Goal: Task Accomplishment & Management: Manage account settings

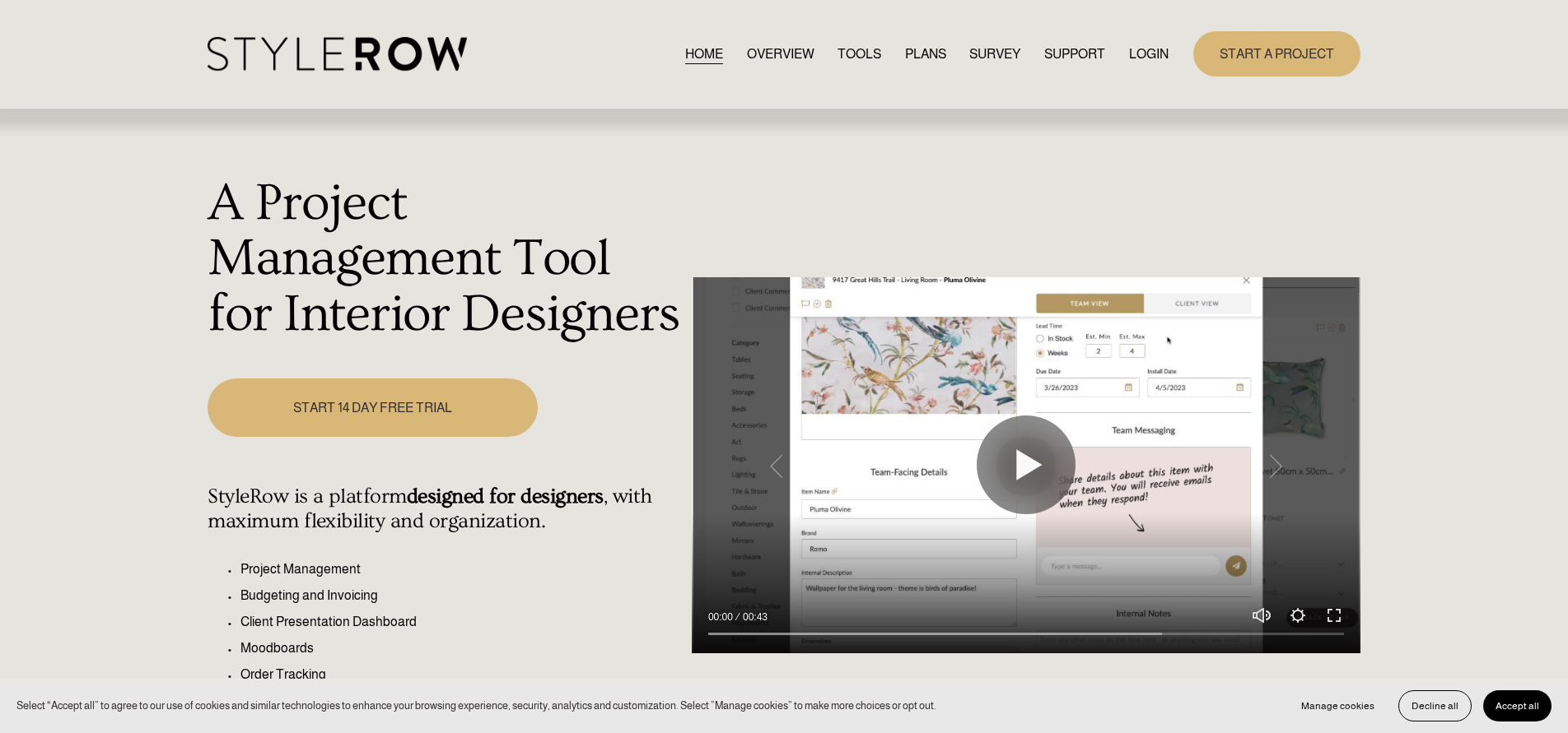
click at [1153, 48] on link "LOGIN" at bounding box center [1148, 54] width 40 height 22
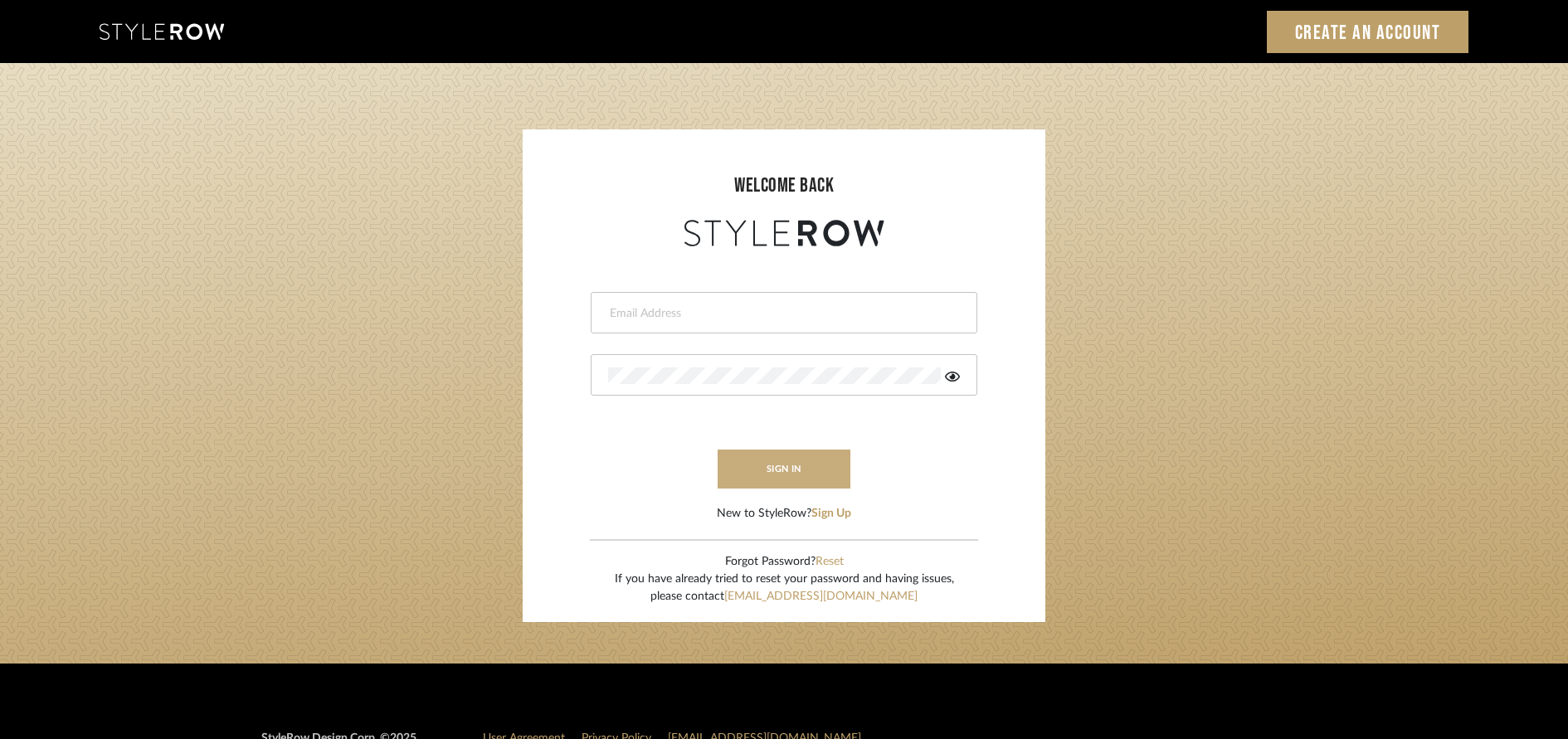
type input "[EMAIL_ADDRESS][DOMAIN_NAME]"
click at [801, 464] on button "sign in" at bounding box center [784, 469] width 133 height 39
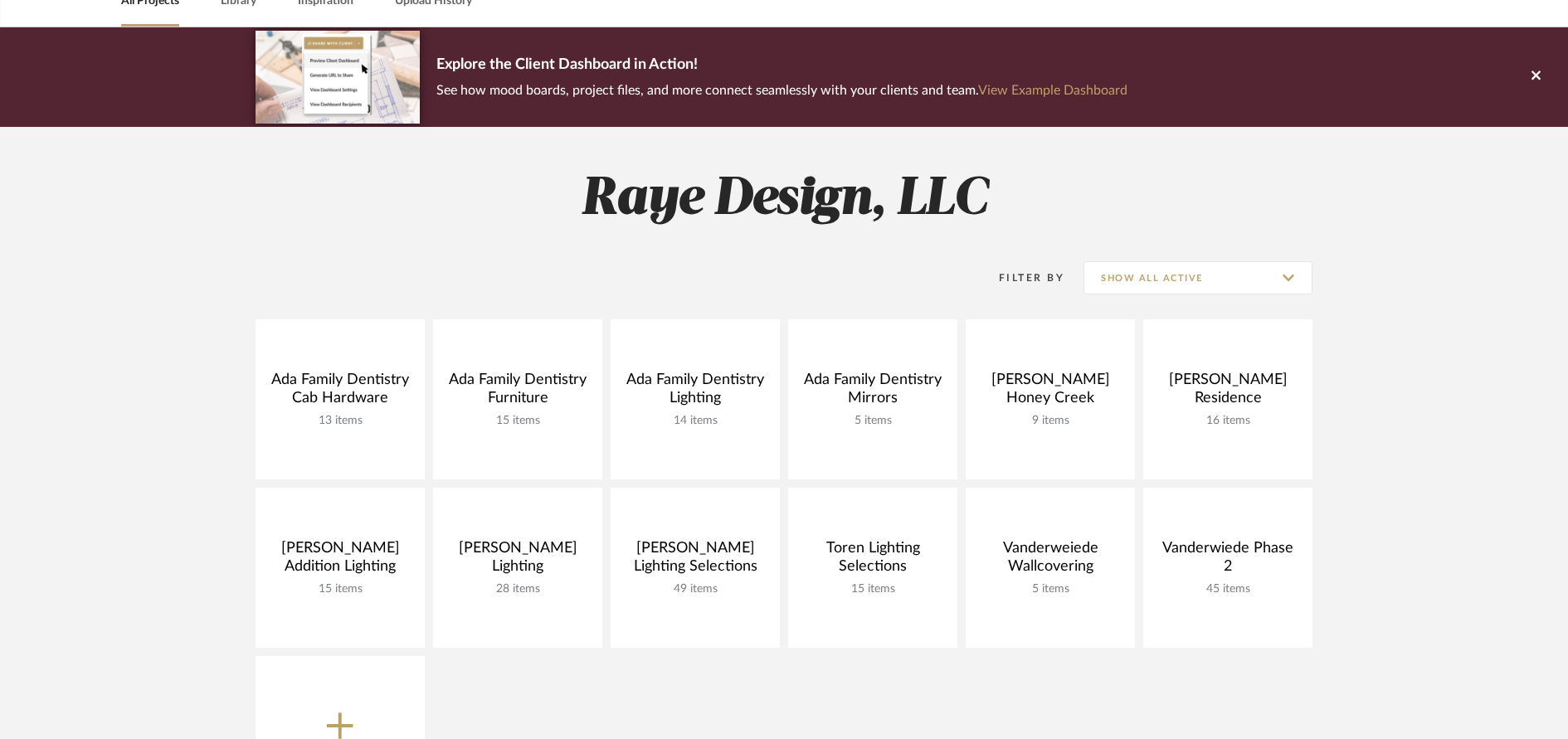
scroll to position [98, 0]
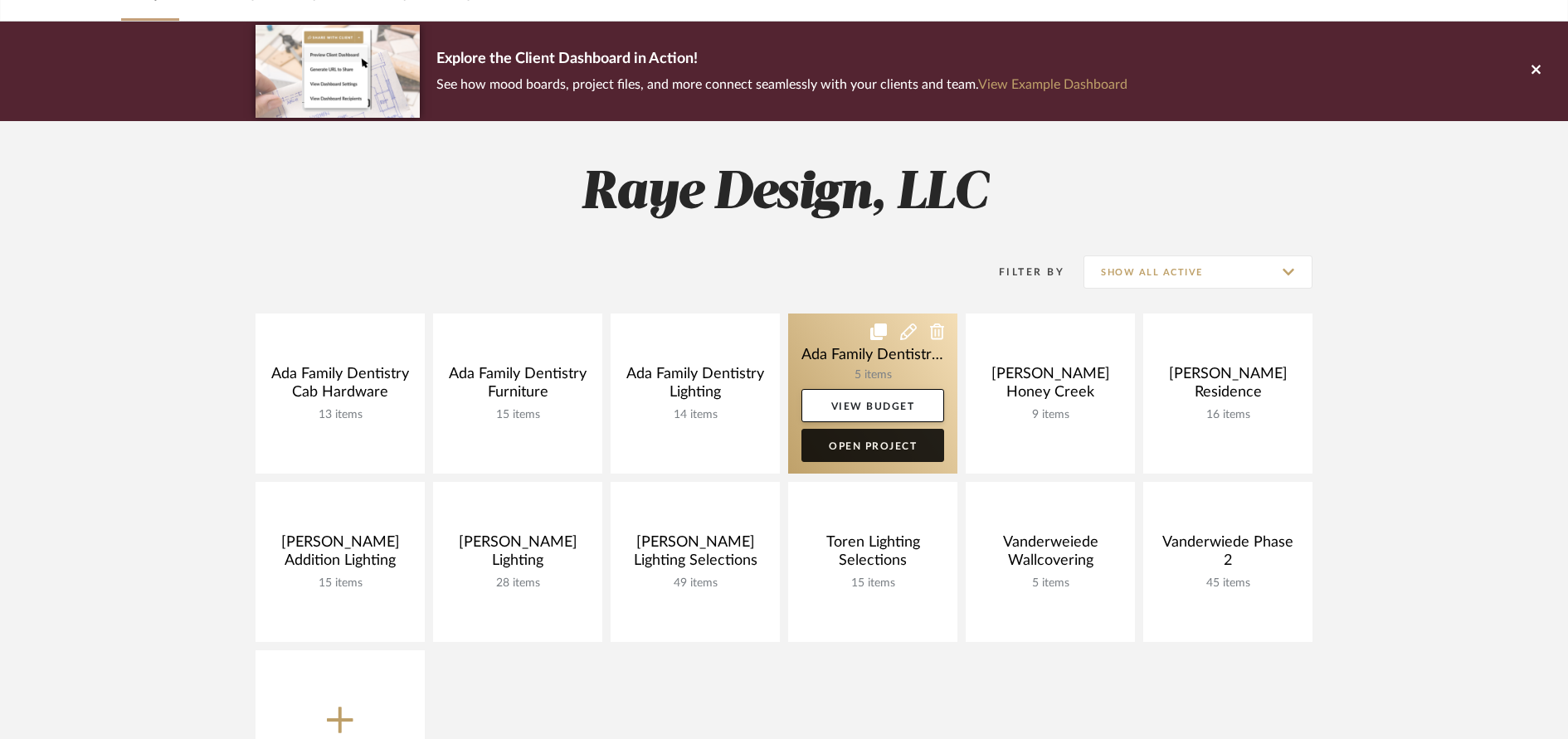
click at [841, 446] on link "Open Project" at bounding box center [872, 445] width 142 height 33
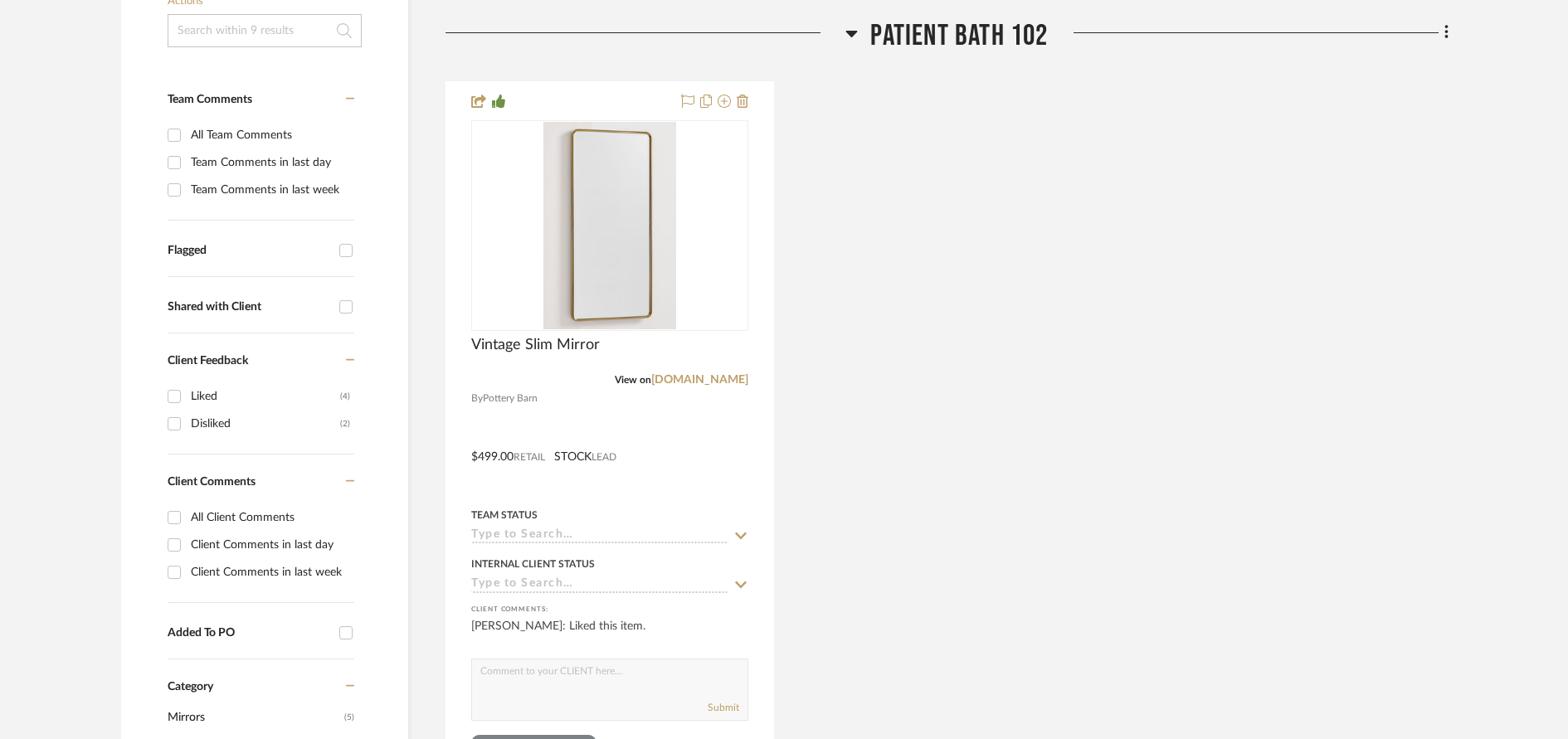
scroll to position [371, 0]
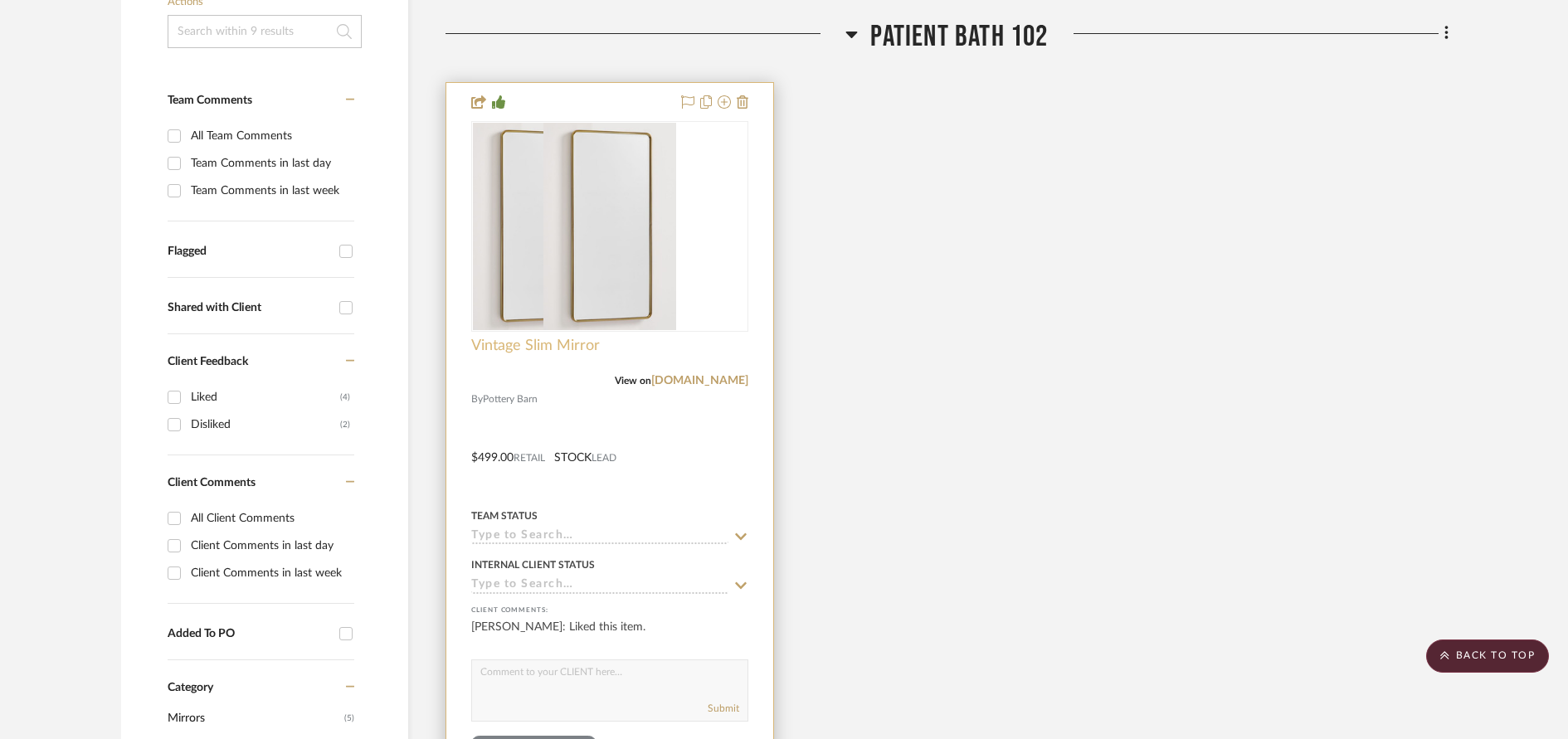
click at [512, 342] on span "Vintage Slim Mirror" at bounding box center [534, 346] width 128 height 19
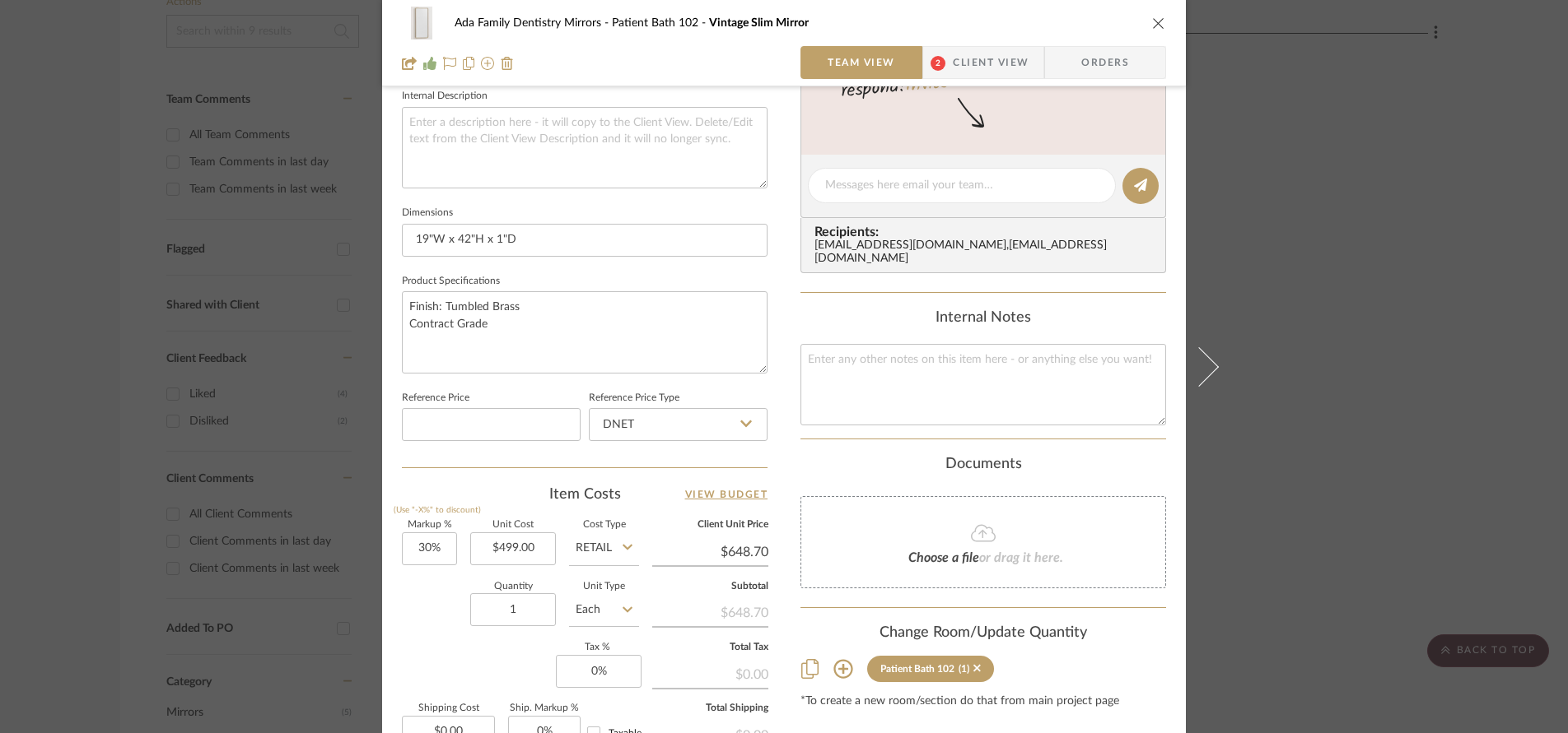
scroll to position [600, 0]
click at [441, 547] on input "30" at bounding box center [429, 546] width 55 height 32
type input "0%"
click at [1229, 453] on div "Ada Family Dentistry Mirrors Patient Bath 102 Vintage Slim Mirror Team View 2 C…" at bounding box center [784, 366] width 1568 height 733
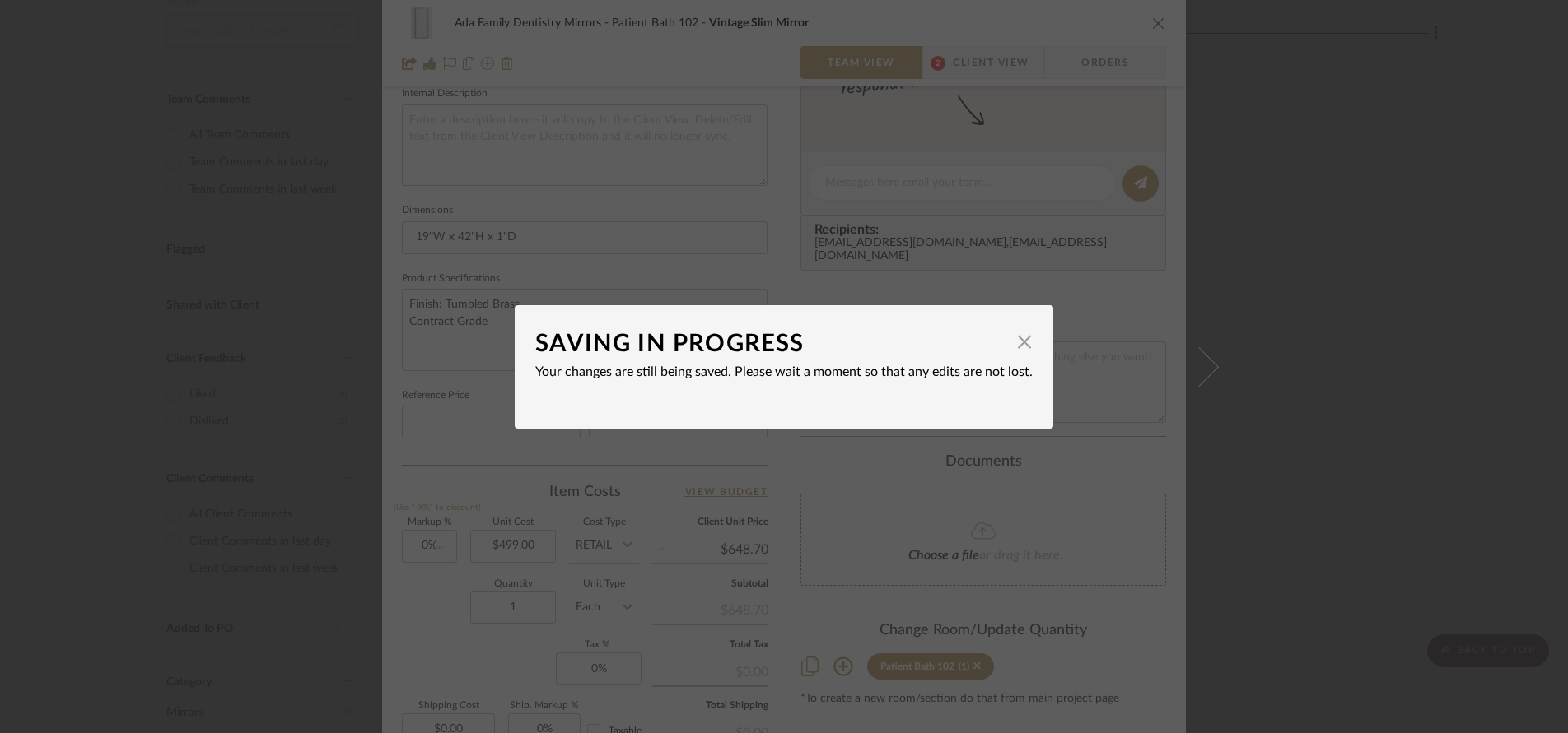
type input "$499.00"
click at [1019, 346] on span "button" at bounding box center [1023, 341] width 33 height 32
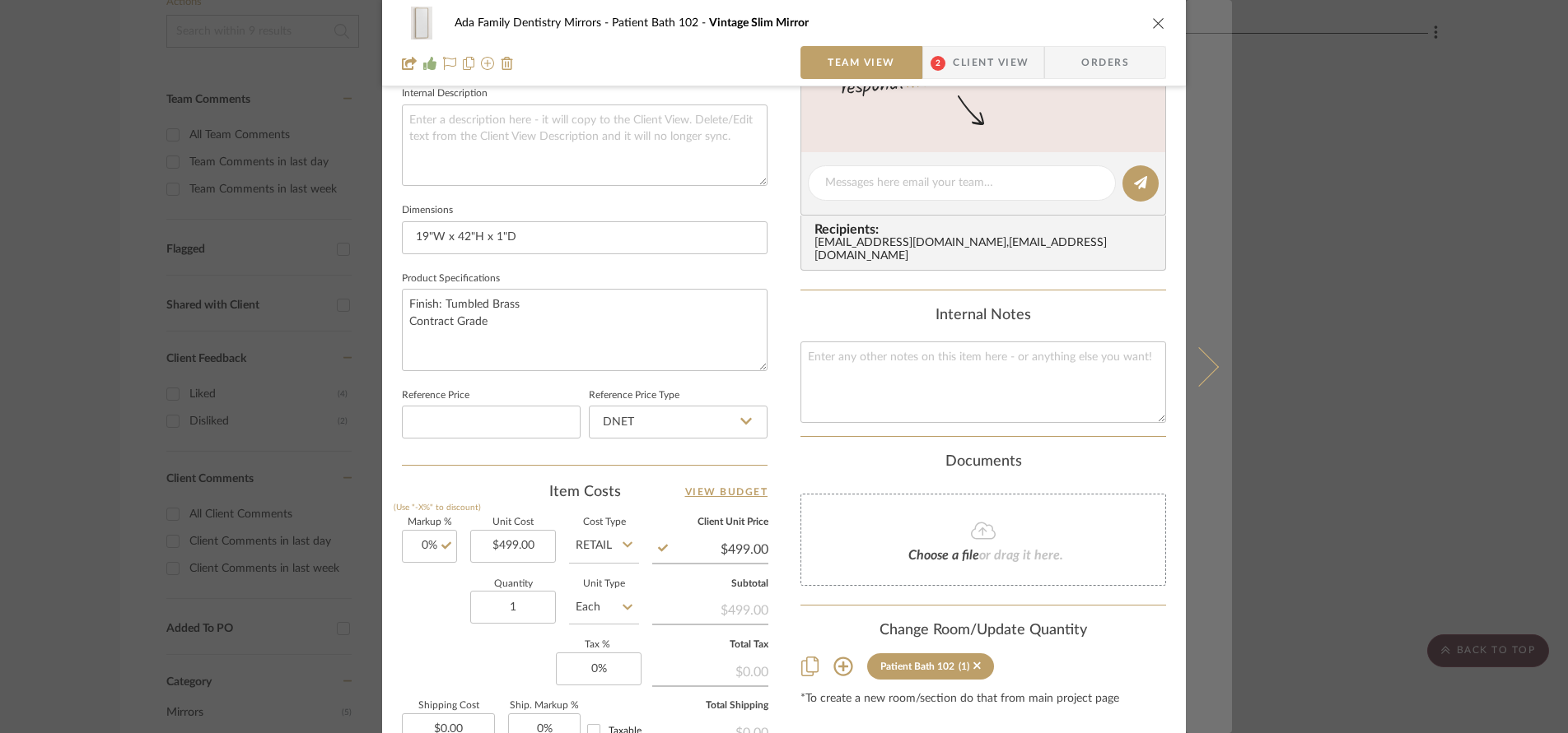
click at [1203, 384] on button at bounding box center [1209, 366] width 46 height 733
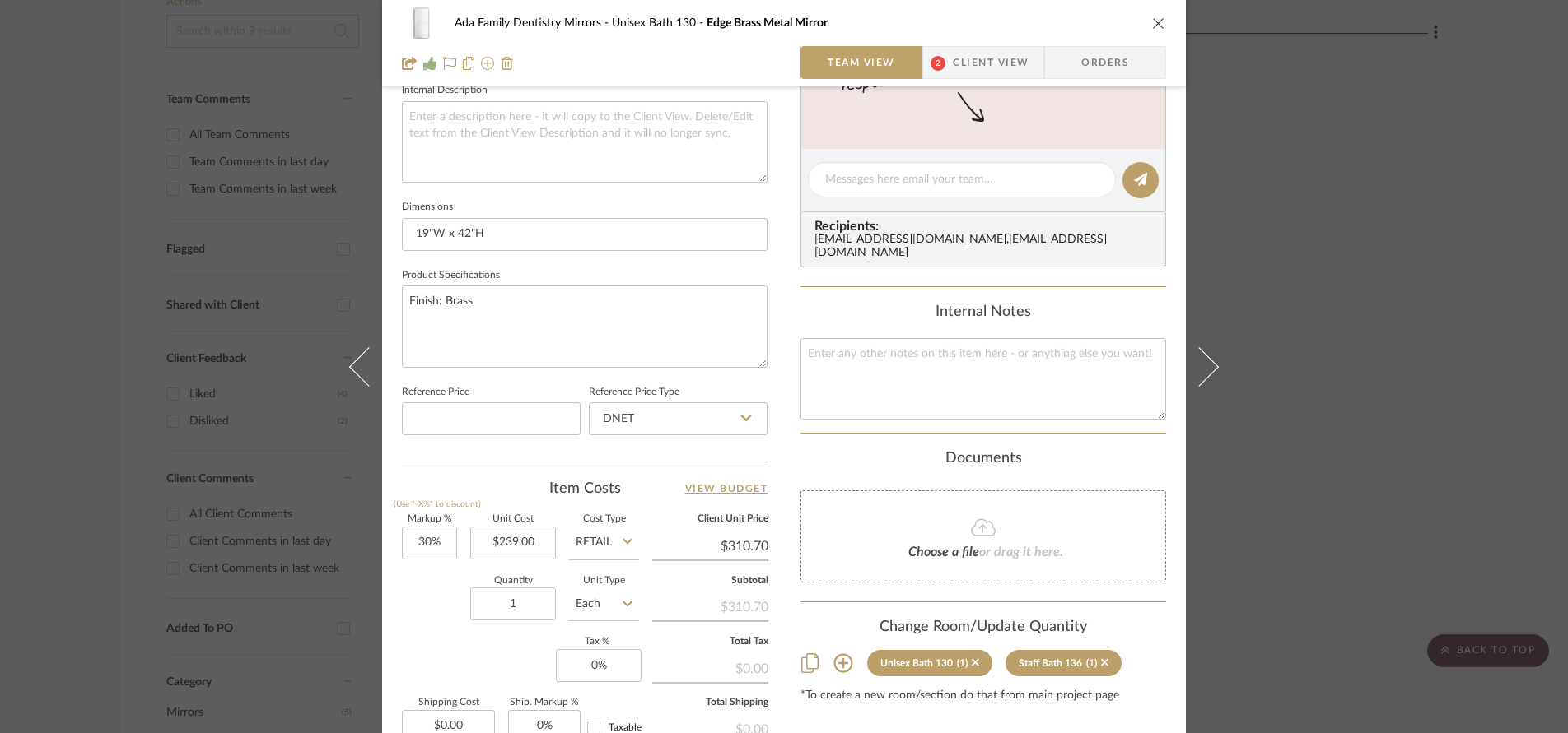
scroll to position [603, 0]
click at [439, 543] on input "30" at bounding box center [429, 543] width 55 height 32
type input "0%"
click at [403, 623] on div "Quantity 1 Unit Type Each" at bounding box center [520, 607] width 237 height 59
type input "$239.00"
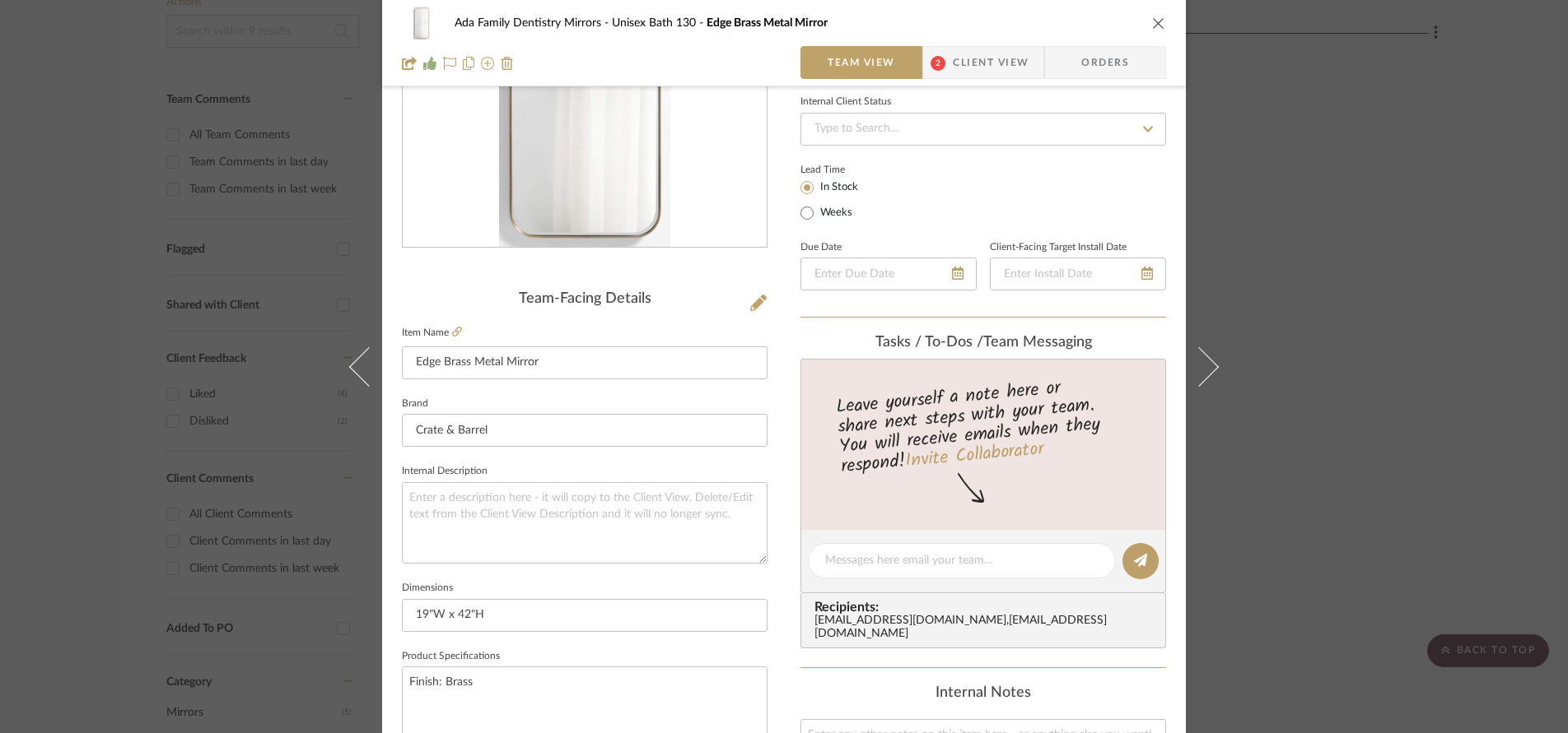
scroll to position [228, 0]
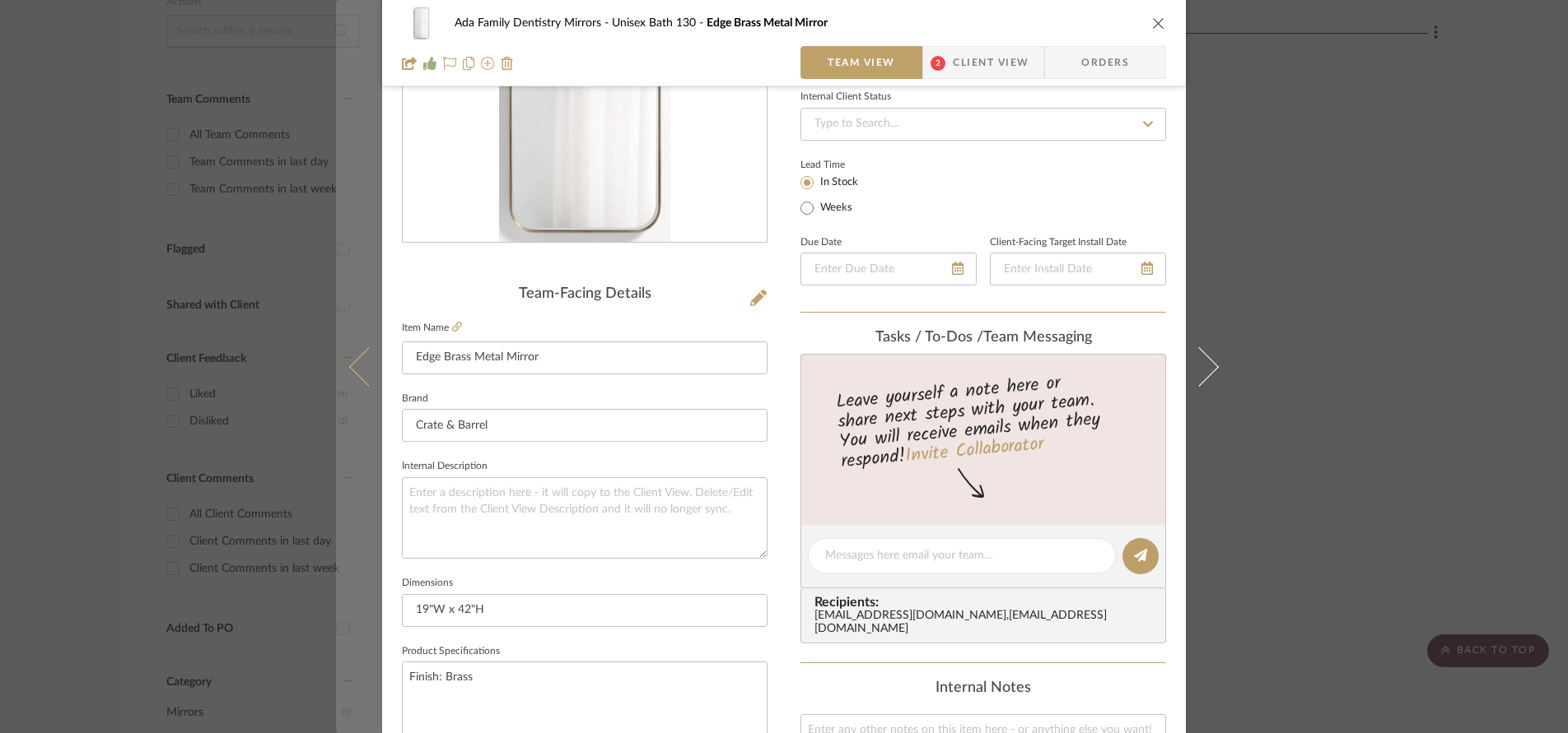
click at [352, 371] on icon at bounding box center [368, 366] width 40 height 40
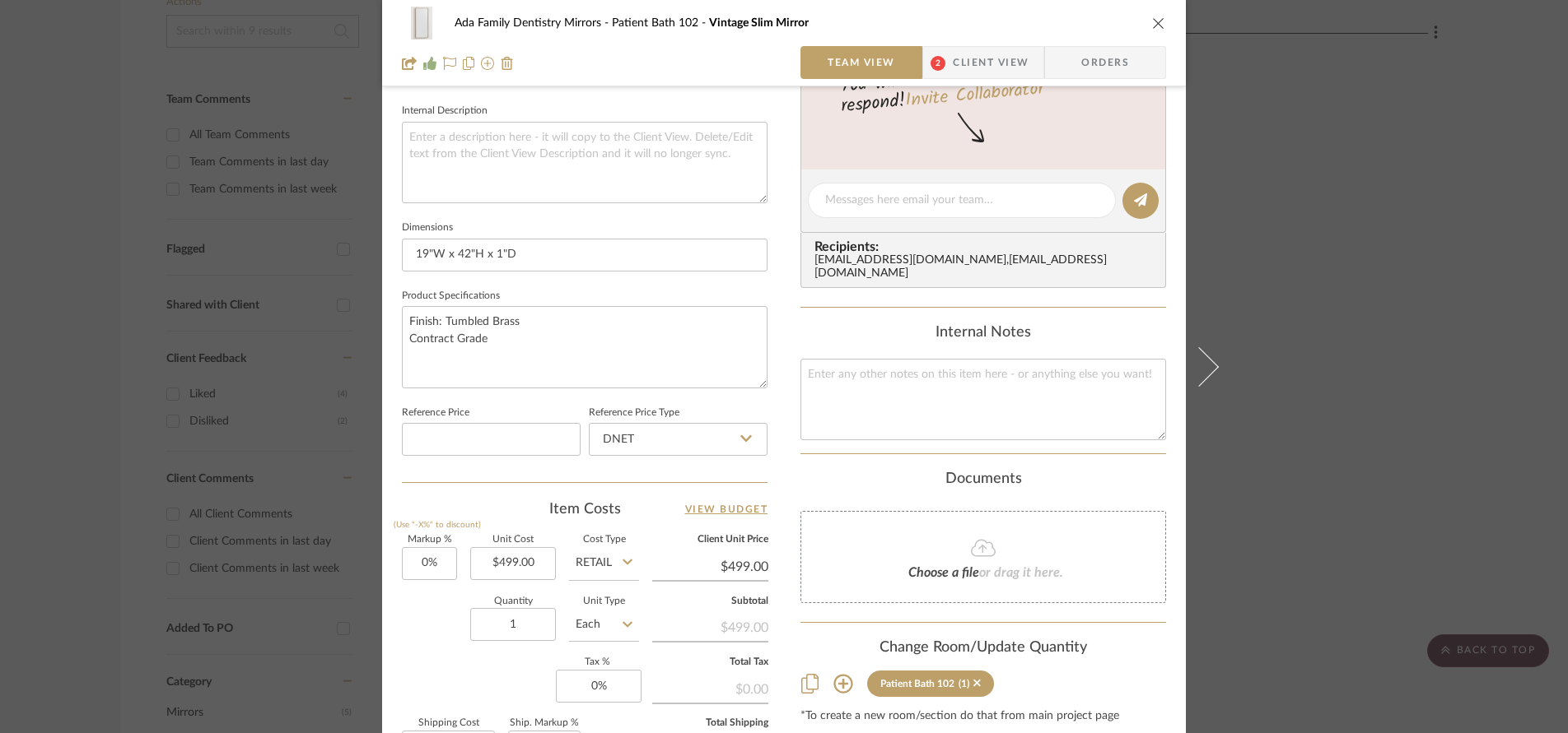
scroll to position [585, 0]
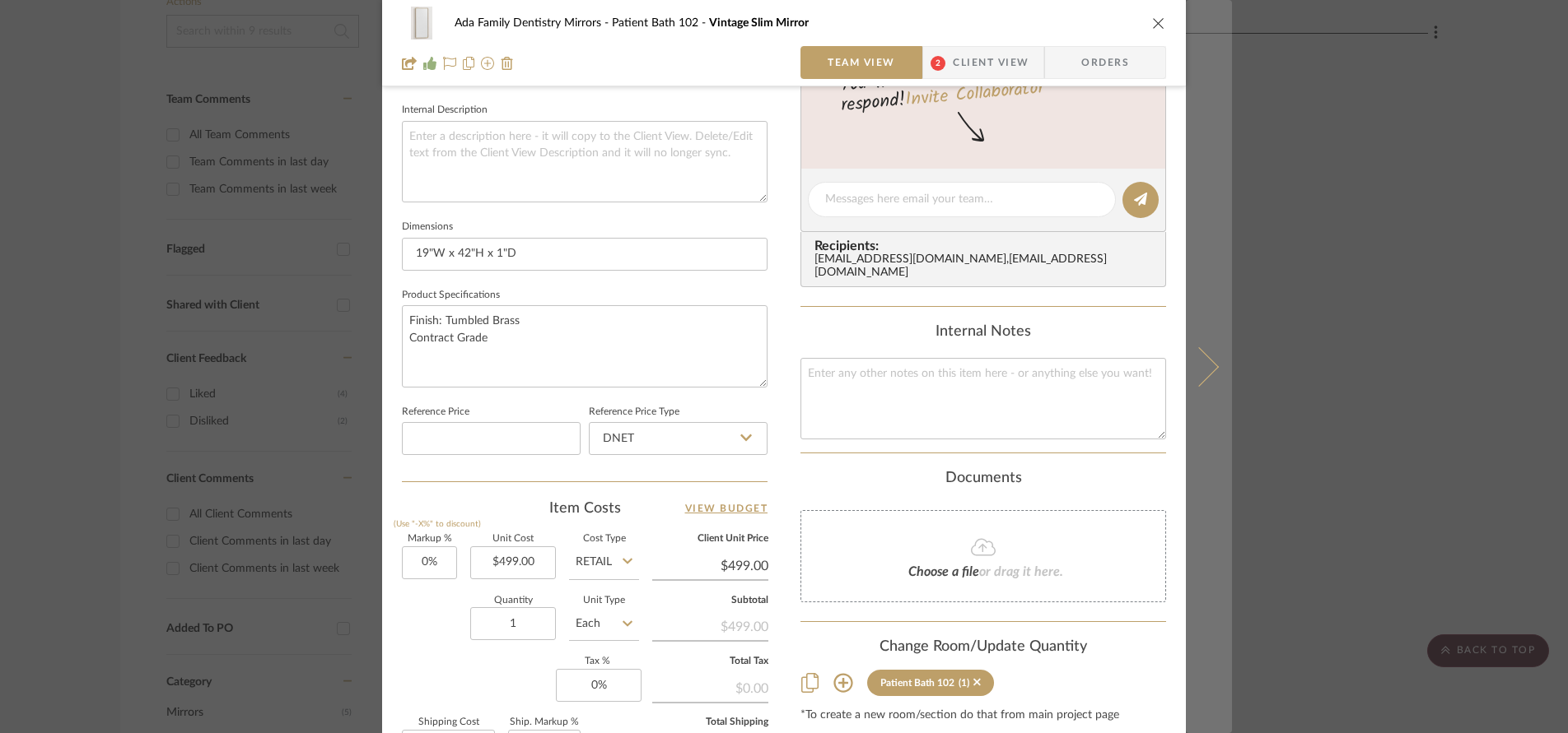
click at [1203, 369] on icon at bounding box center [1198, 366] width 40 height 40
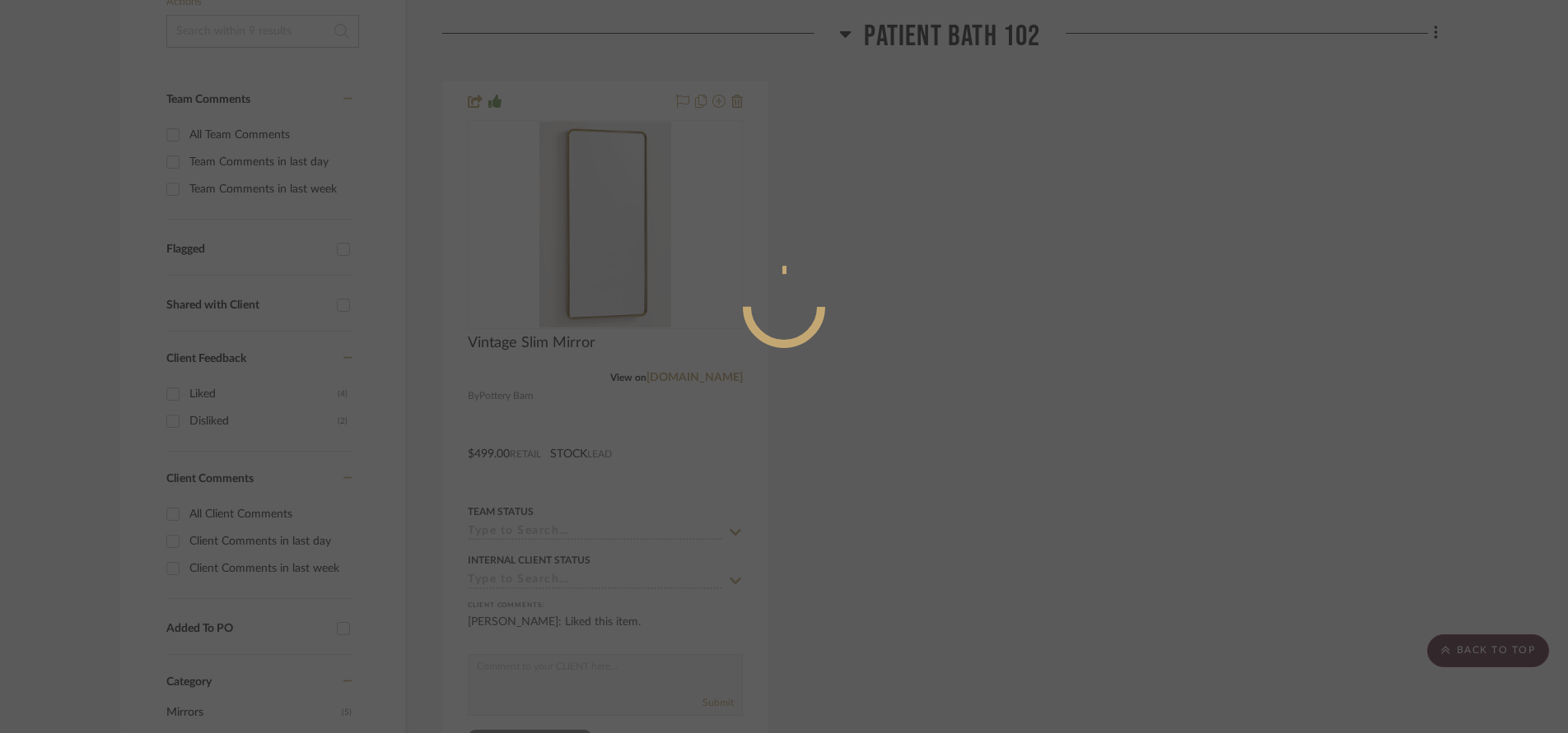
scroll to position [0, 0]
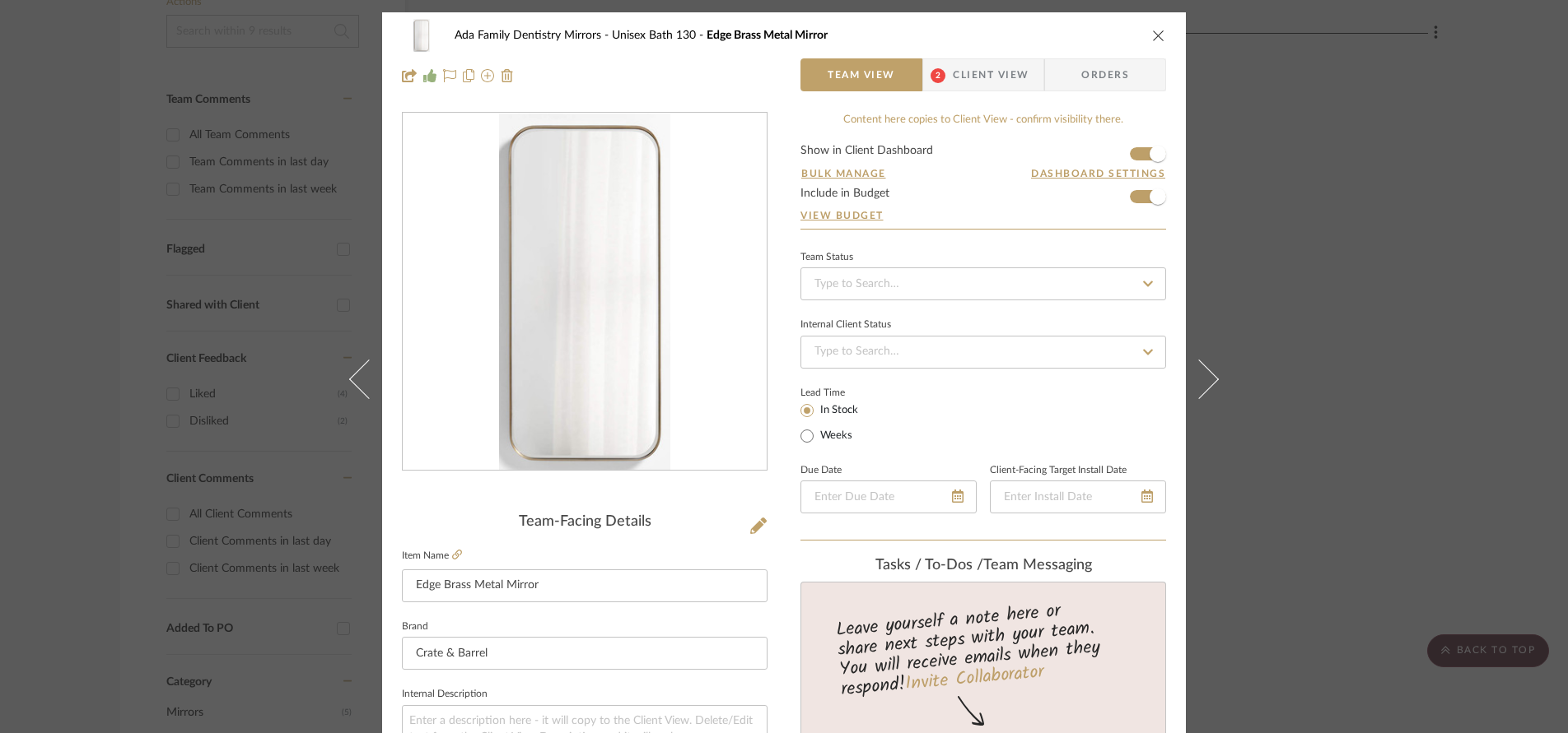
click at [1203, 369] on button at bounding box center [1209, 378] width 46 height 733
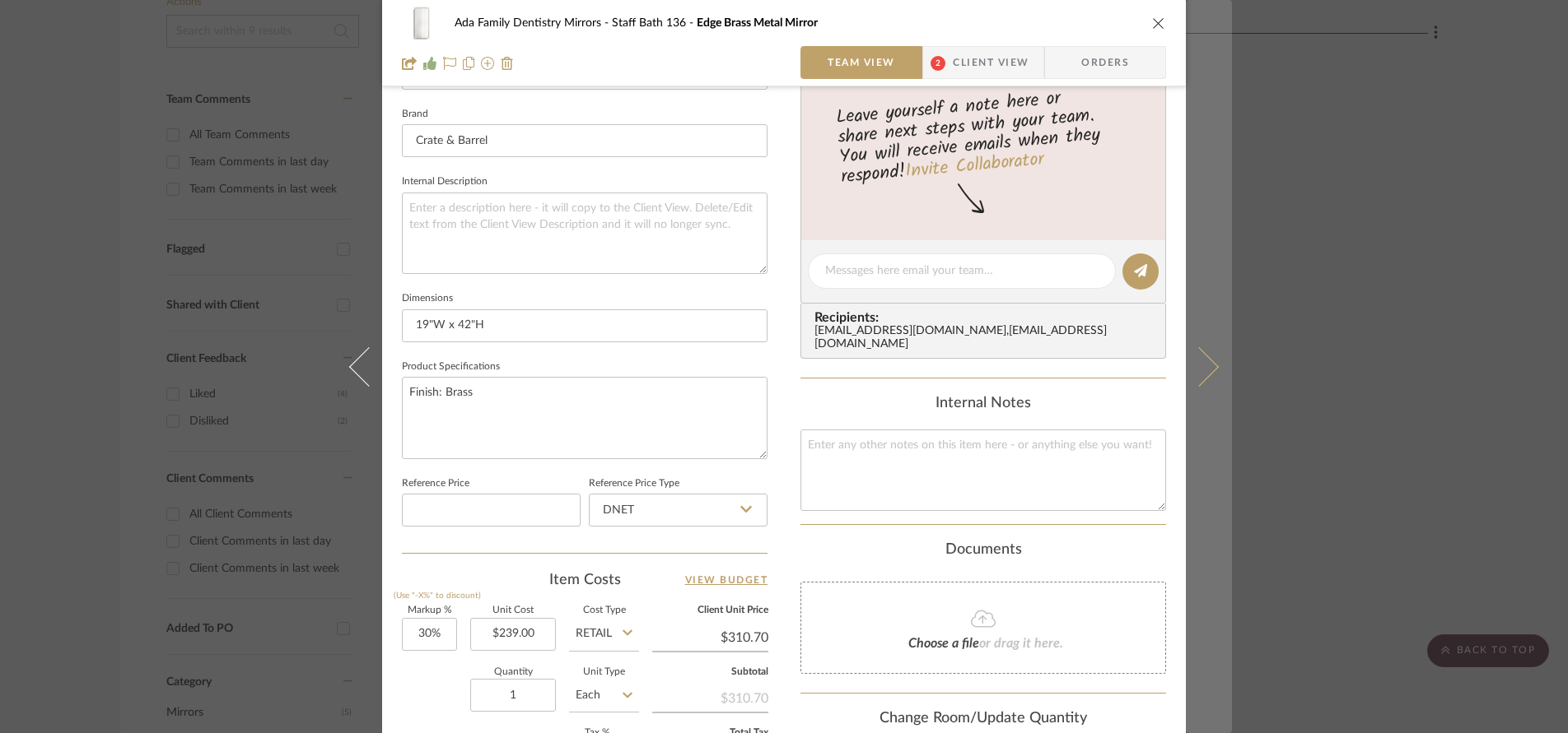
scroll to position [516, 0]
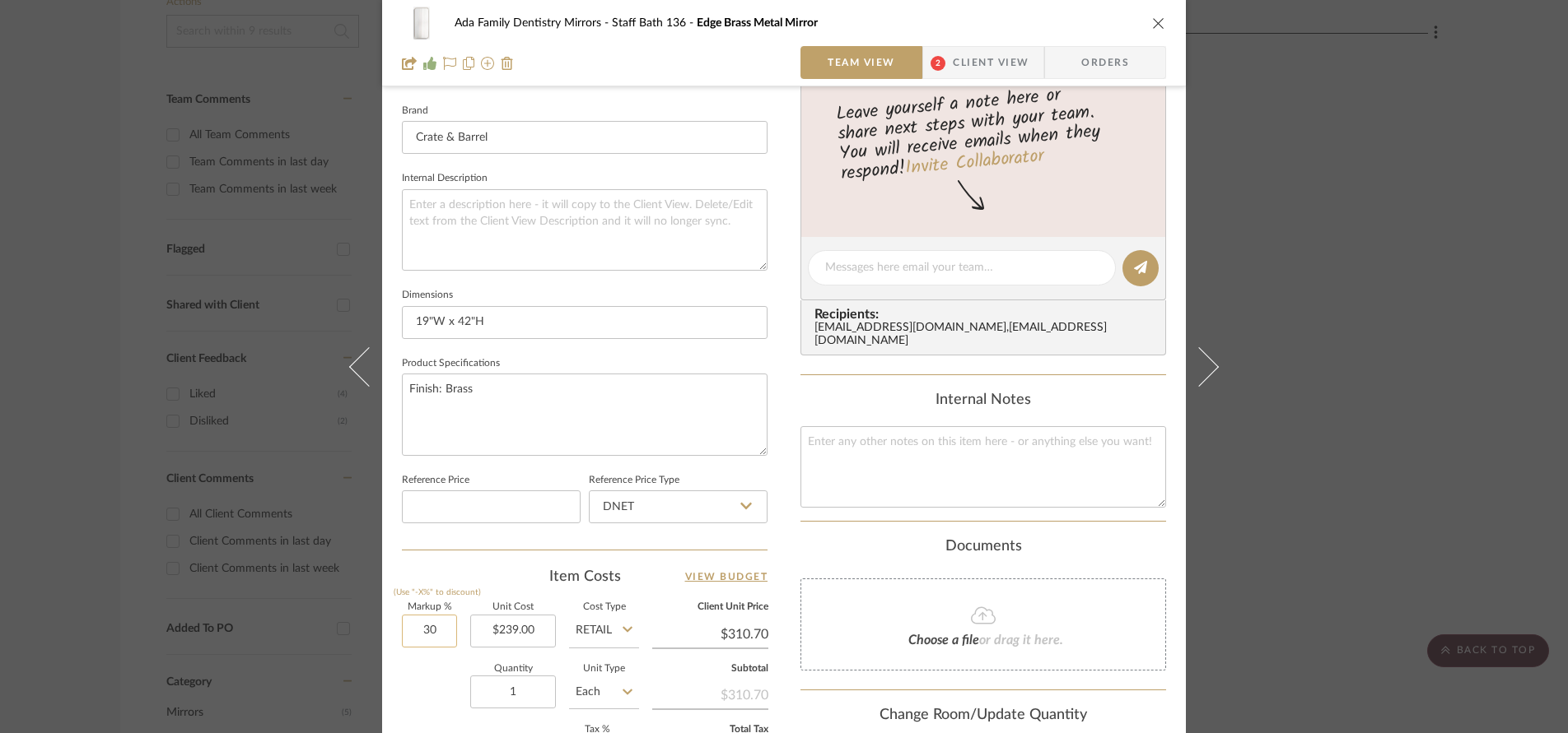
click at [442, 629] on input "30" at bounding box center [429, 630] width 55 height 32
type input "0%"
click at [430, 702] on div "Quantity 1 Unit Type Each" at bounding box center [520, 693] width 237 height 59
type input "$239.00"
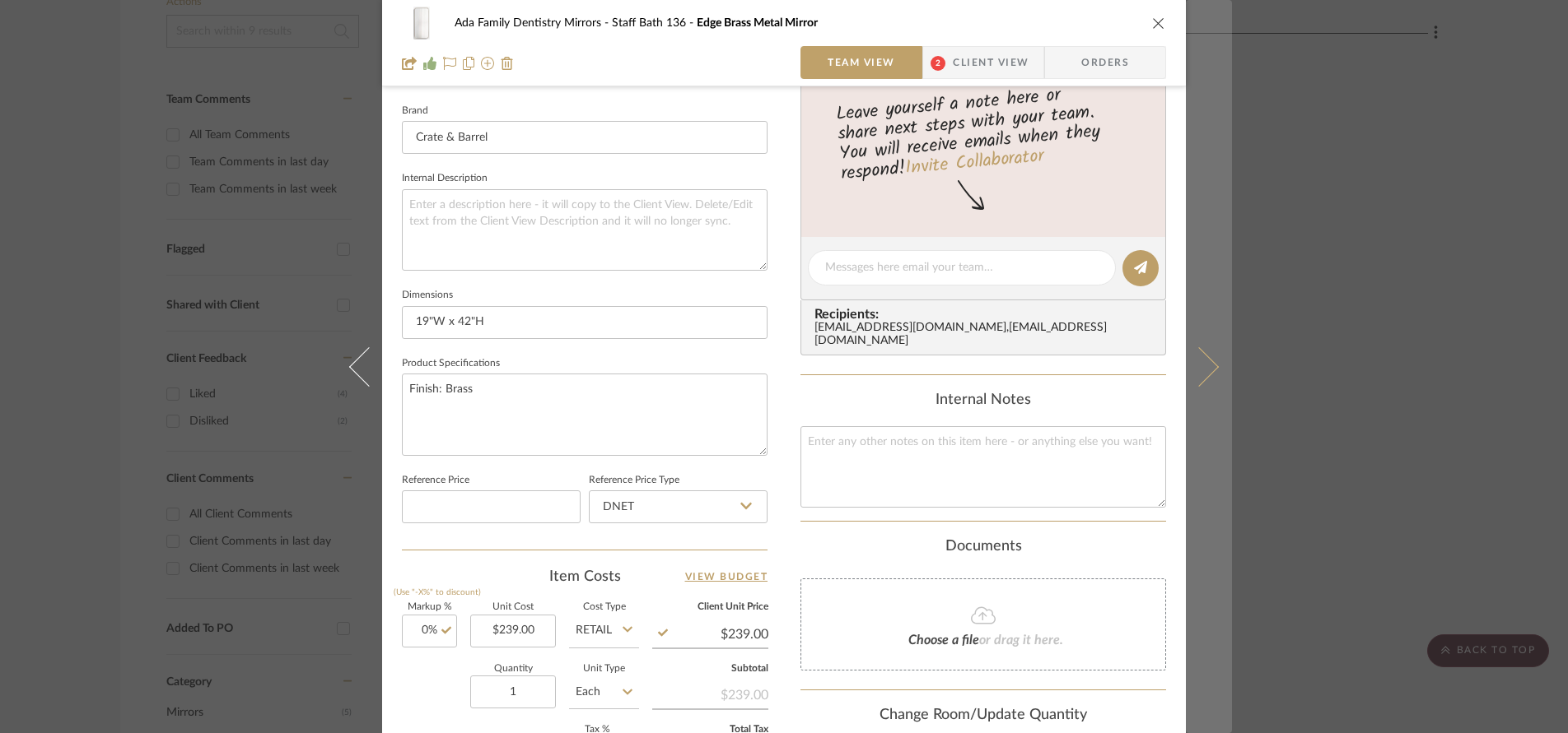
click at [1202, 378] on button at bounding box center [1209, 366] width 46 height 733
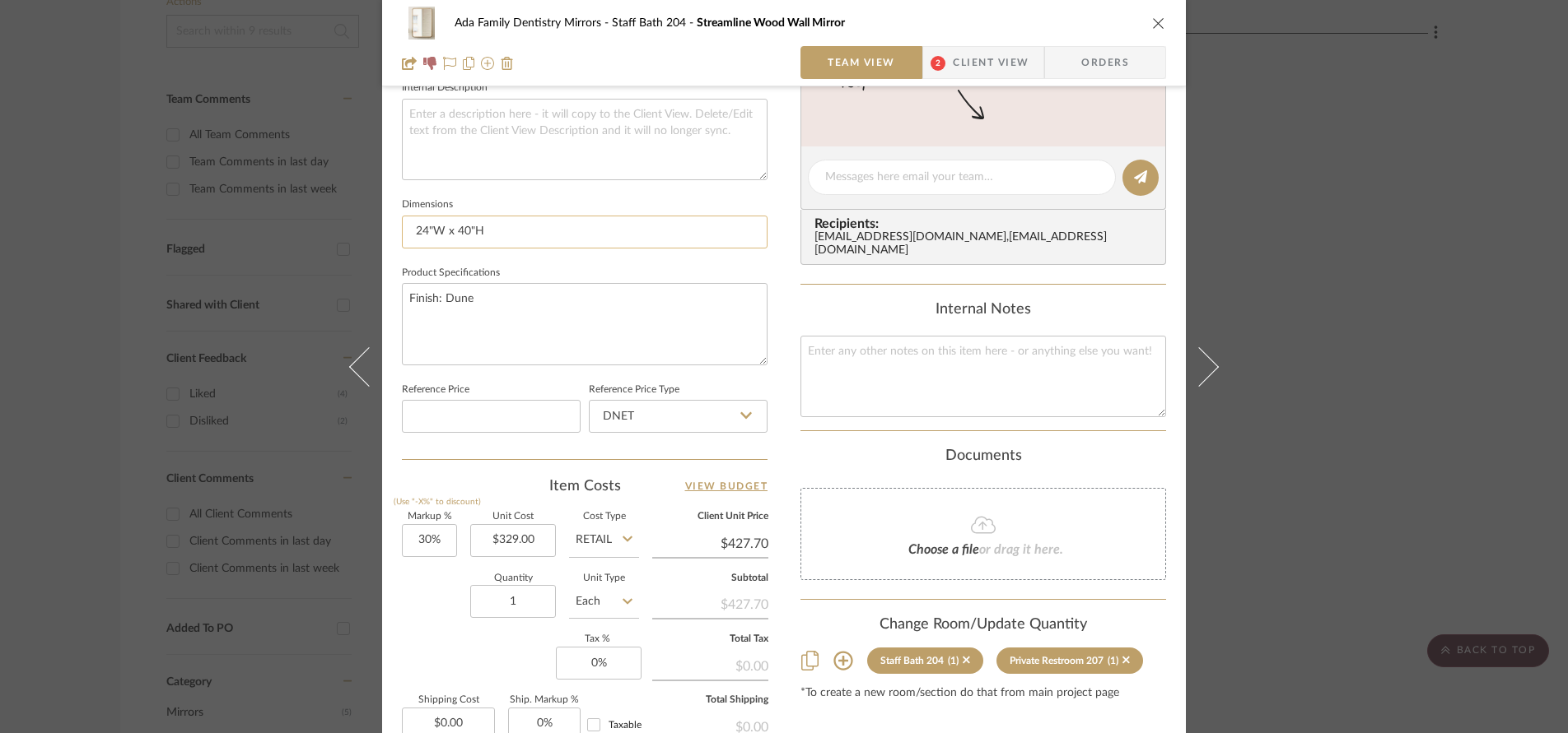
scroll to position [704, 0]
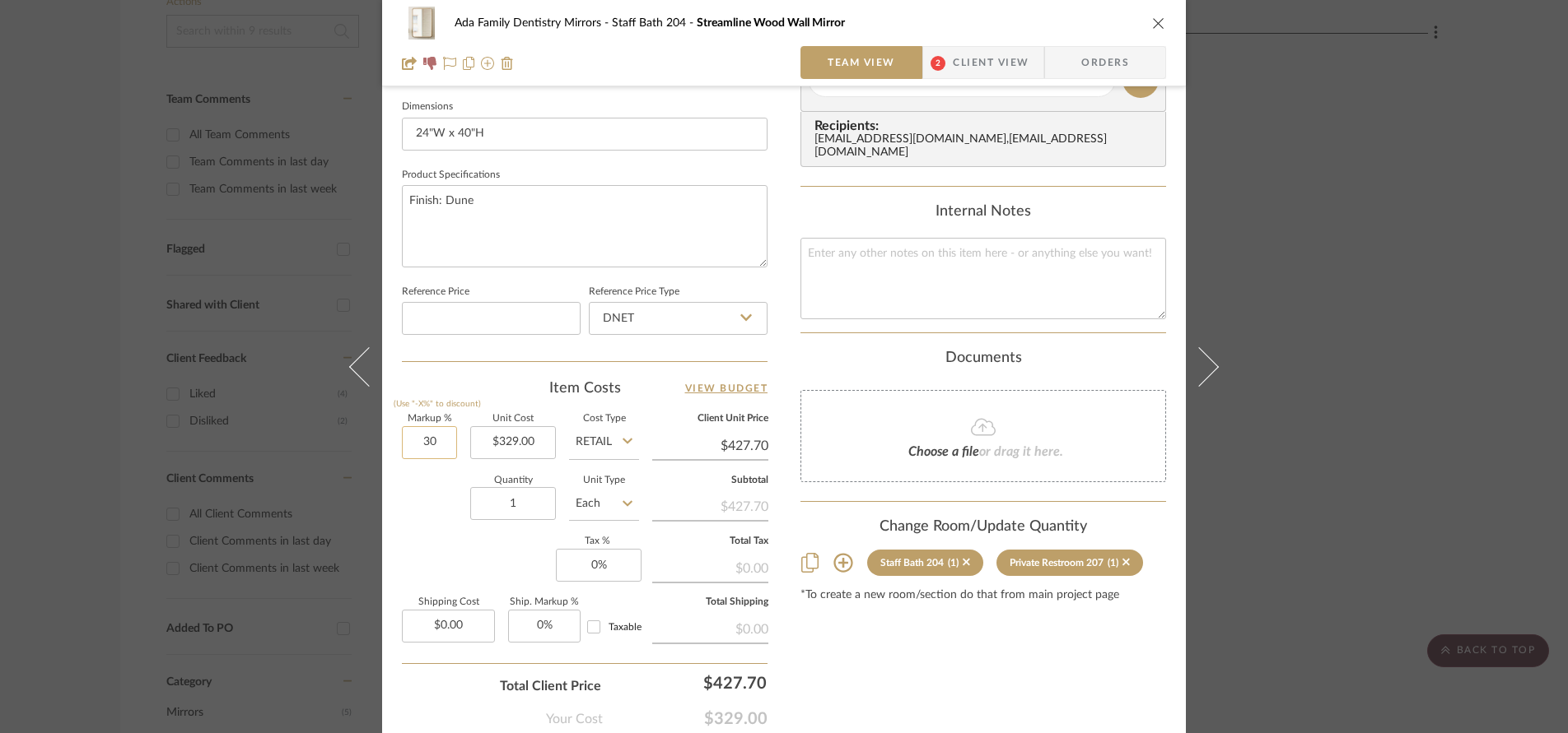
click at [437, 445] on input "30" at bounding box center [429, 442] width 55 height 32
type input "0%"
click at [441, 532] on div "Quantity 1 Unit Type Each" at bounding box center [520, 506] width 237 height 59
type input "$329.00"
click at [611, 562] on input "0" at bounding box center [598, 564] width 85 height 32
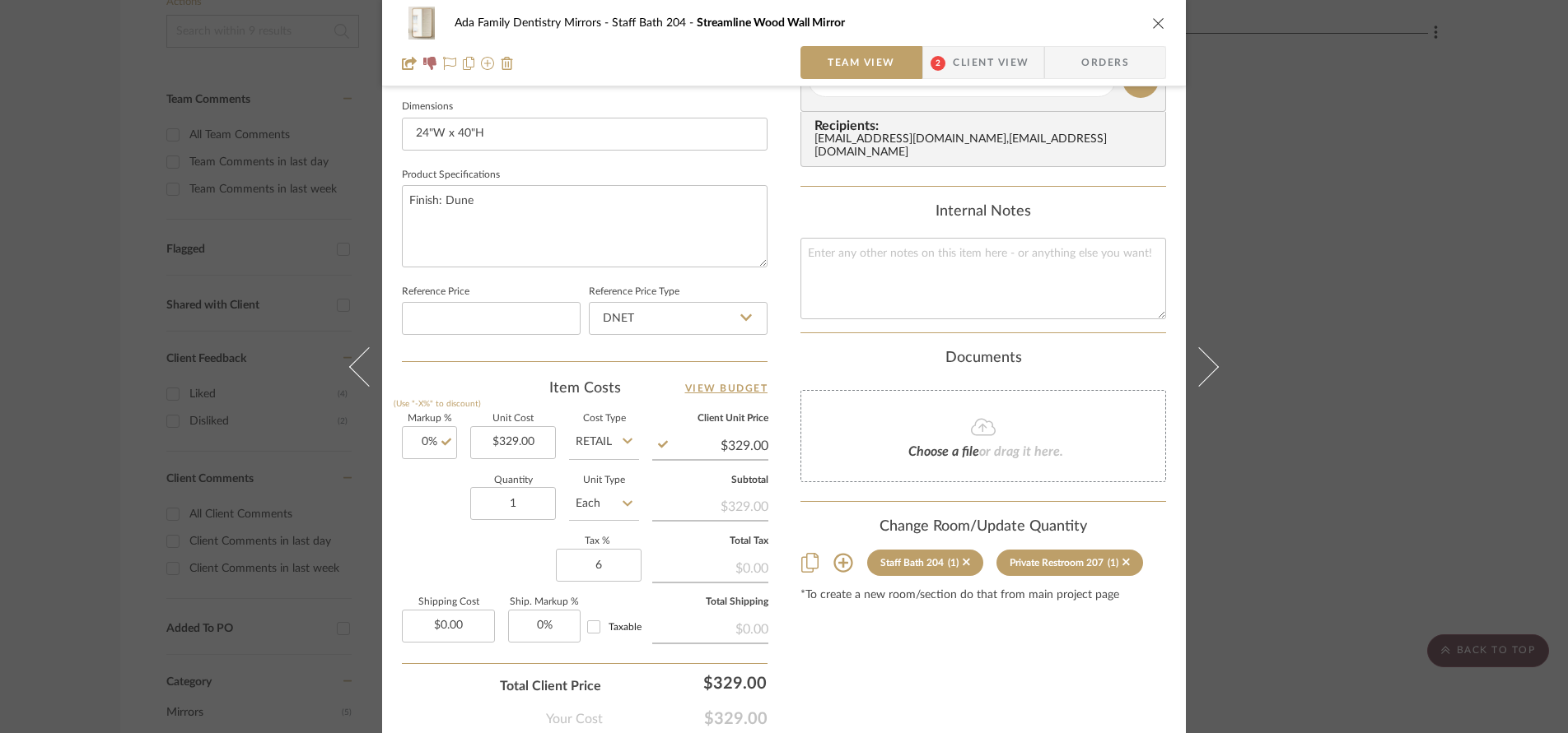
type input "6%"
click at [513, 545] on div "Markup % (Use "-X%" to discount) 0% Unit Cost $329.00 Cost Type Retail Client U…" at bounding box center [584, 535] width 365 height 241
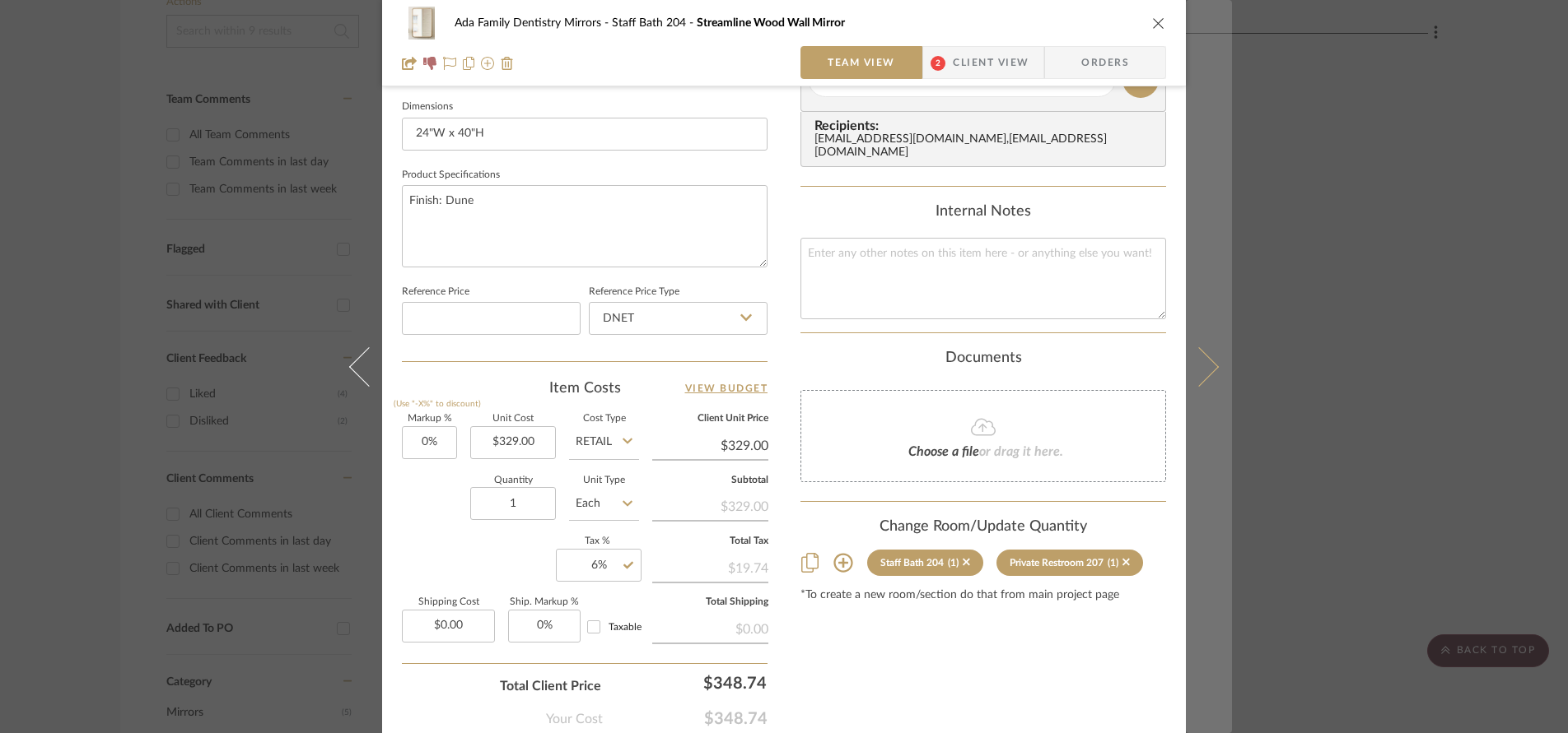
click at [1214, 368] on button at bounding box center [1209, 366] width 46 height 733
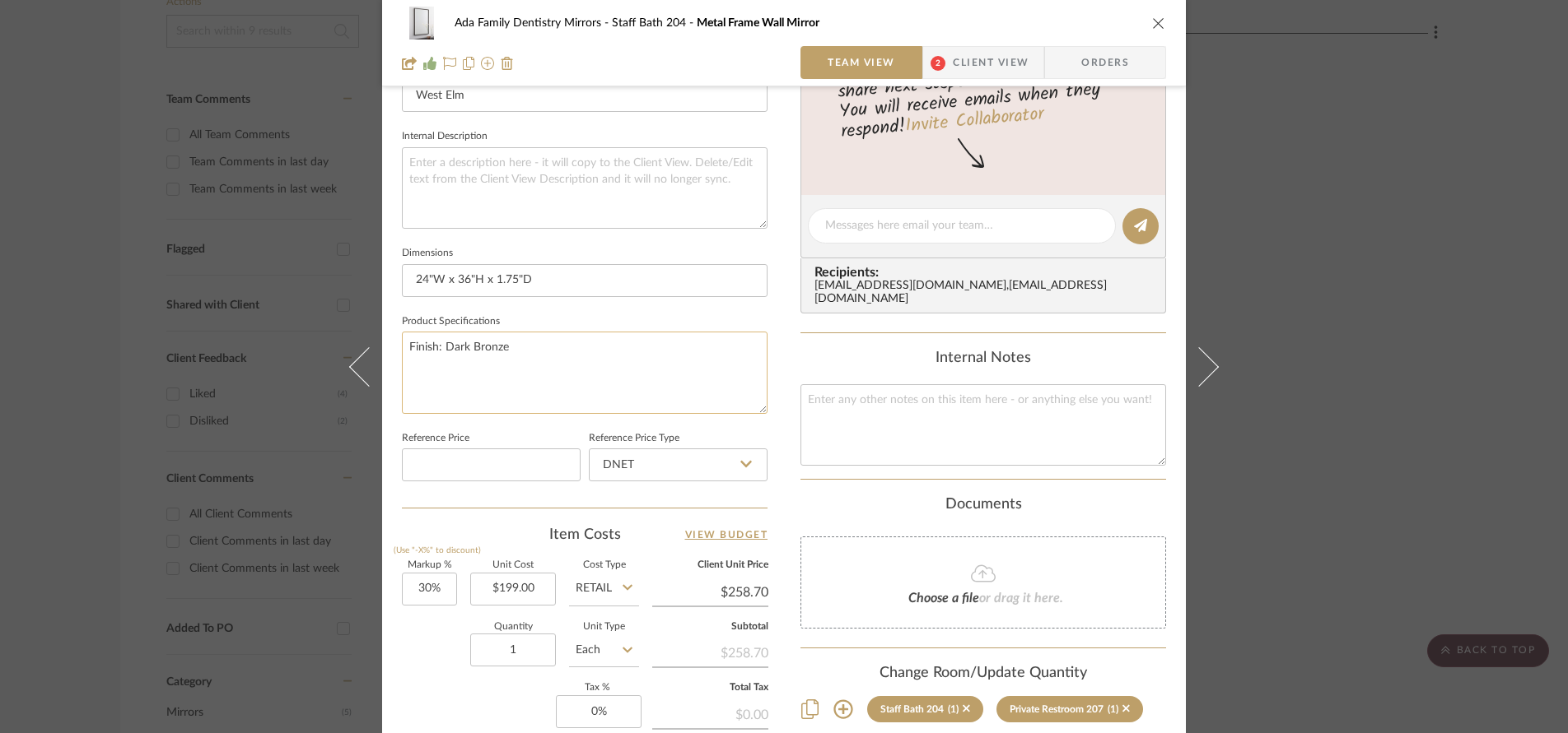
scroll to position [655, 0]
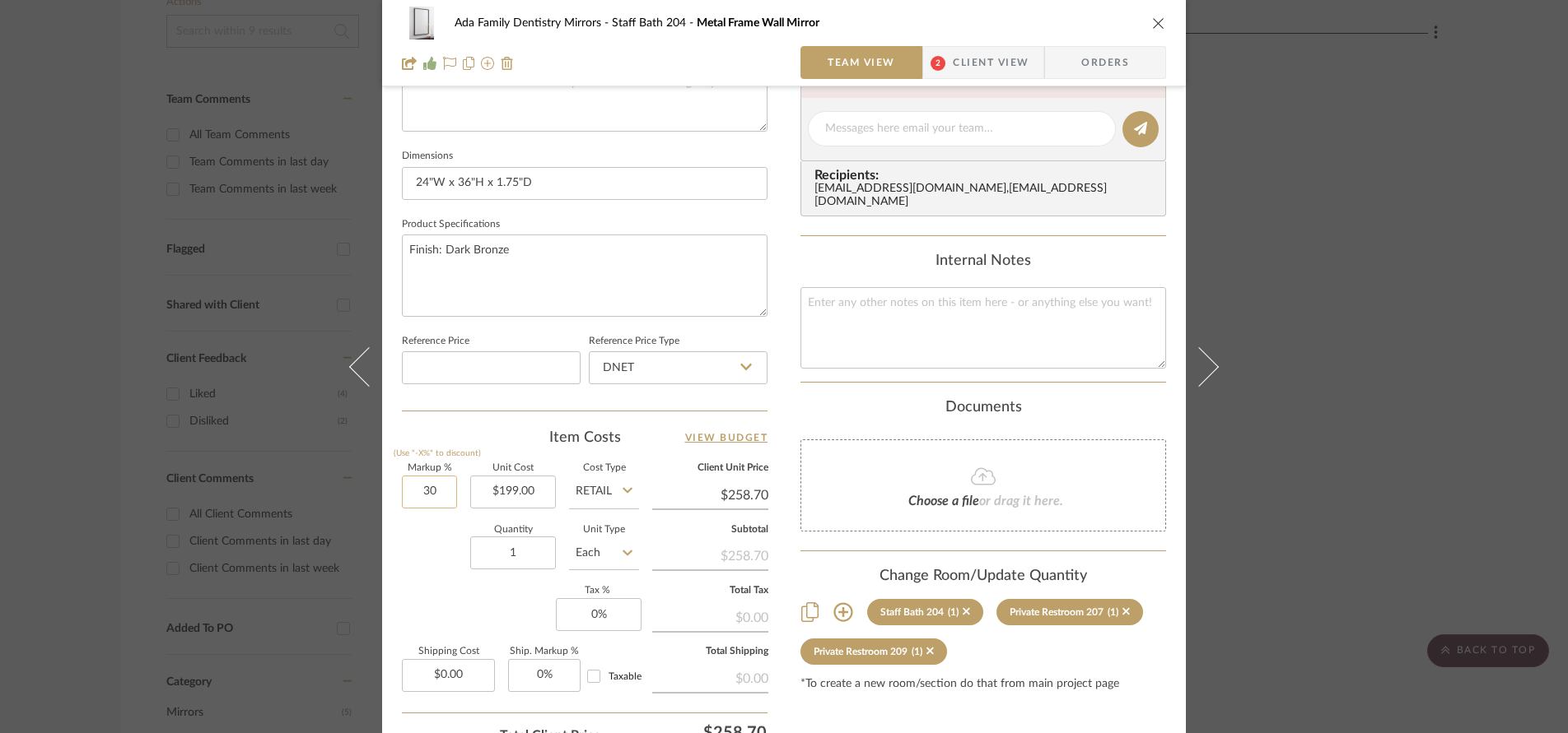
click at [442, 494] on input "30" at bounding box center [429, 492] width 55 height 32
type input "0%"
click at [474, 611] on div "Markup % (Use "-X%" to discount) 0% Unit Cost $199.00 Cost Type Retail Client U…" at bounding box center [584, 585] width 365 height 241
type input "$199.00"
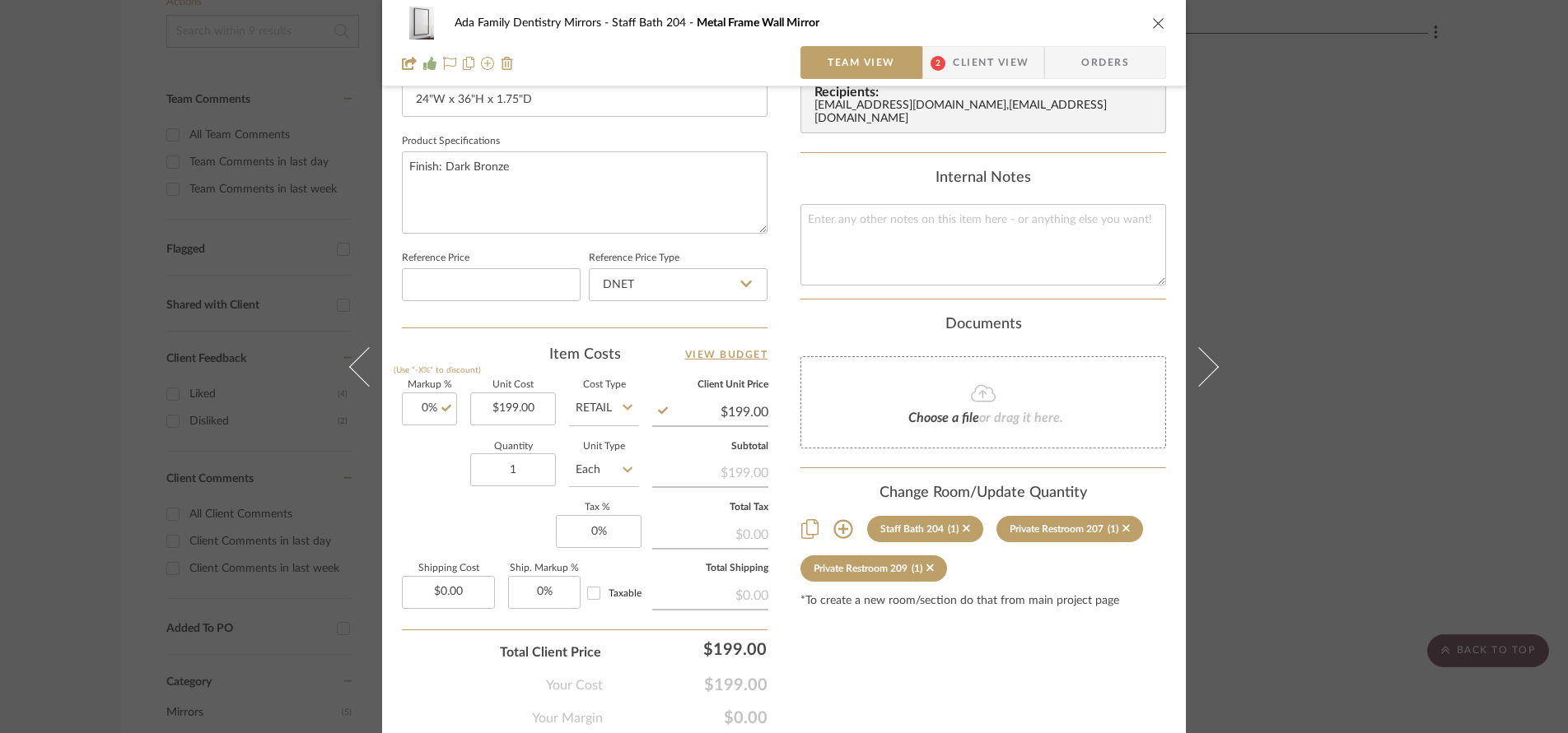
scroll to position [771, 0]
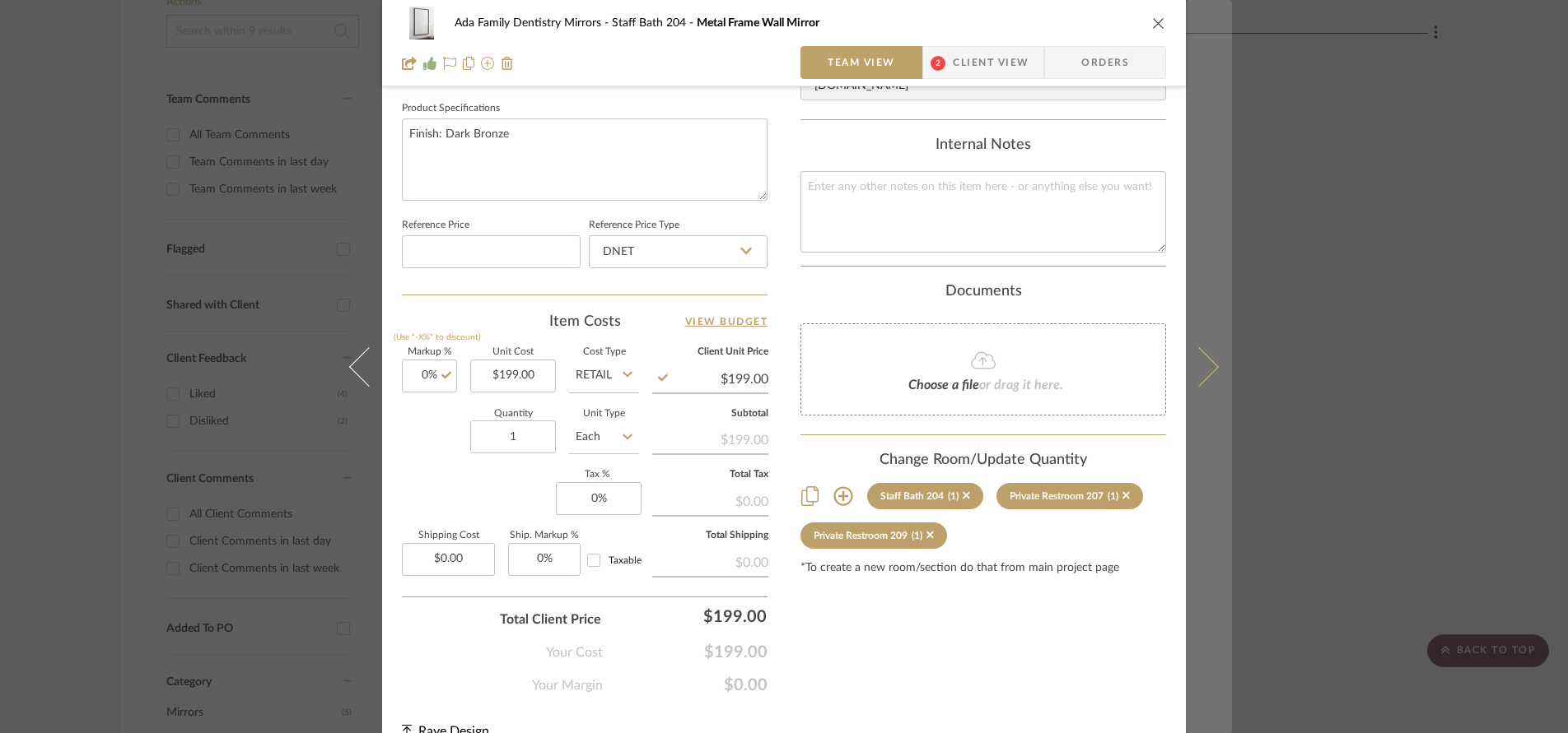
click at [1203, 371] on icon at bounding box center [1198, 366] width 40 height 40
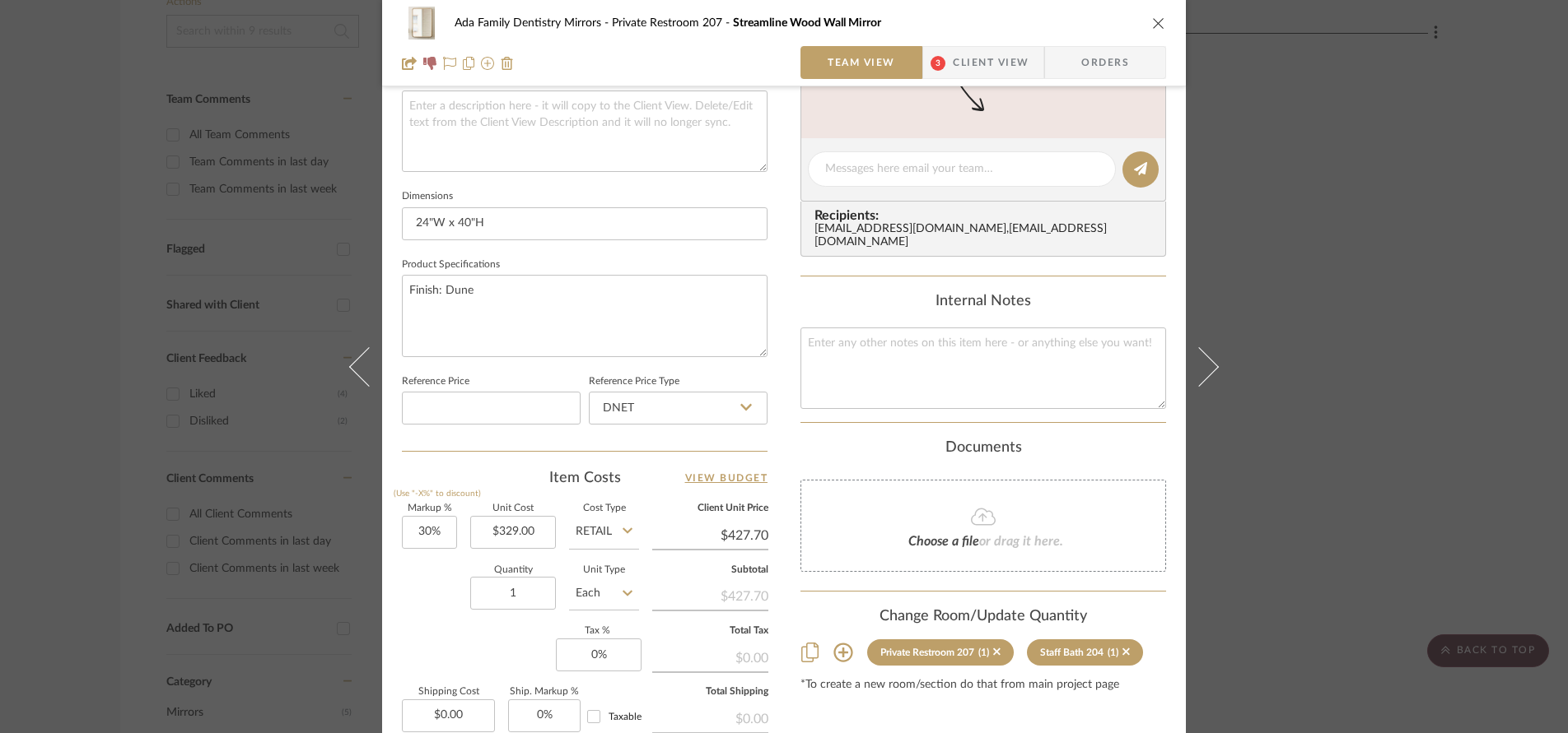
scroll to position [667, 0]
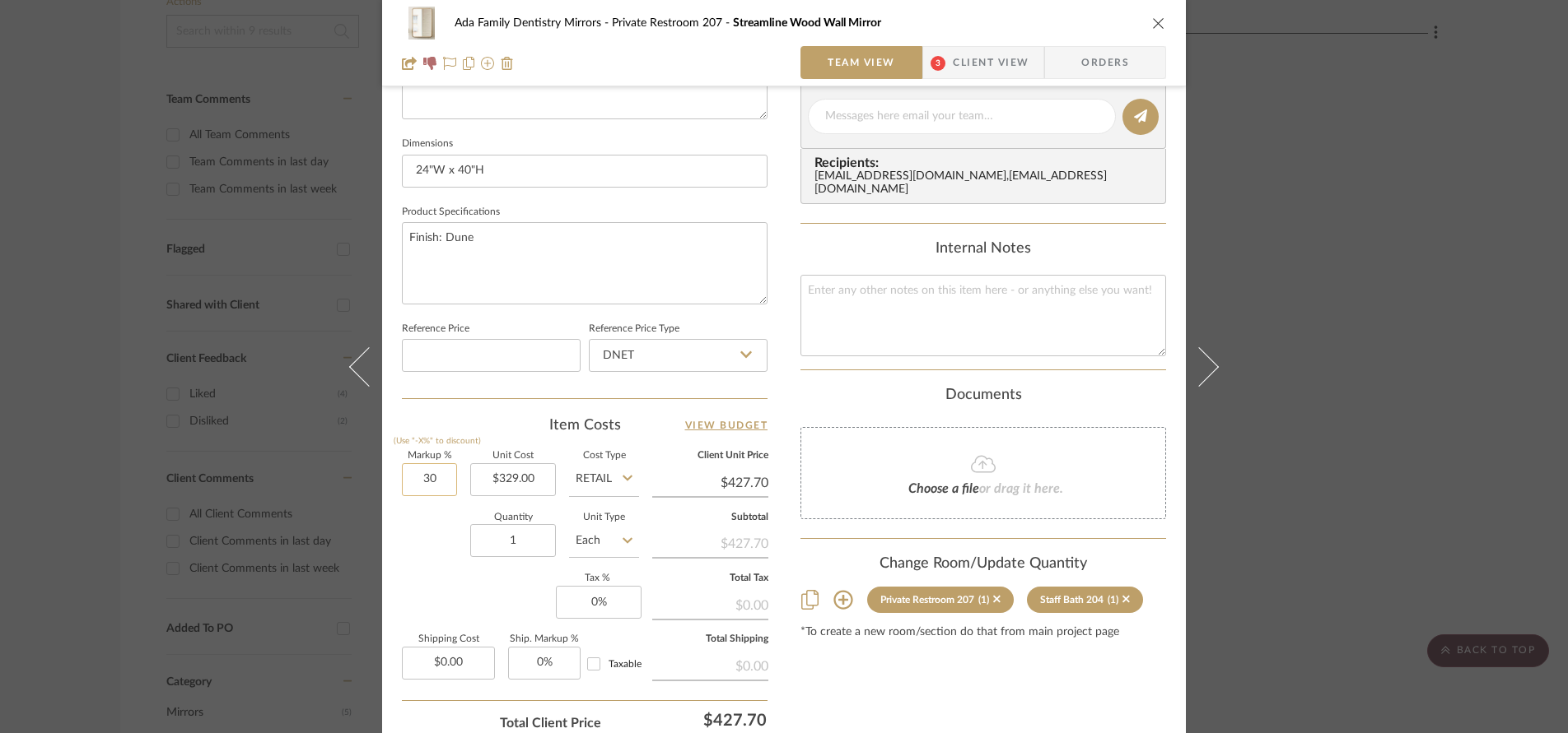
click at [449, 475] on input "30" at bounding box center [429, 479] width 55 height 32
type input "0%"
click at [387, 571] on div "Ada Family Dentistry Mirrors Private Restroom 207 Streamline Wood Wall Mirror T…" at bounding box center [784, 104] width 804 height 1520
type input "$329.00"
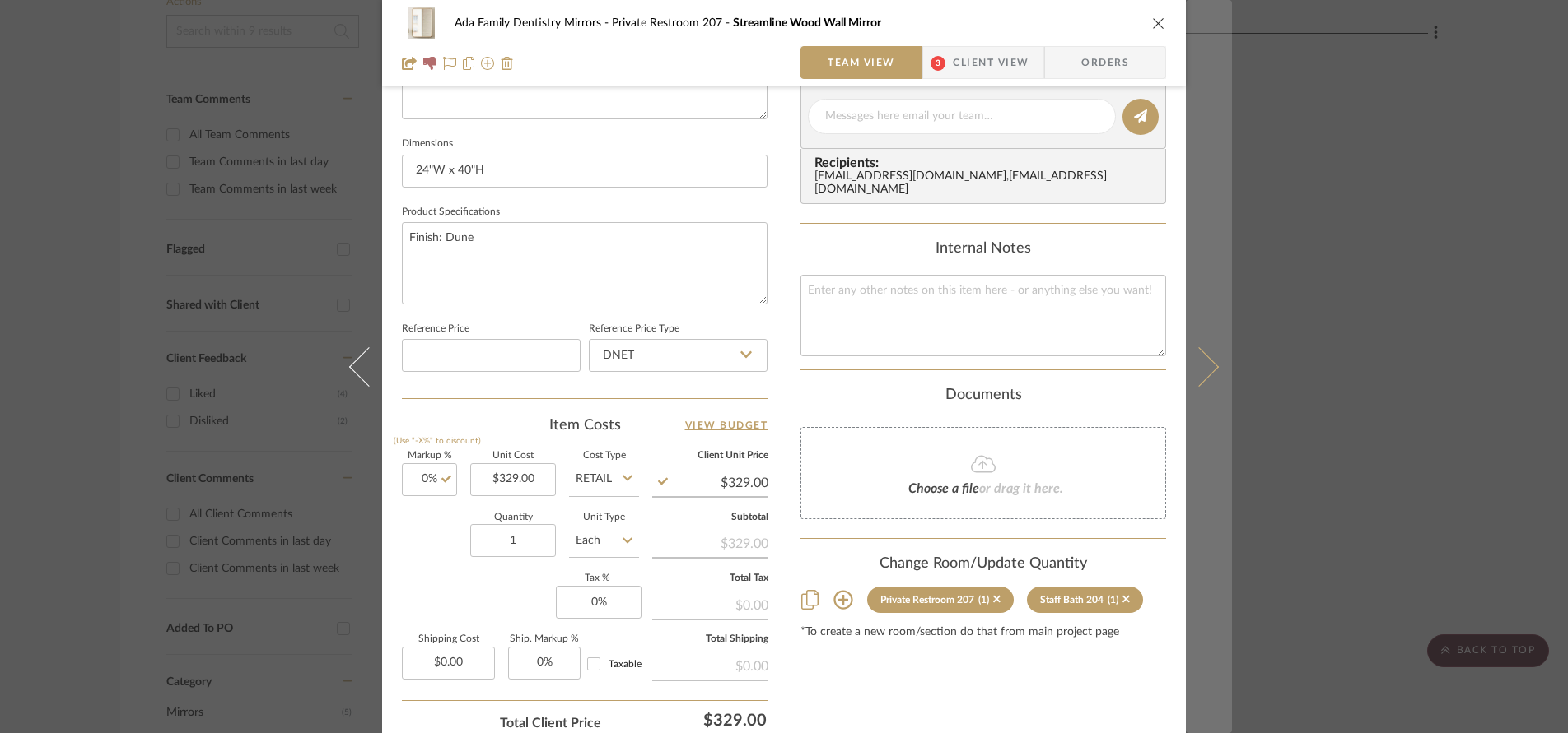
click at [1203, 373] on icon at bounding box center [1198, 366] width 40 height 40
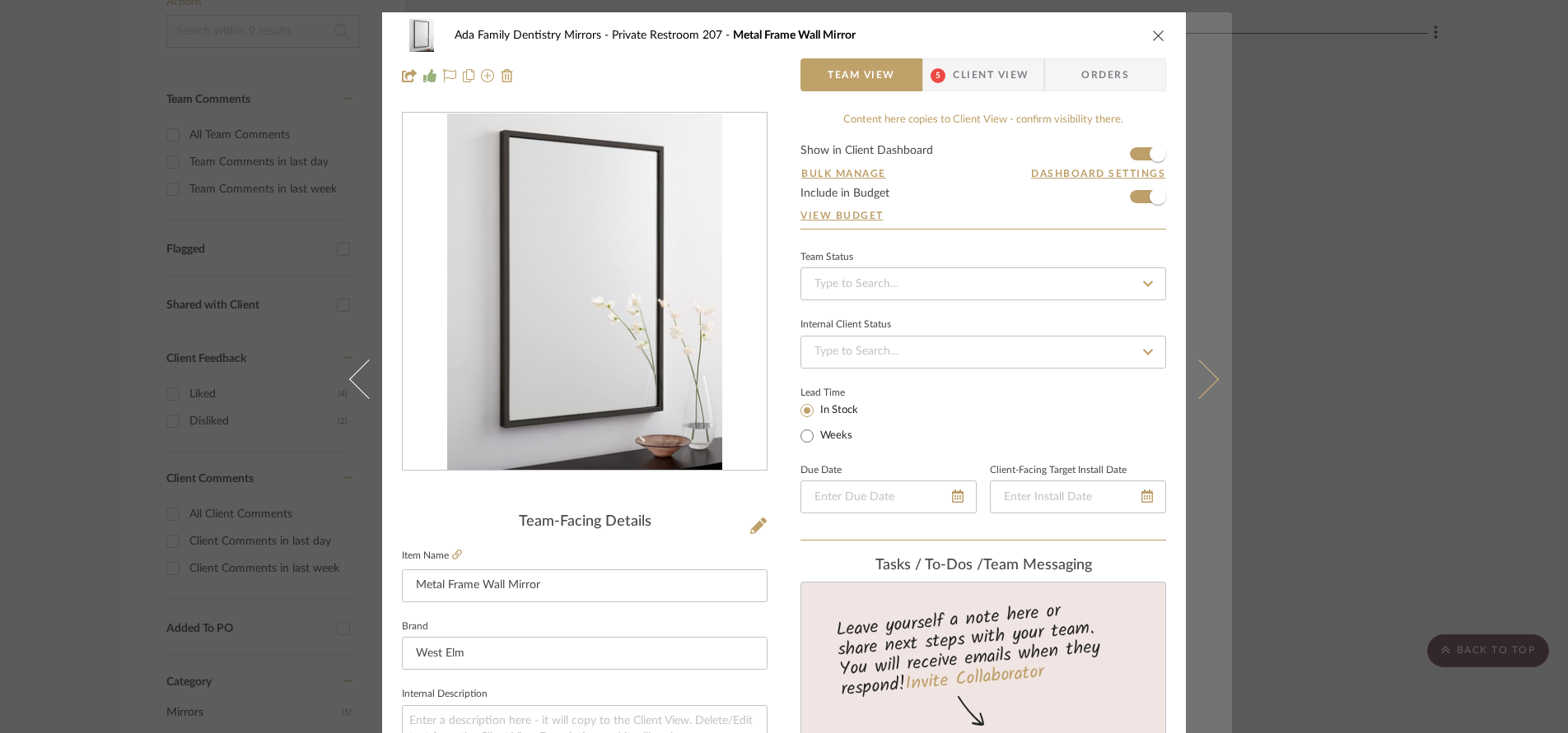
click at [1203, 387] on icon at bounding box center [1198, 378] width 40 height 40
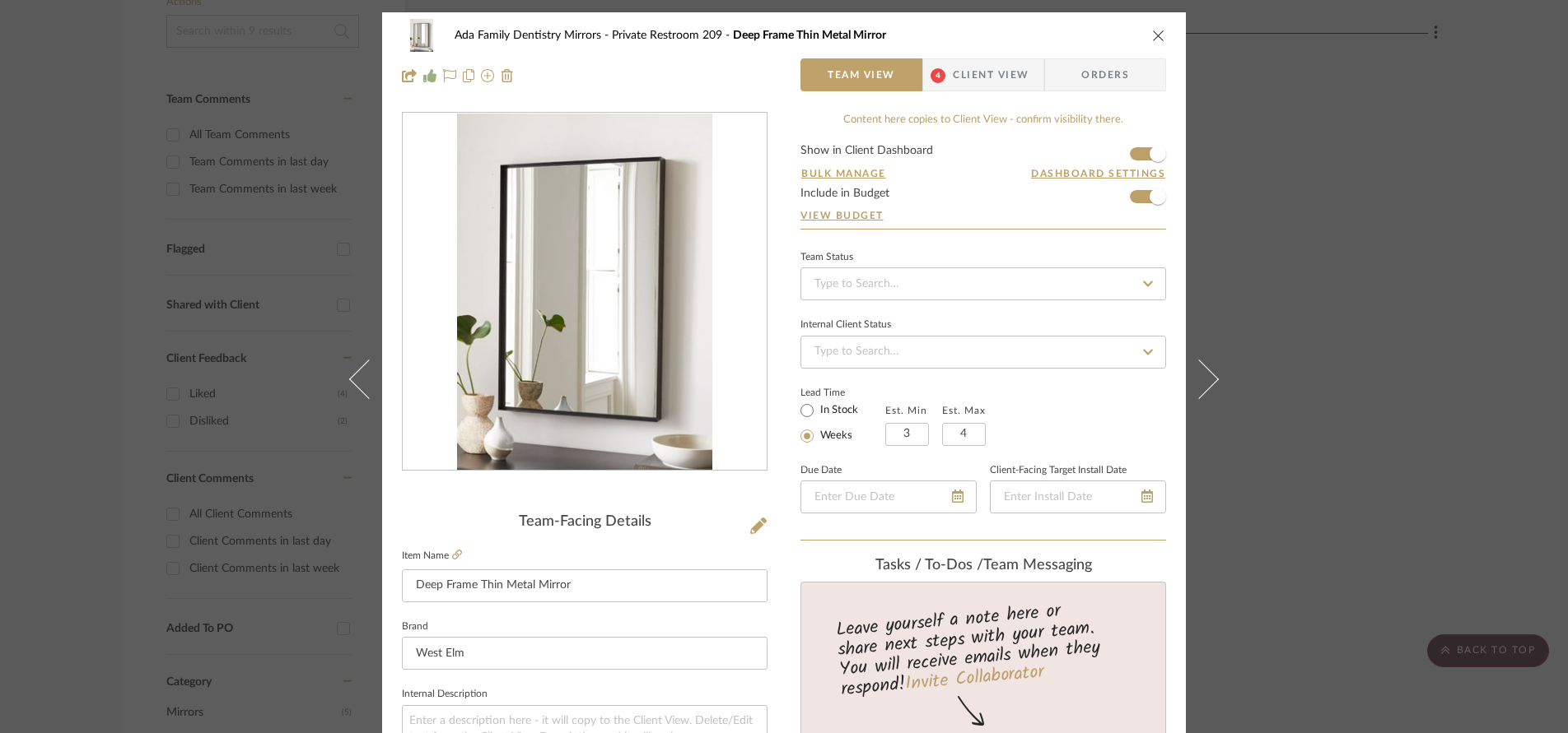
click at [1153, 32] on icon "close" at bounding box center [1158, 35] width 13 height 13
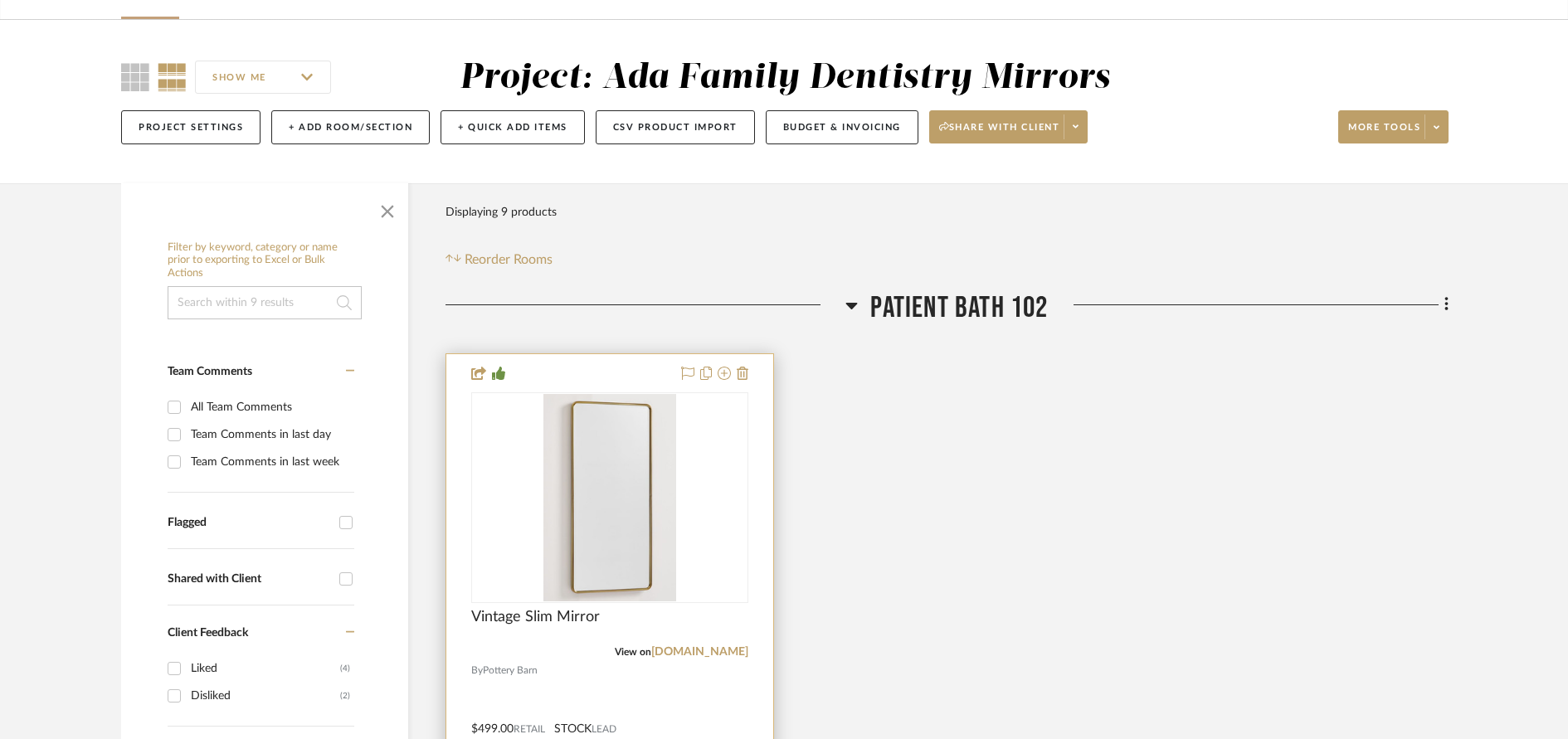
scroll to position [107, 0]
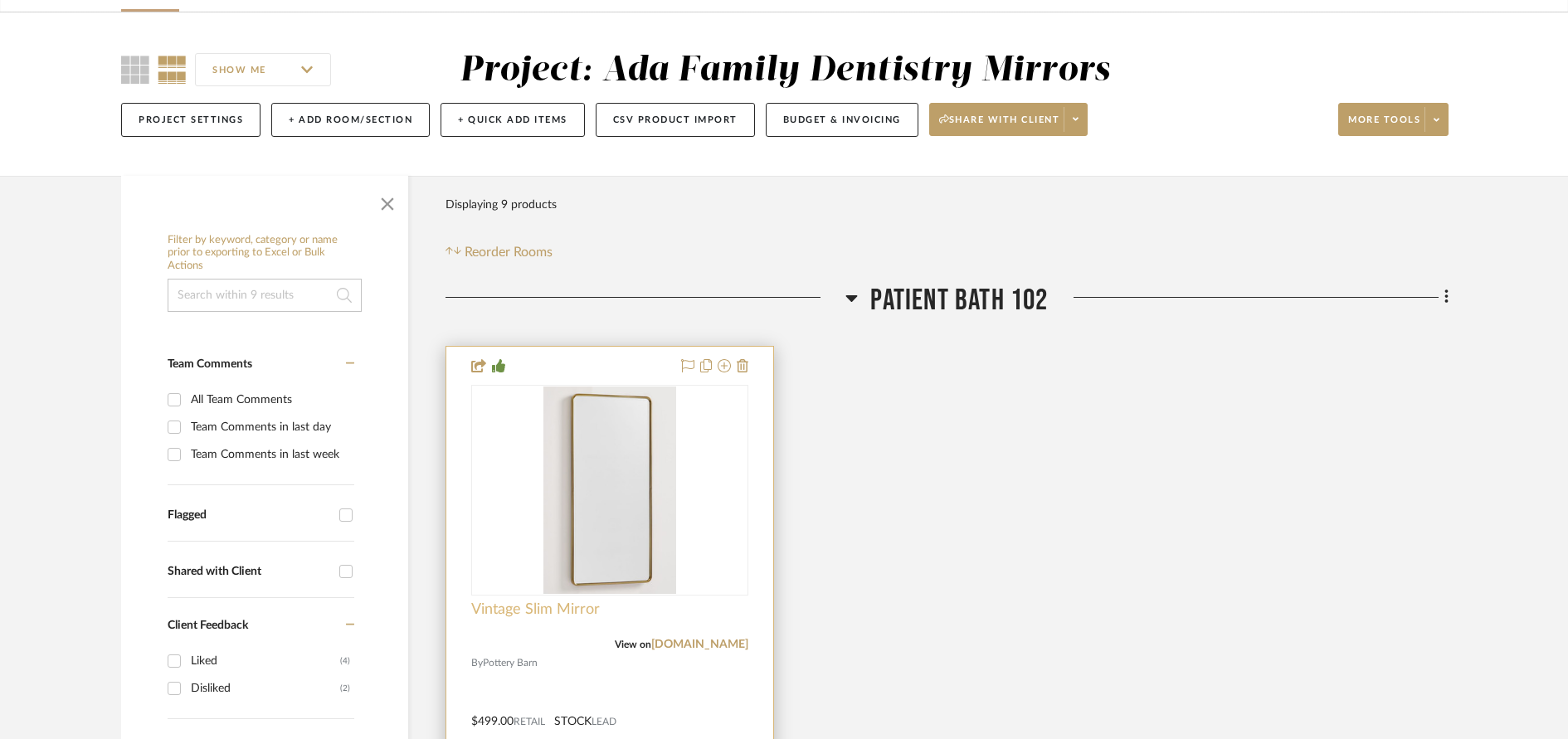
click at [496, 612] on span "Vintage Slim Mirror" at bounding box center [534, 610] width 128 height 19
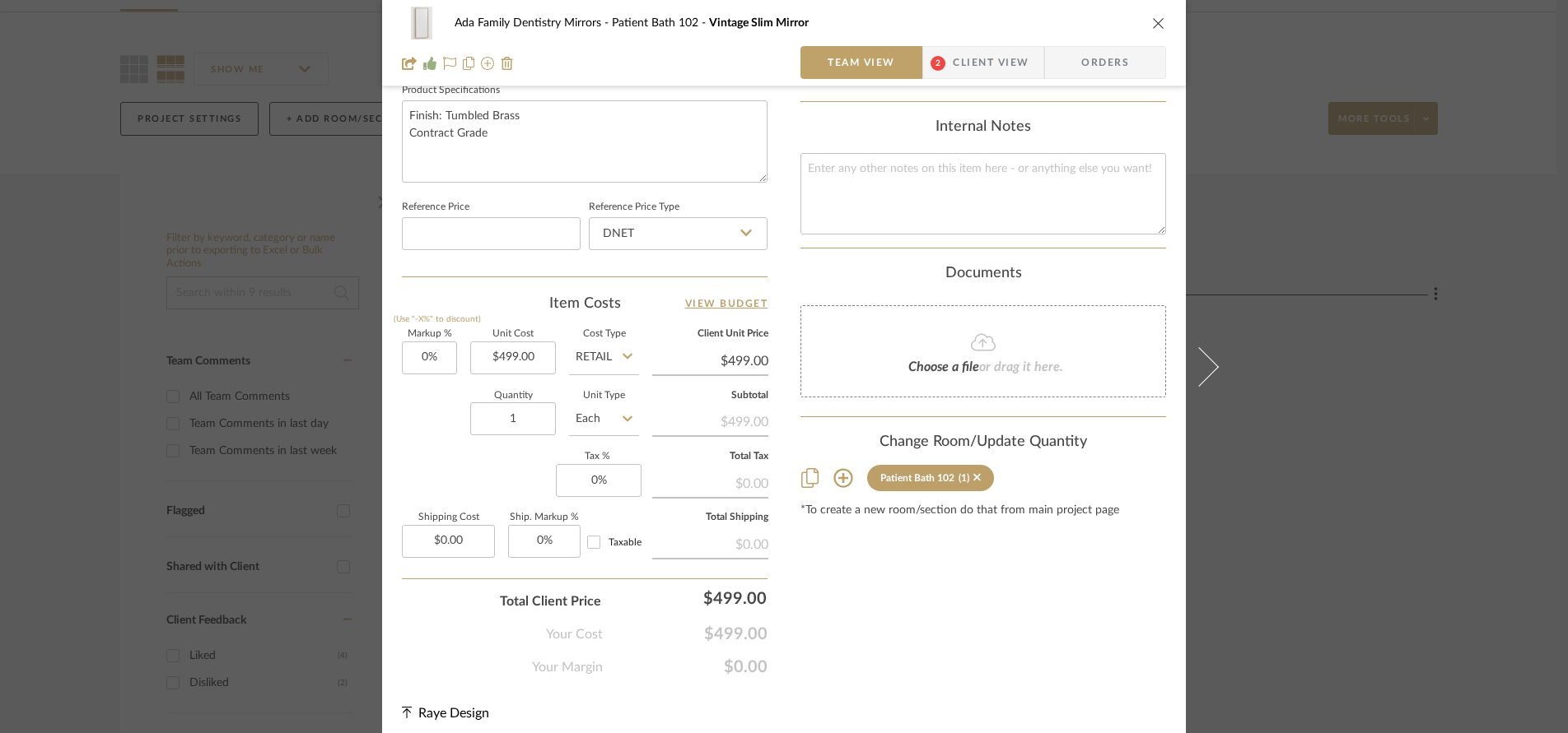
scroll to position [788, 0]
click at [601, 483] on input "0" at bounding box center [598, 481] width 85 height 32
type input "6%"
click at [488, 446] on sr-form-field "Quantity 1" at bounding box center [512, 421] width 85 height 59
click at [465, 543] on input "0.00" at bounding box center [448, 542] width 93 height 32
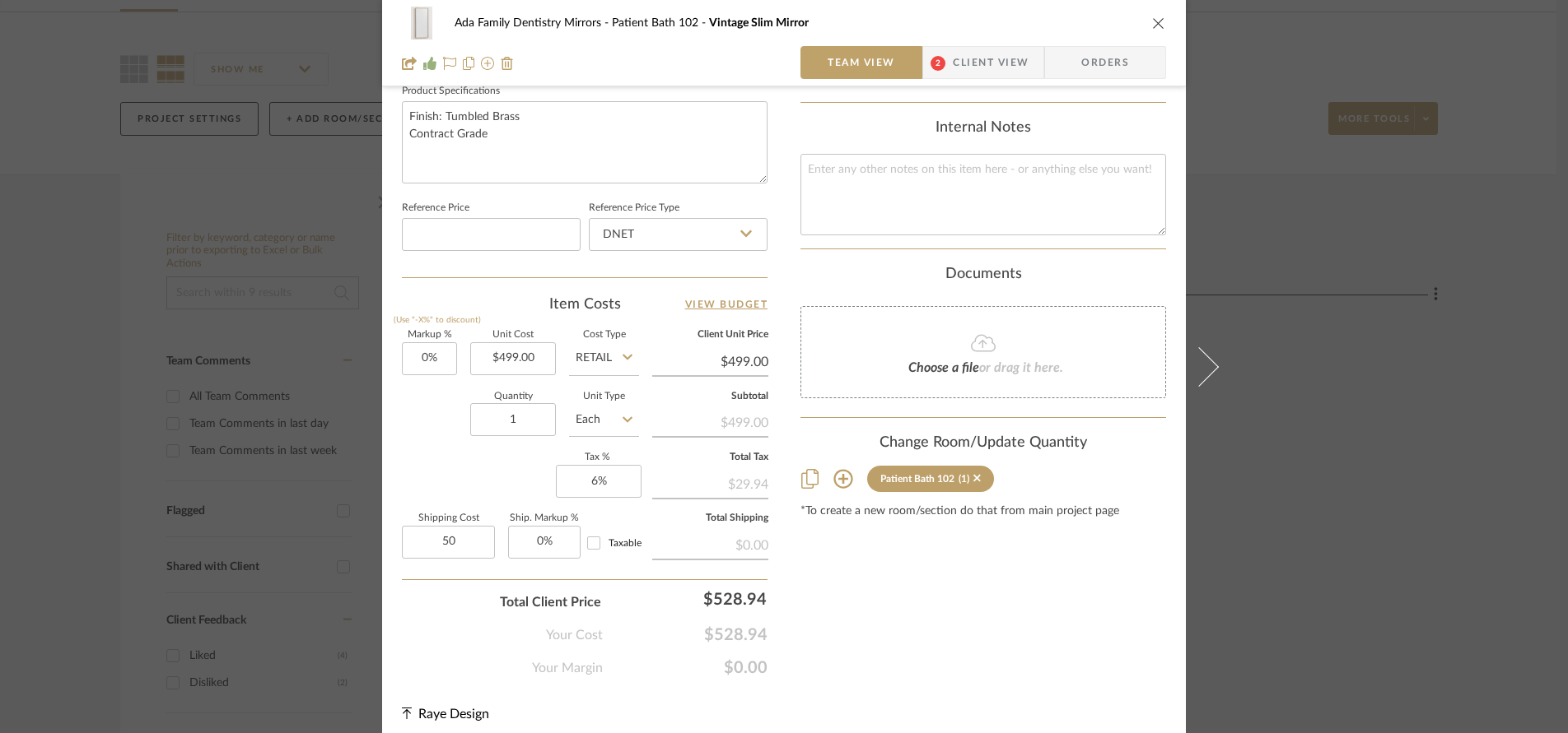
type input "$50.00"
click at [427, 605] on div "Total Client Price $528.94" at bounding box center [584, 595] width 365 height 32
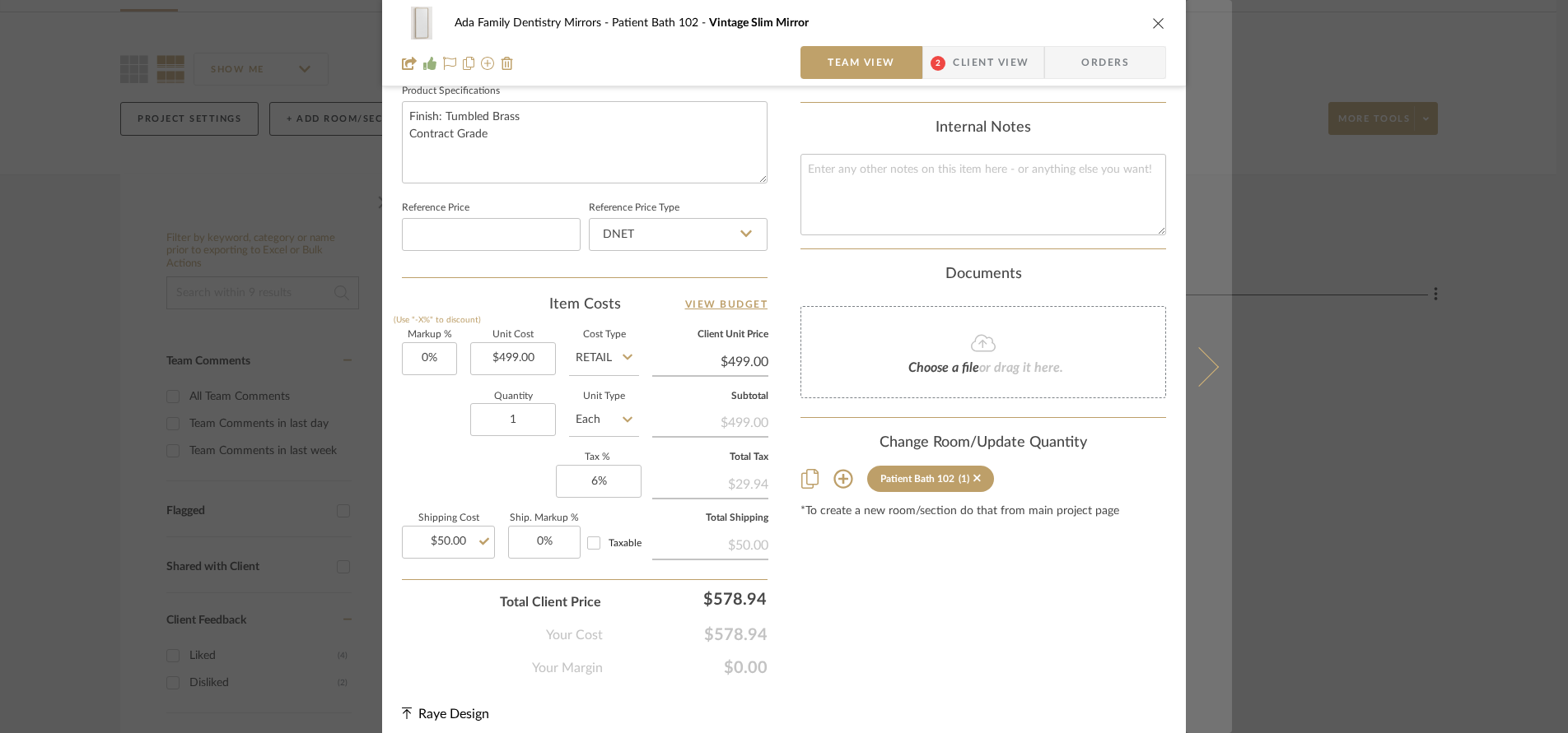
click at [1202, 371] on icon at bounding box center [1198, 366] width 40 height 40
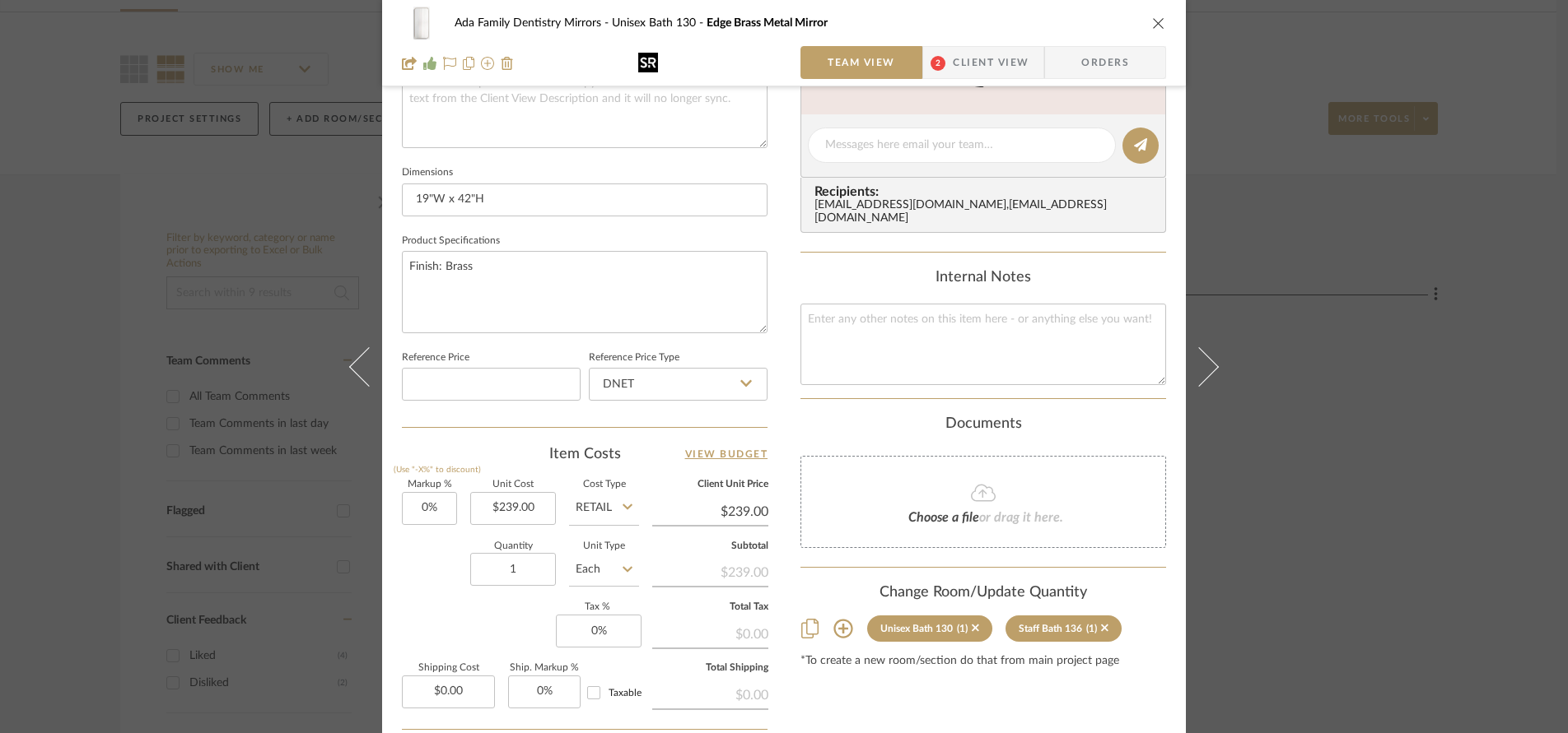
scroll to position [668, 0]
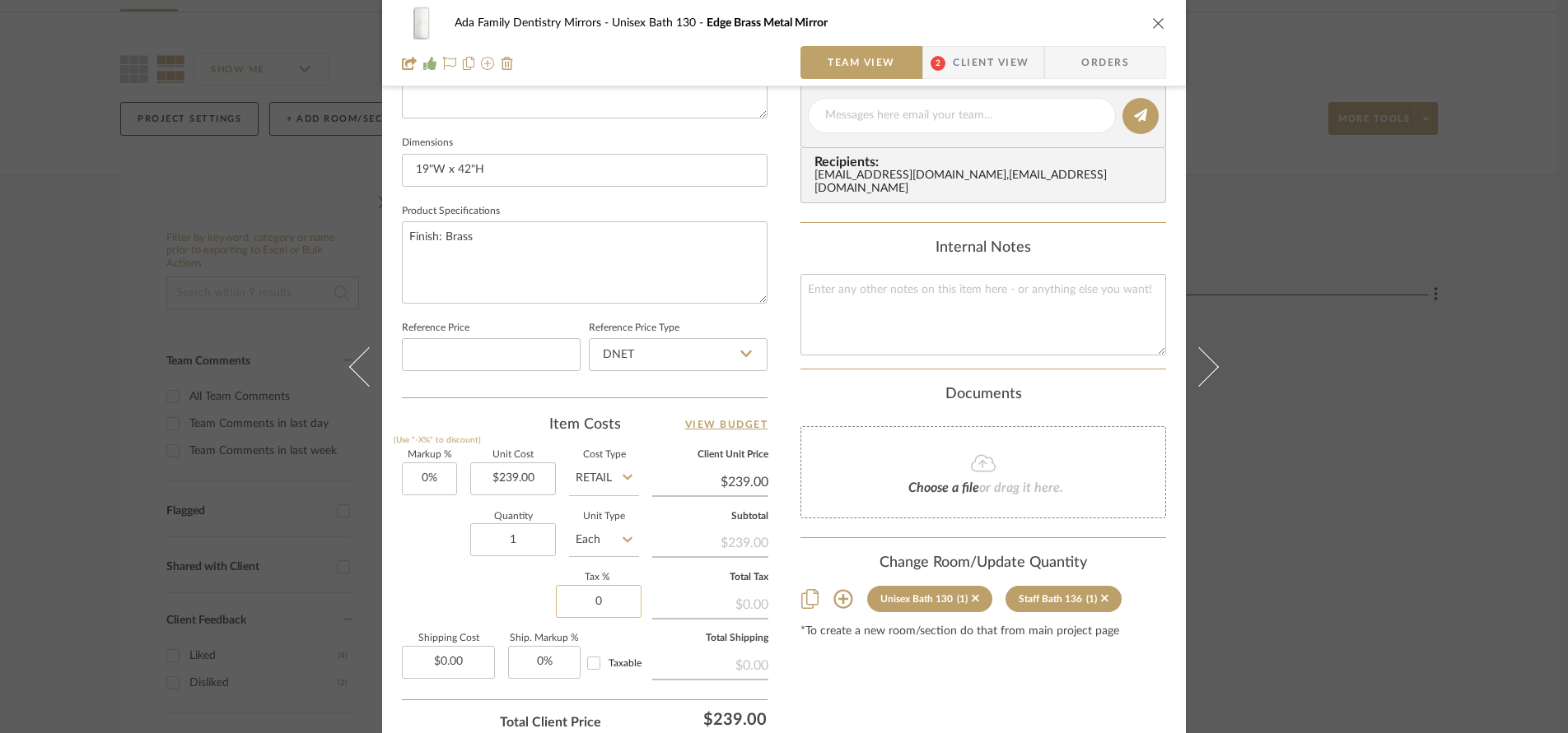
click at [613, 617] on input "0" at bounding box center [598, 600] width 85 height 32
type input "6%"
click at [466, 574] on div "Markup % (Use "-X%" to discount) 0% Unit Cost $239.00 Cost Type Retail Client U…" at bounding box center [584, 571] width 365 height 241
click at [471, 663] on input "0.00" at bounding box center [448, 662] width 93 height 32
type input "$45.00"
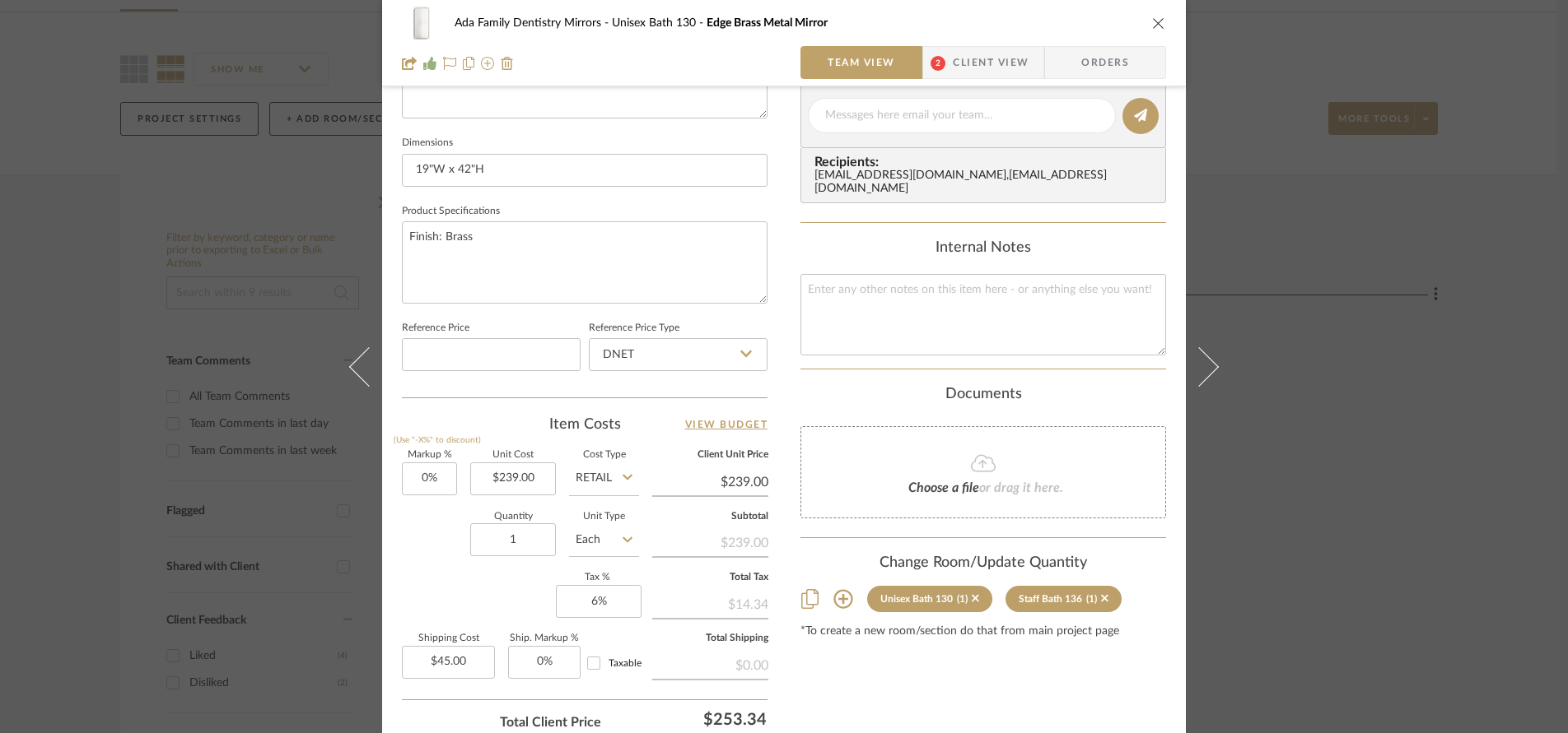
click at [449, 597] on div "Markup % (Use "-X%" to discount) 0% Unit Cost $239.00 Cost Type Retail Client U…" at bounding box center [584, 571] width 365 height 241
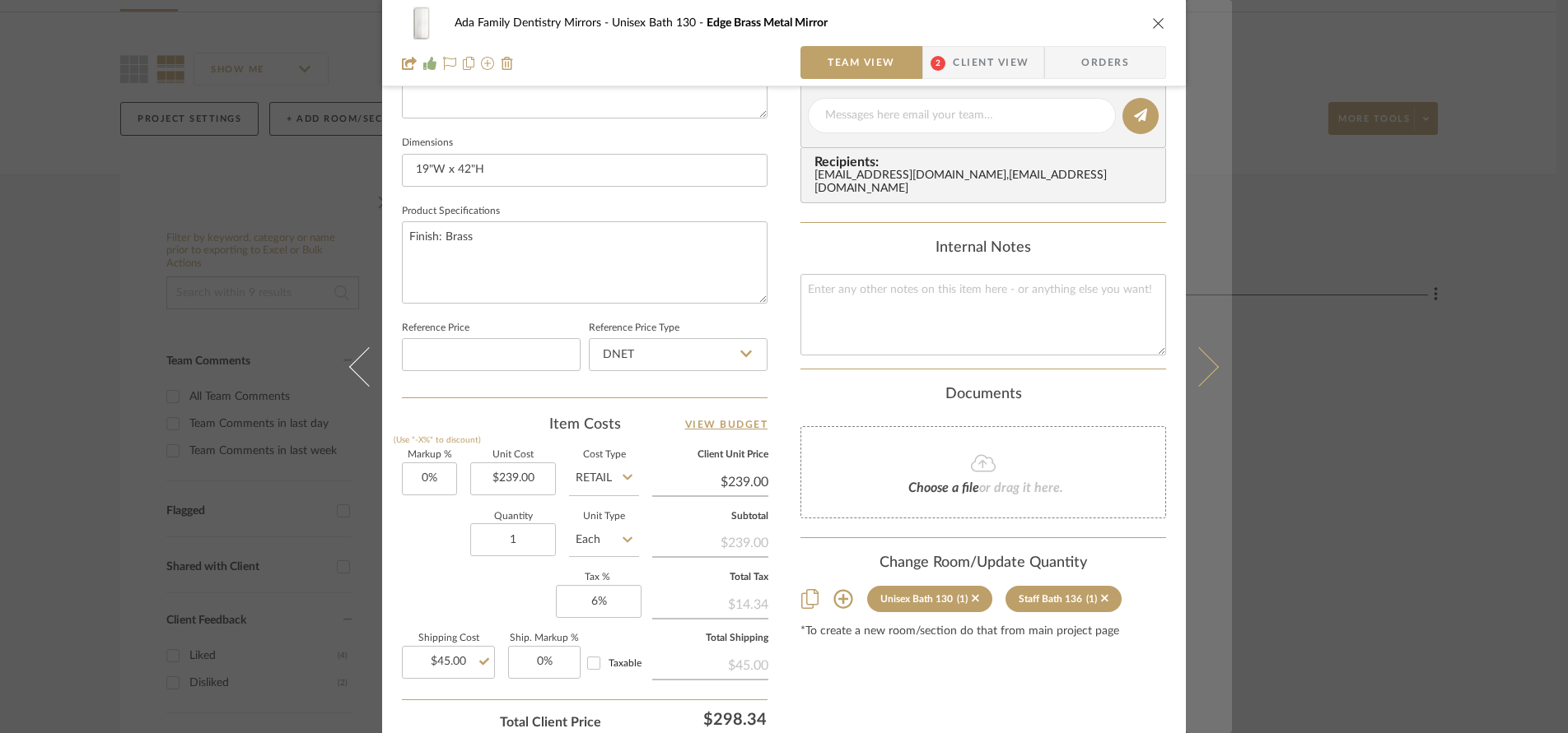
click at [1204, 373] on icon at bounding box center [1198, 366] width 40 height 40
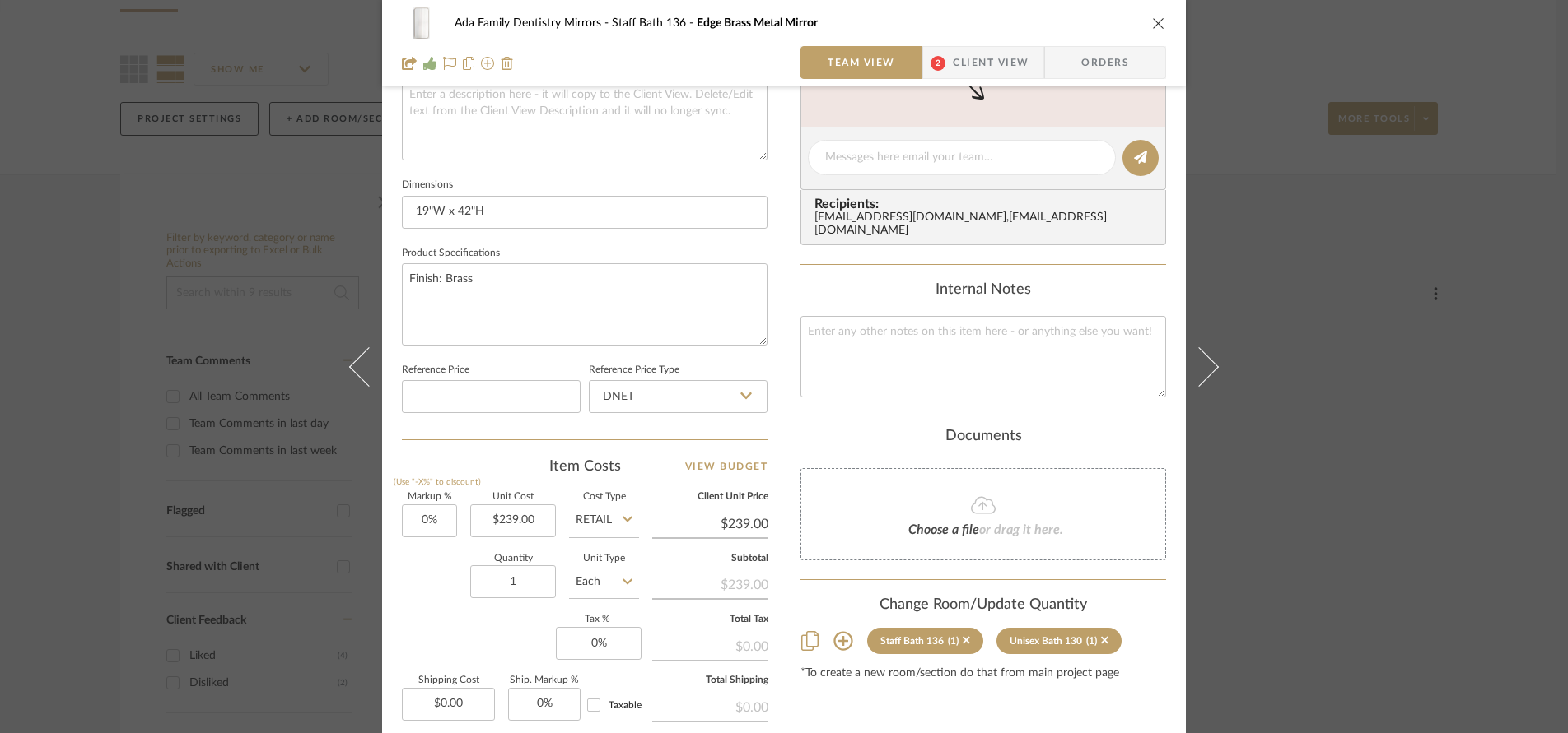
scroll to position [695, 0]
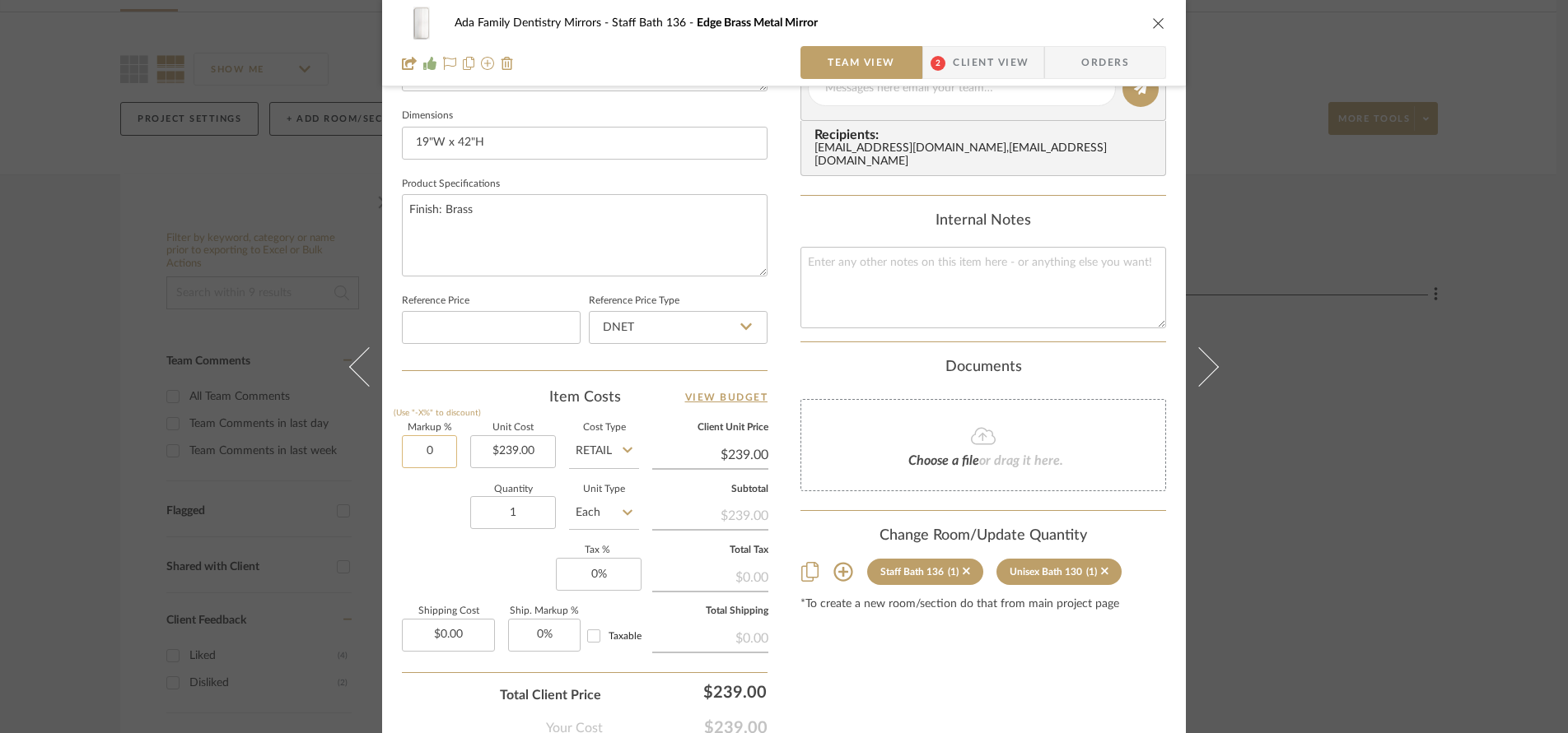
click at [438, 452] on input "0" at bounding box center [429, 451] width 55 height 32
type input "0%"
click at [409, 518] on div "Quantity 1 Unit Type Each" at bounding box center [520, 514] width 237 height 59
click at [612, 578] on input "0" at bounding box center [598, 574] width 85 height 32
type input "6%"
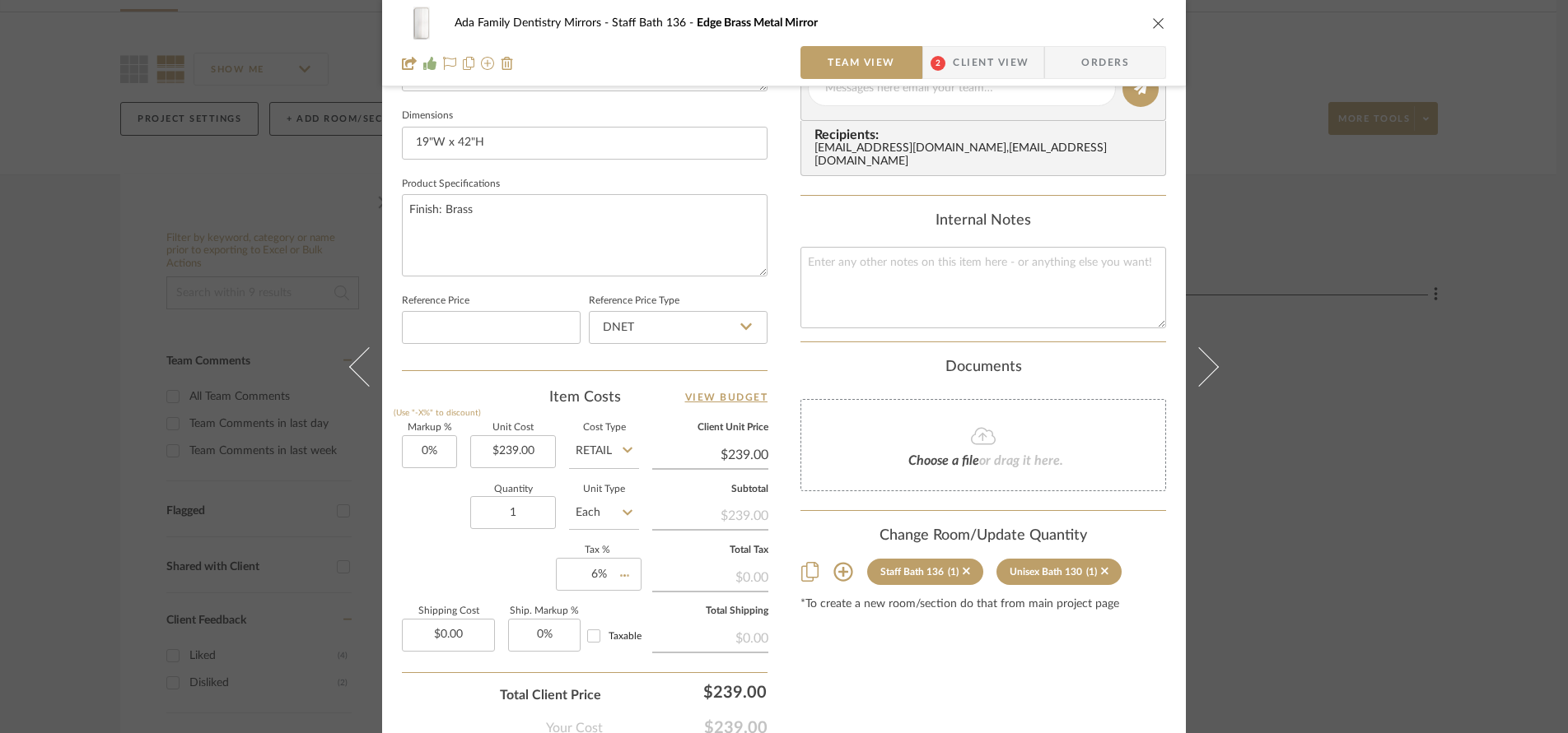
click at [511, 578] on div "Markup % (Use "-X%" to discount) 0% Unit Cost $239.00 Cost Type Retail Client U…" at bounding box center [584, 544] width 365 height 241
type input "0"
click at [540, 629] on input "0" at bounding box center [544, 635] width 72 height 32
type input "0.00"
type input "0%"
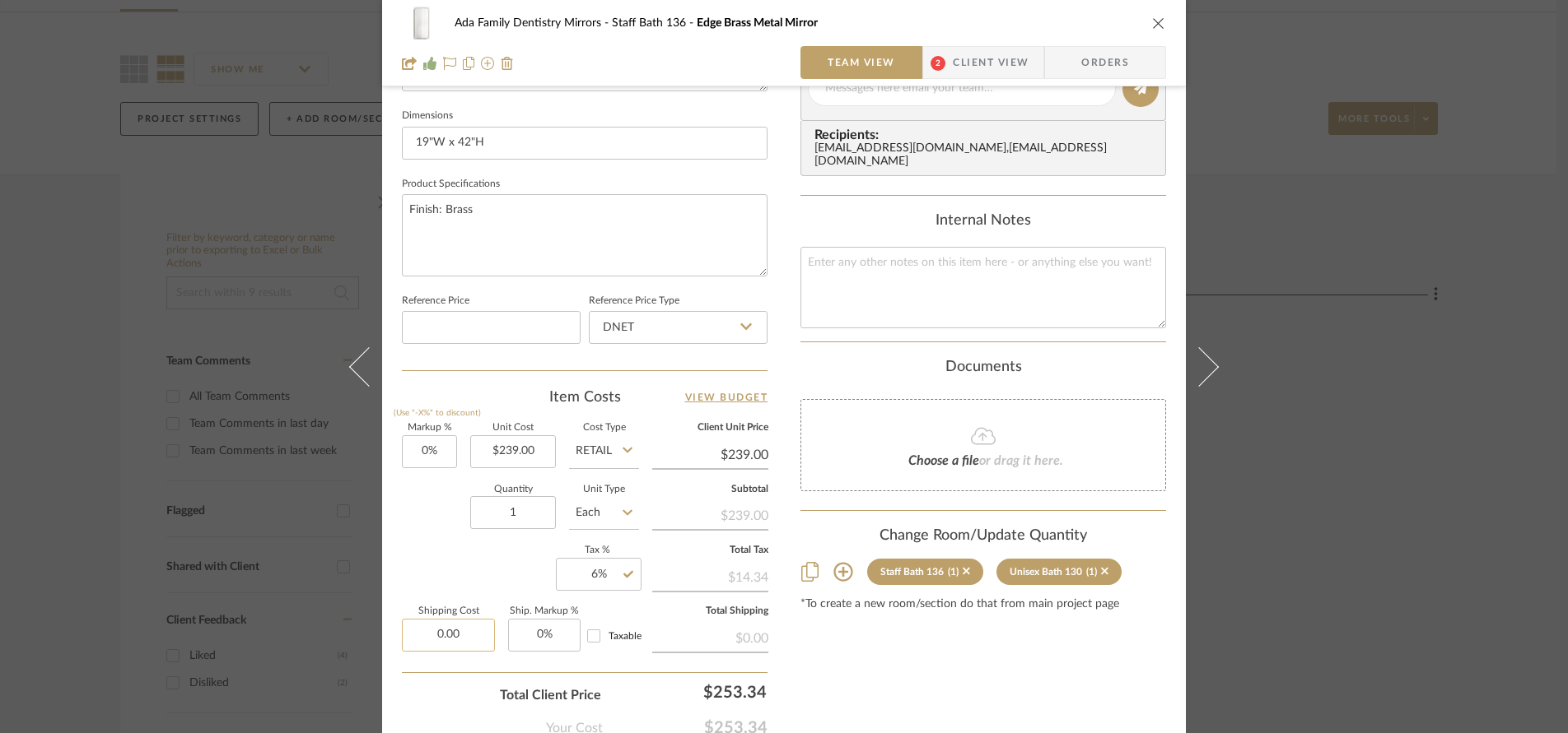
click at [460, 637] on input "0.00" at bounding box center [448, 635] width 93 height 32
type input "$45.00"
click at [452, 548] on div "Markup % (Use "-X%" to discount) 0% Unit Cost $239.00 Cost Type Retail Client U…" at bounding box center [584, 544] width 365 height 241
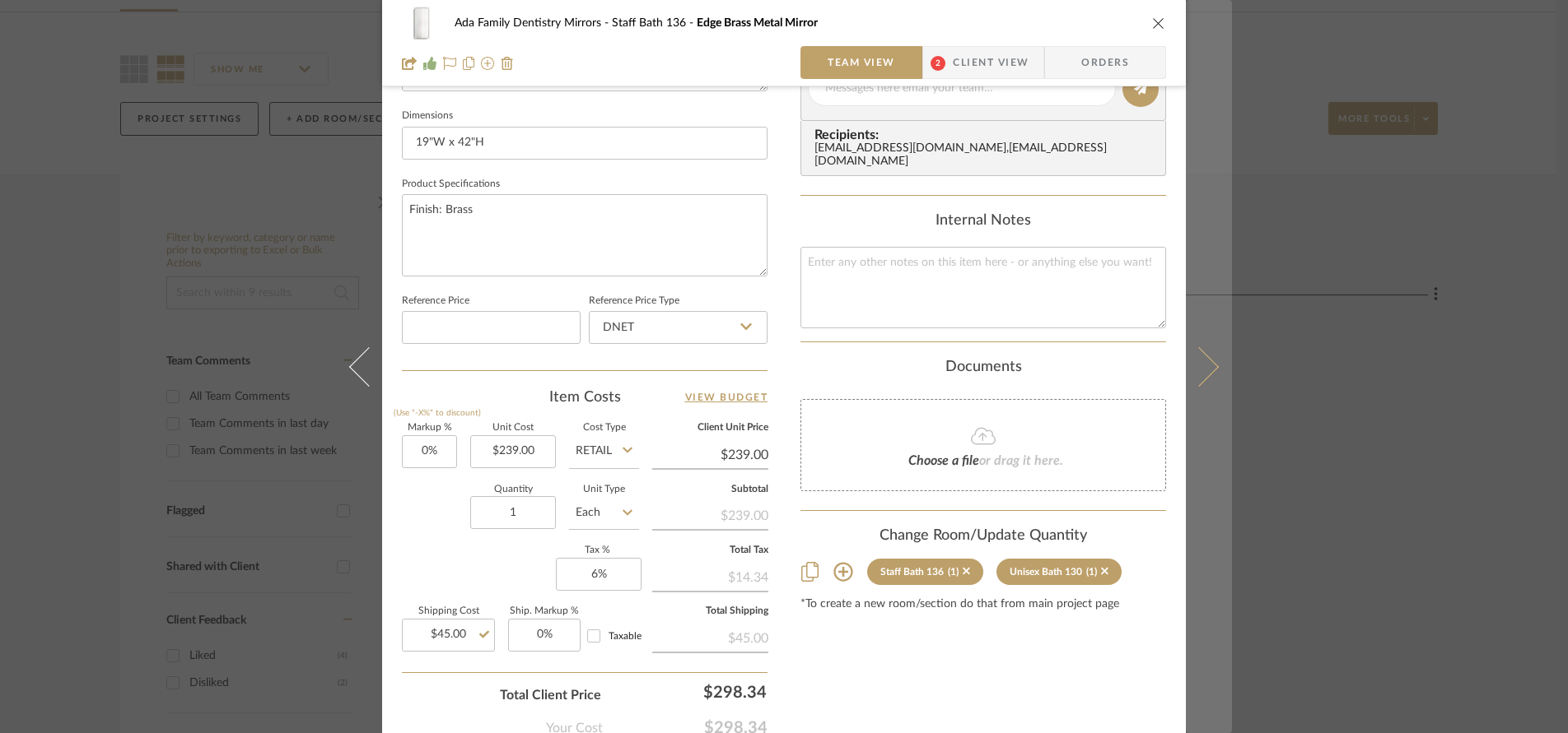
click at [1205, 373] on icon at bounding box center [1198, 366] width 40 height 40
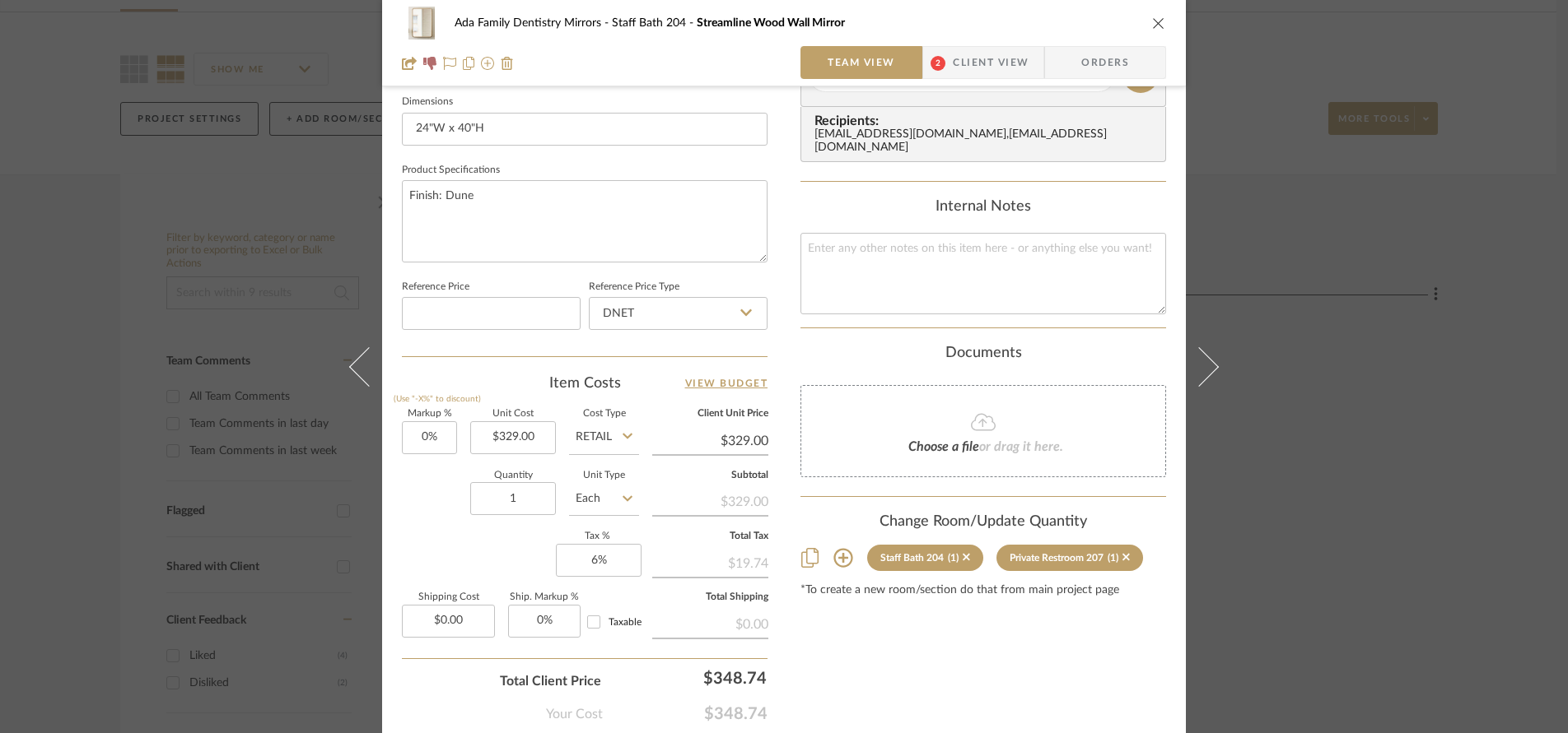
scroll to position [799, 0]
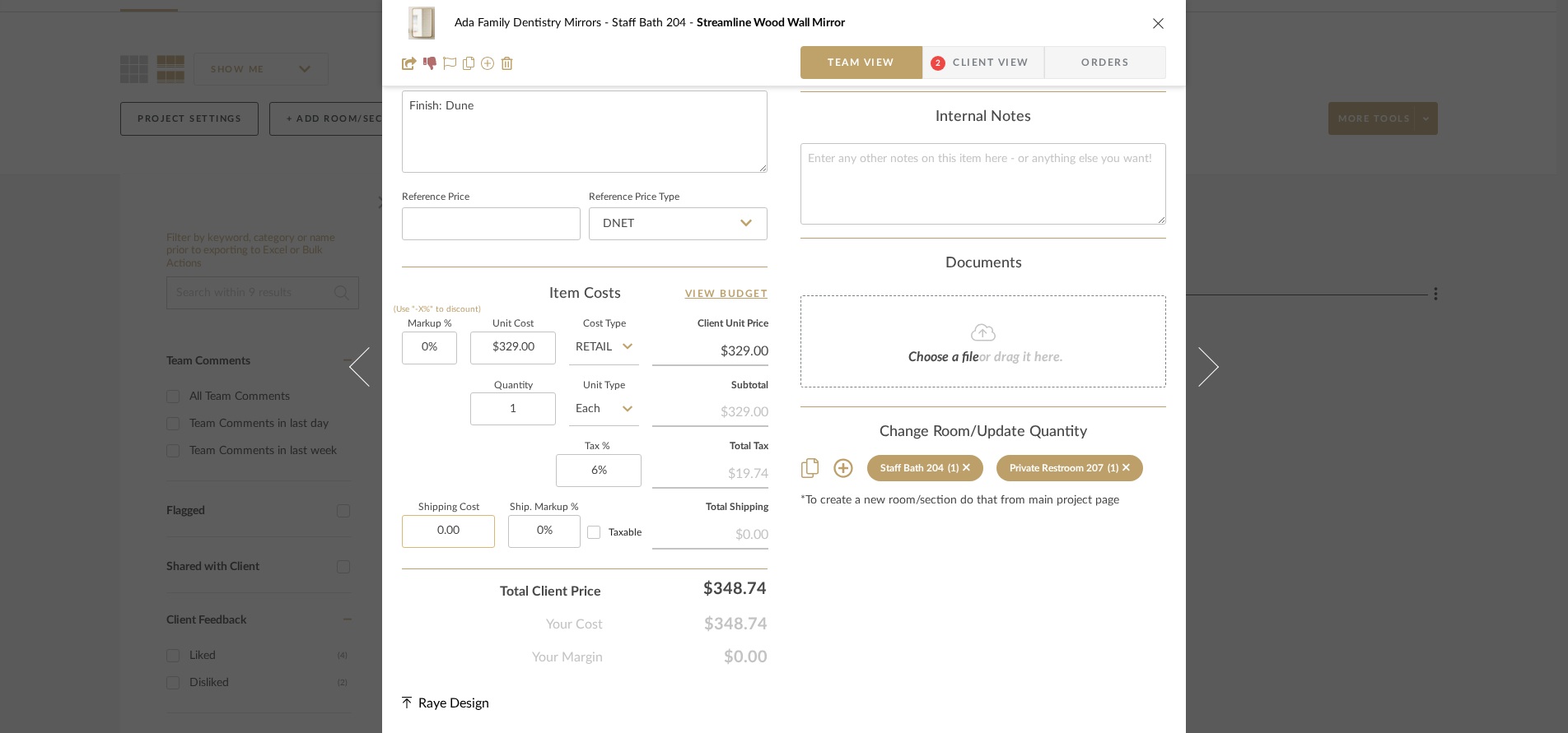
click at [470, 531] on input "0.00" at bounding box center [448, 531] width 93 height 32
type input "$34.00"
click at [437, 630] on div "Your Cost $348.74" at bounding box center [584, 617] width 365 height 32
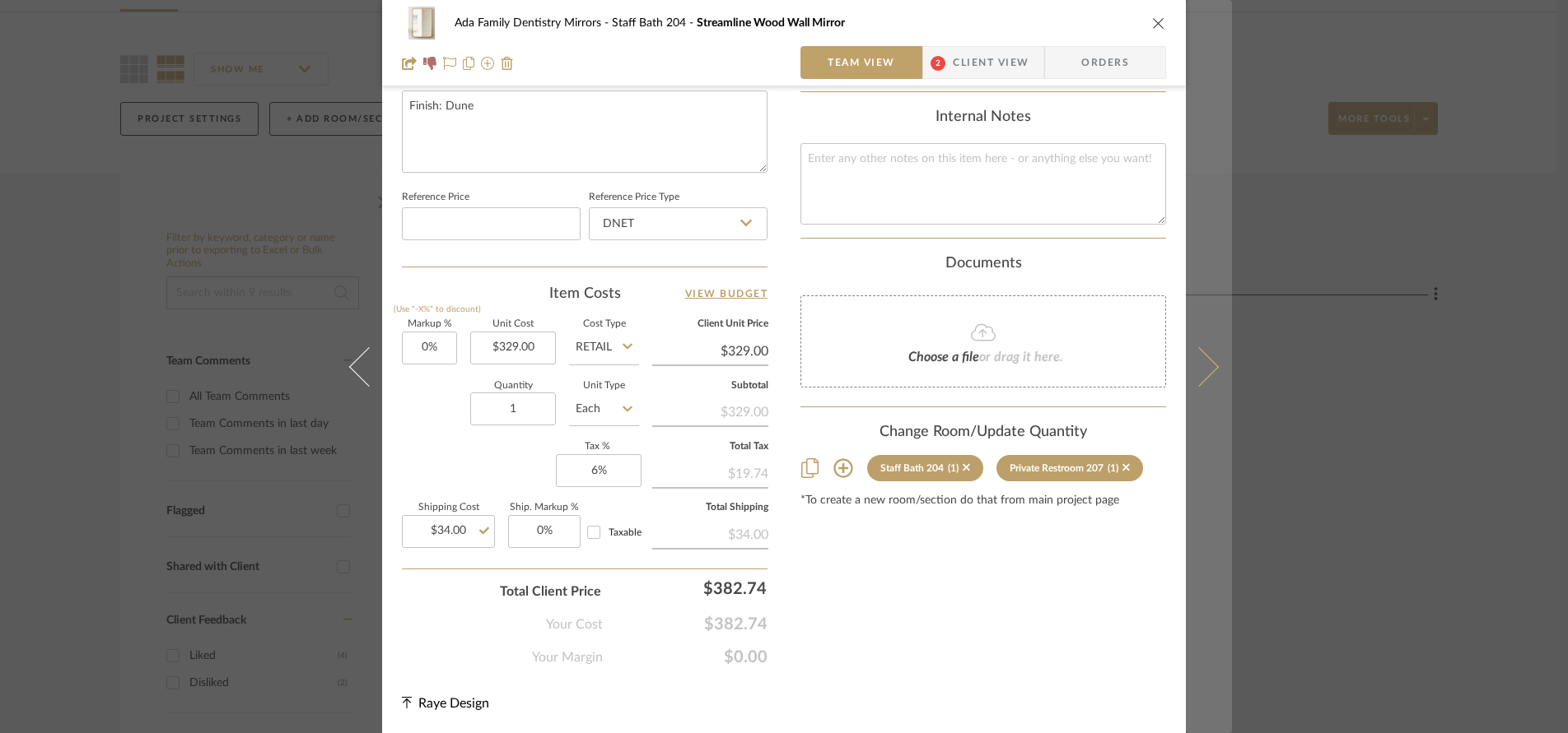
click at [1203, 371] on icon at bounding box center [1198, 366] width 40 height 40
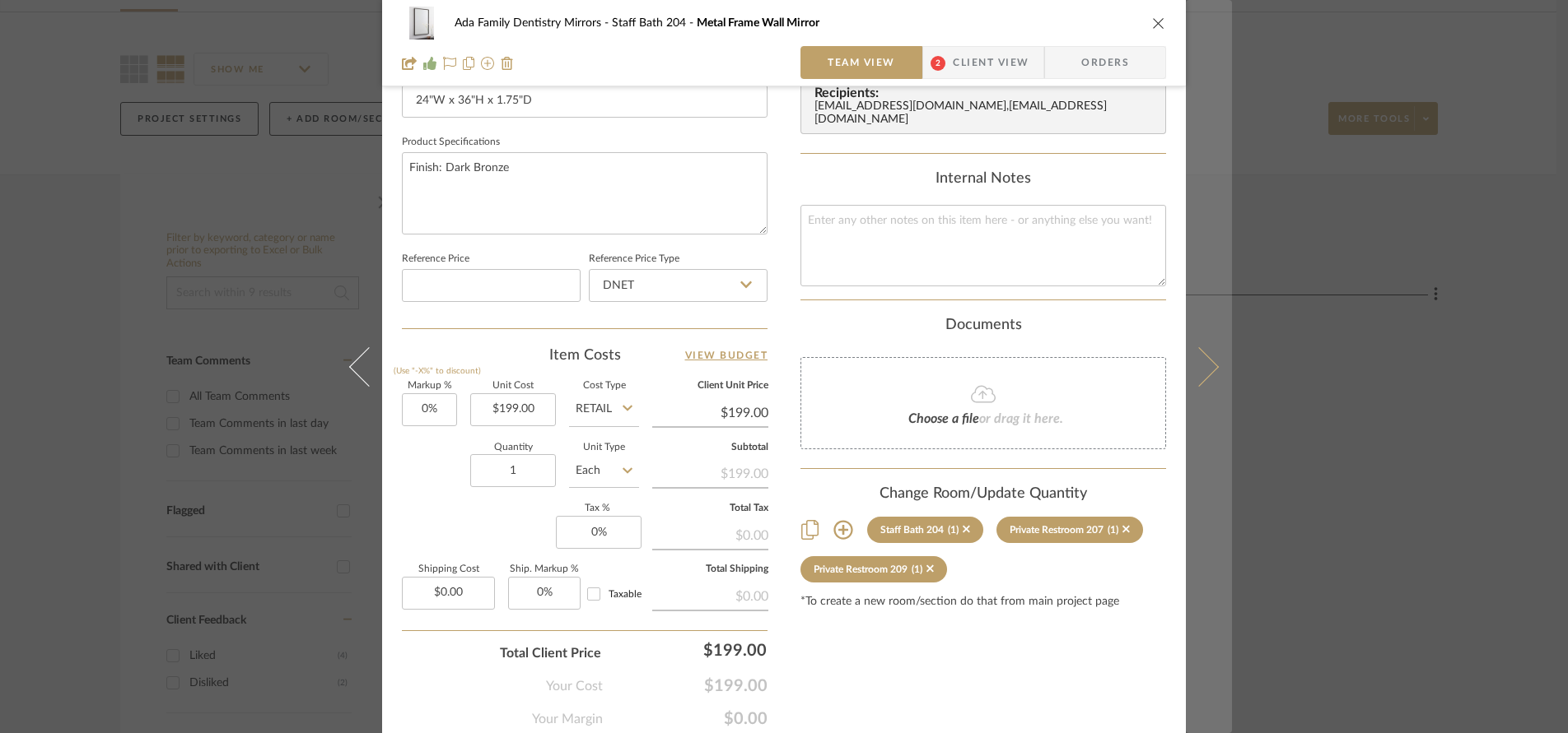
scroll to position [755, 0]
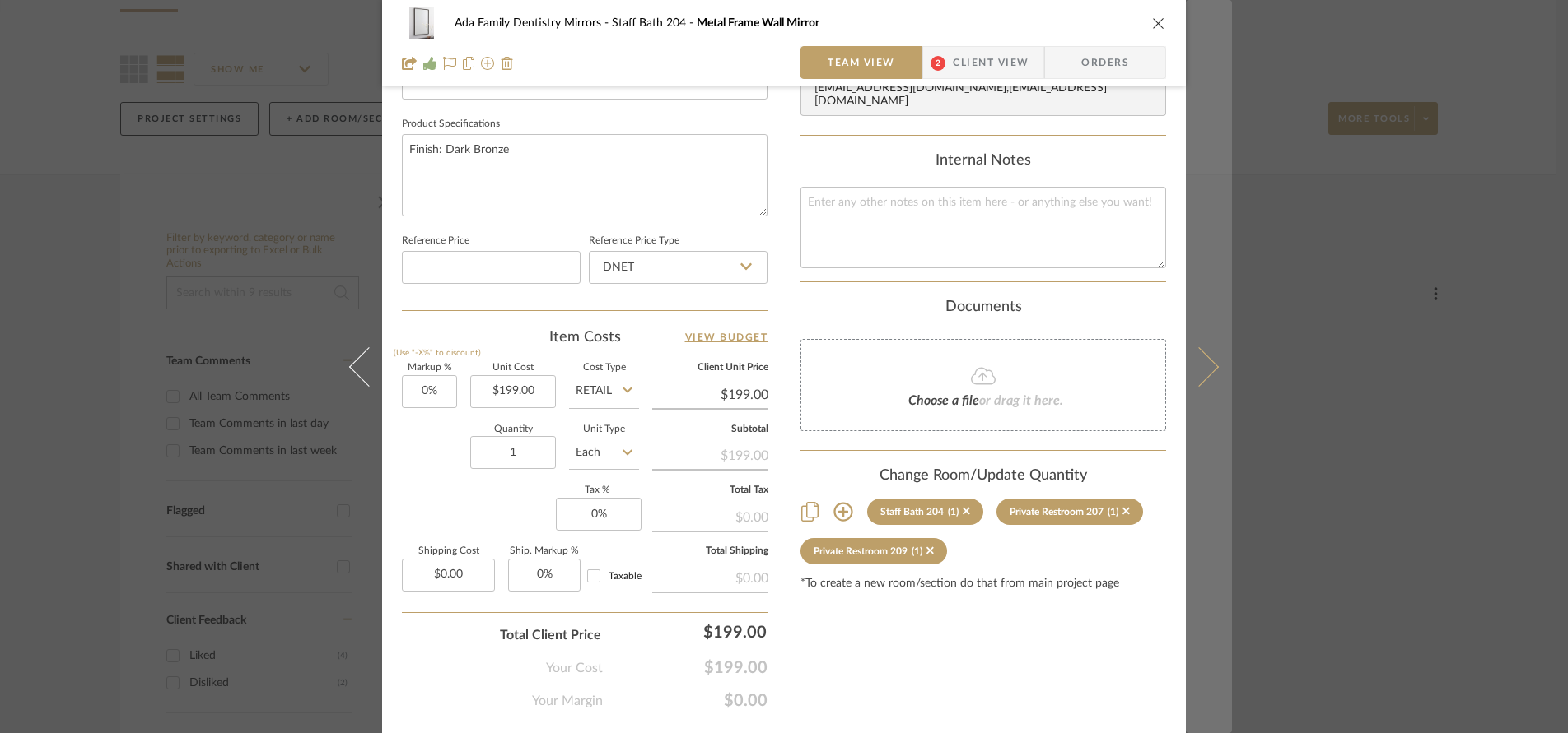
click at [1203, 374] on icon at bounding box center [1198, 366] width 40 height 40
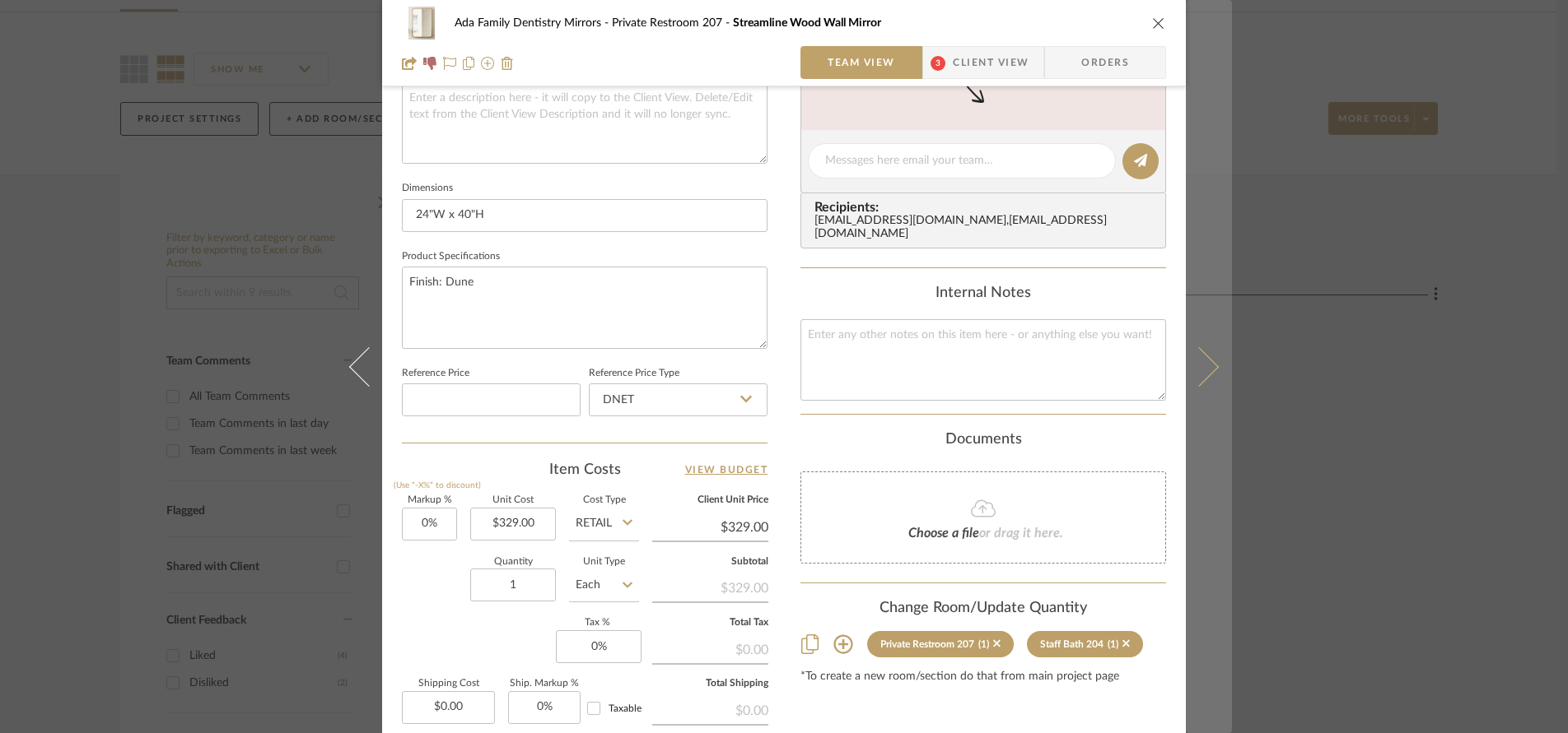
scroll to position [799, 0]
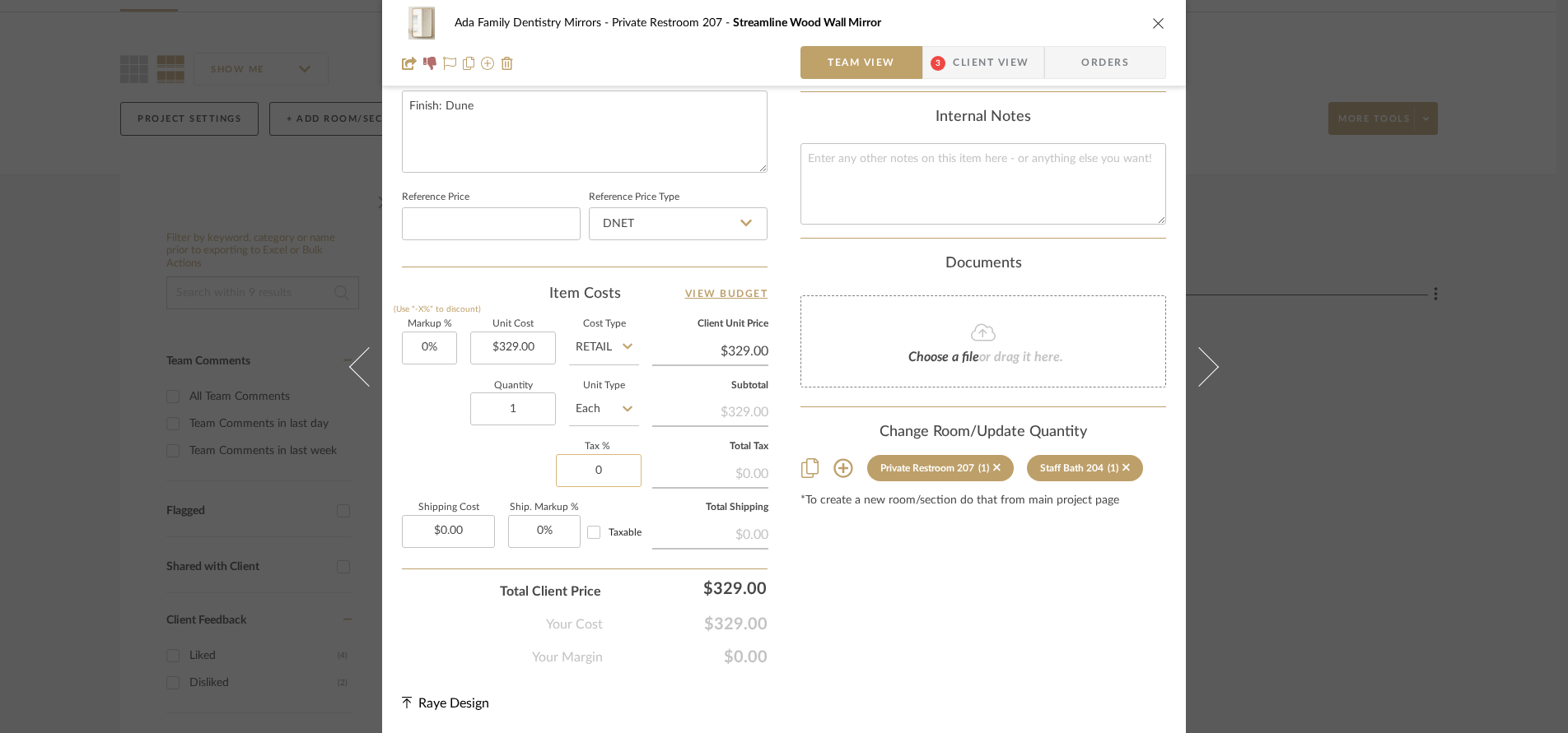
click at [613, 479] on input "0" at bounding box center [598, 470] width 85 height 32
type input "6%"
click at [474, 465] on div "Markup % (Use "-X%" to discount) 0% Unit Cost $329.00 Cost Type Retail Client U…" at bounding box center [584, 441] width 365 height 241
click at [463, 536] on input "0.00" at bounding box center [448, 531] width 93 height 32
type input "$38.00"
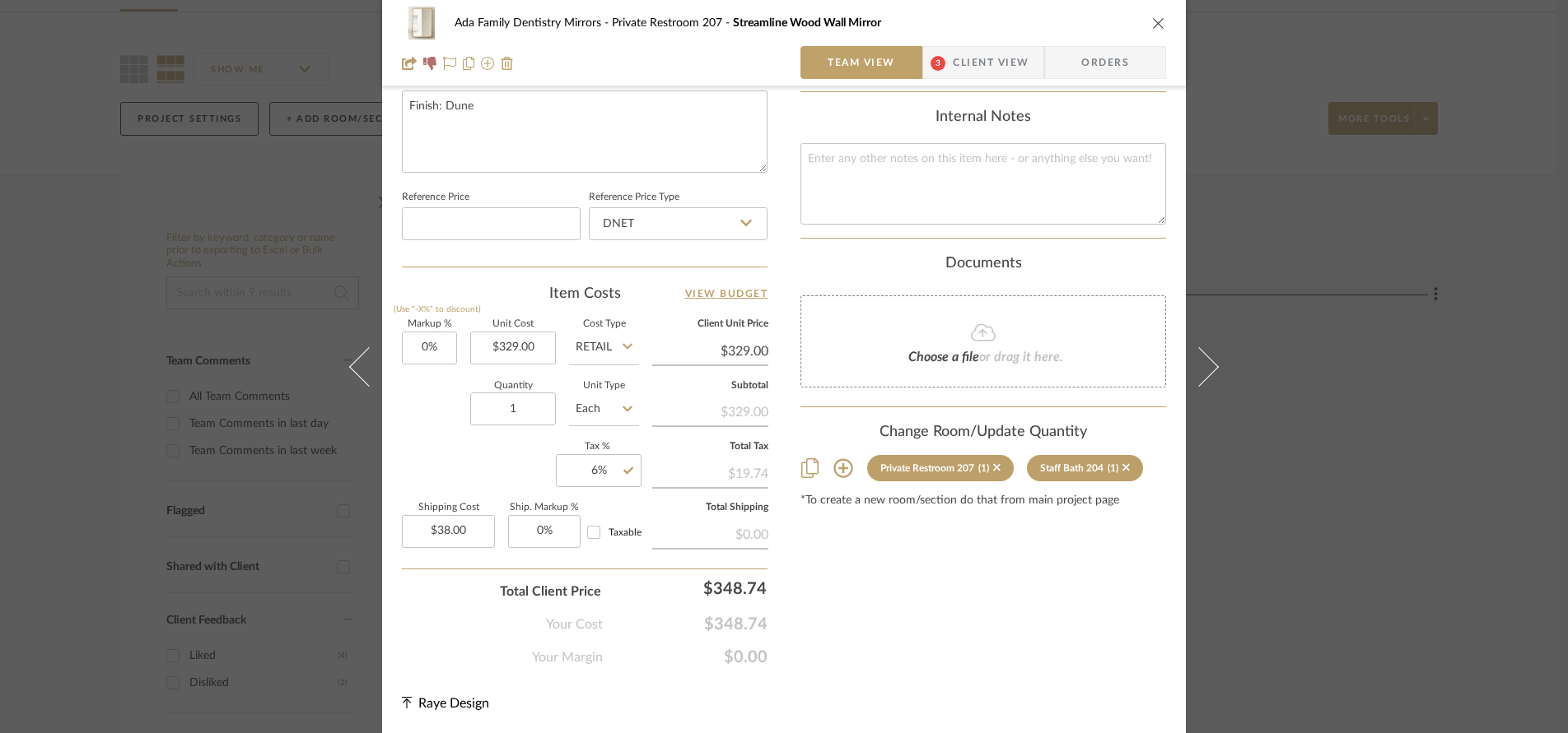
click at [444, 479] on div "Markup % (Use "-X%" to discount) 0% Unit Cost $329.00 Cost Type Retail Client U…" at bounding box center [584, 441] width 365 height 241
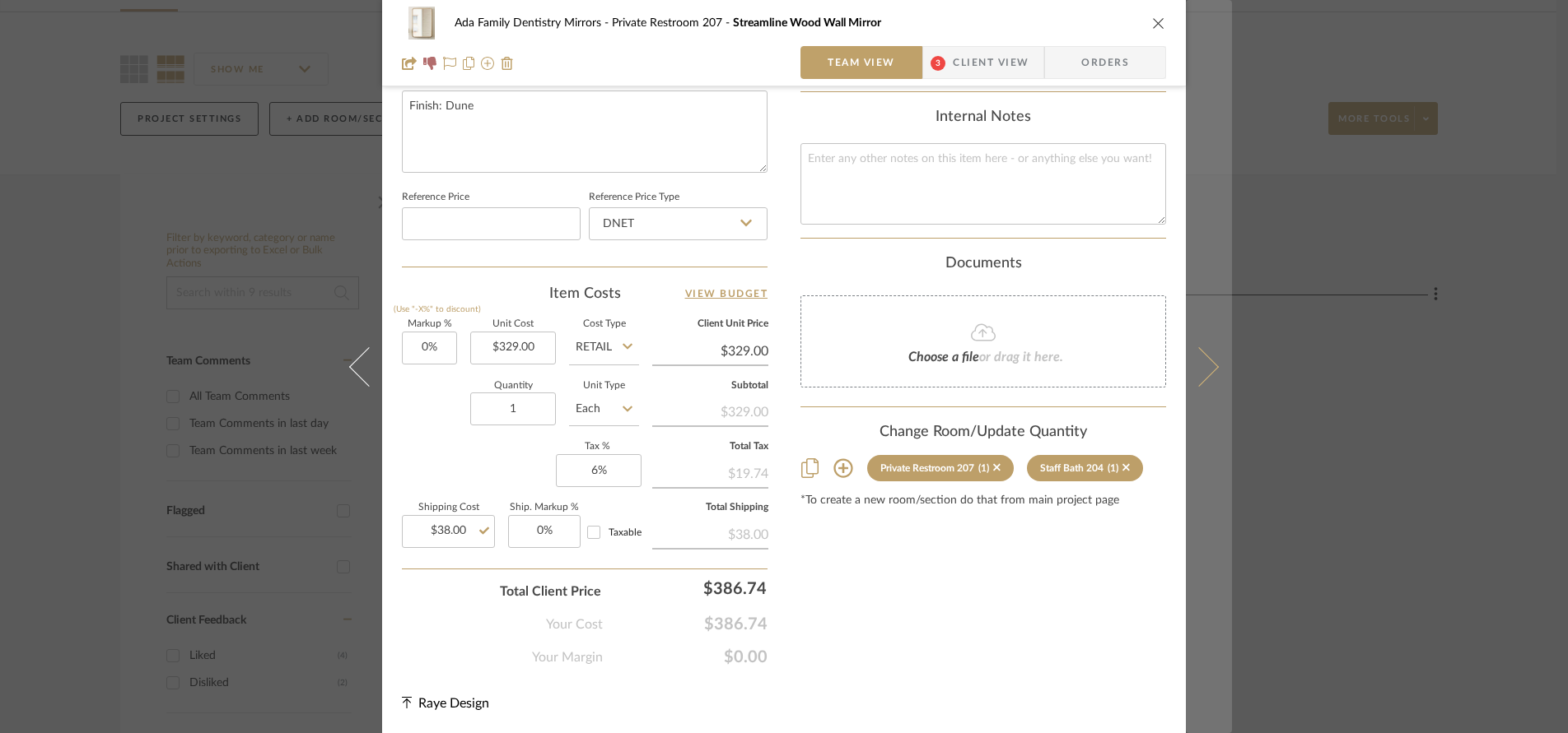
click at [1205, 374] on button at bounding box center [1209, 366] width 46 height 733
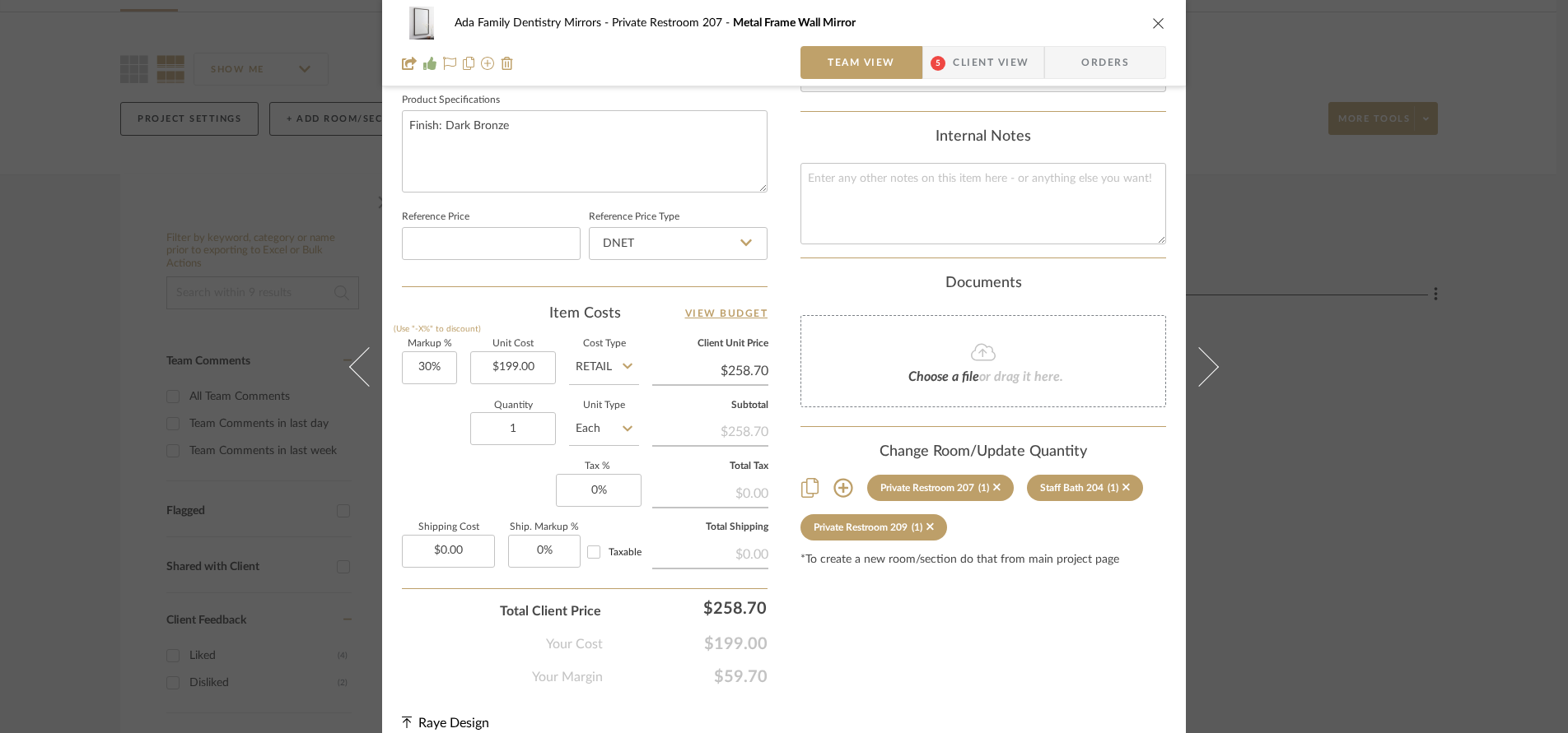
scroll to position [780, 0]
click at [439, 371] on input "30" at bounding box center [429, 366] width 55 height 32
type input "0%"
click at [402, 434] on div "Quantity 1 Unit Type Each" at bounding box center [520, 429] width 237 height 59
type input "$199.00"
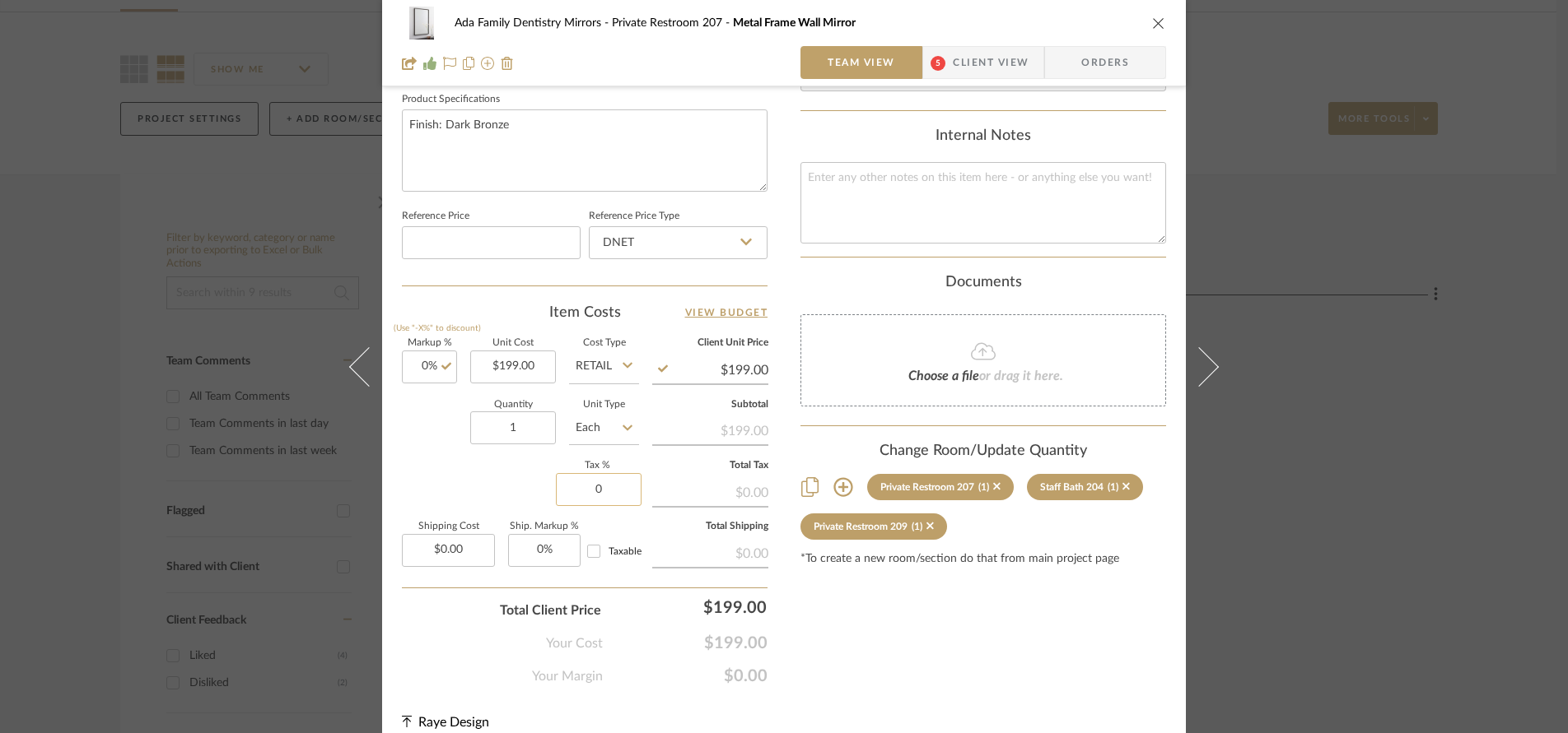
click at [610, 491] on input "0" at bounding box center [598, 489] width 85 height 32
type input "6%"
click at [531, 487] on div "Markup % (Use "-X%" to discount) 0% Unit Cost $199.00 Cost Type Retail Client U…" at bounding box center [584, 459] width 365 height 241
click at [465, 550] on input "0.00" at bounding box center [448, 550] width 93 height 32
type input "$35.00"
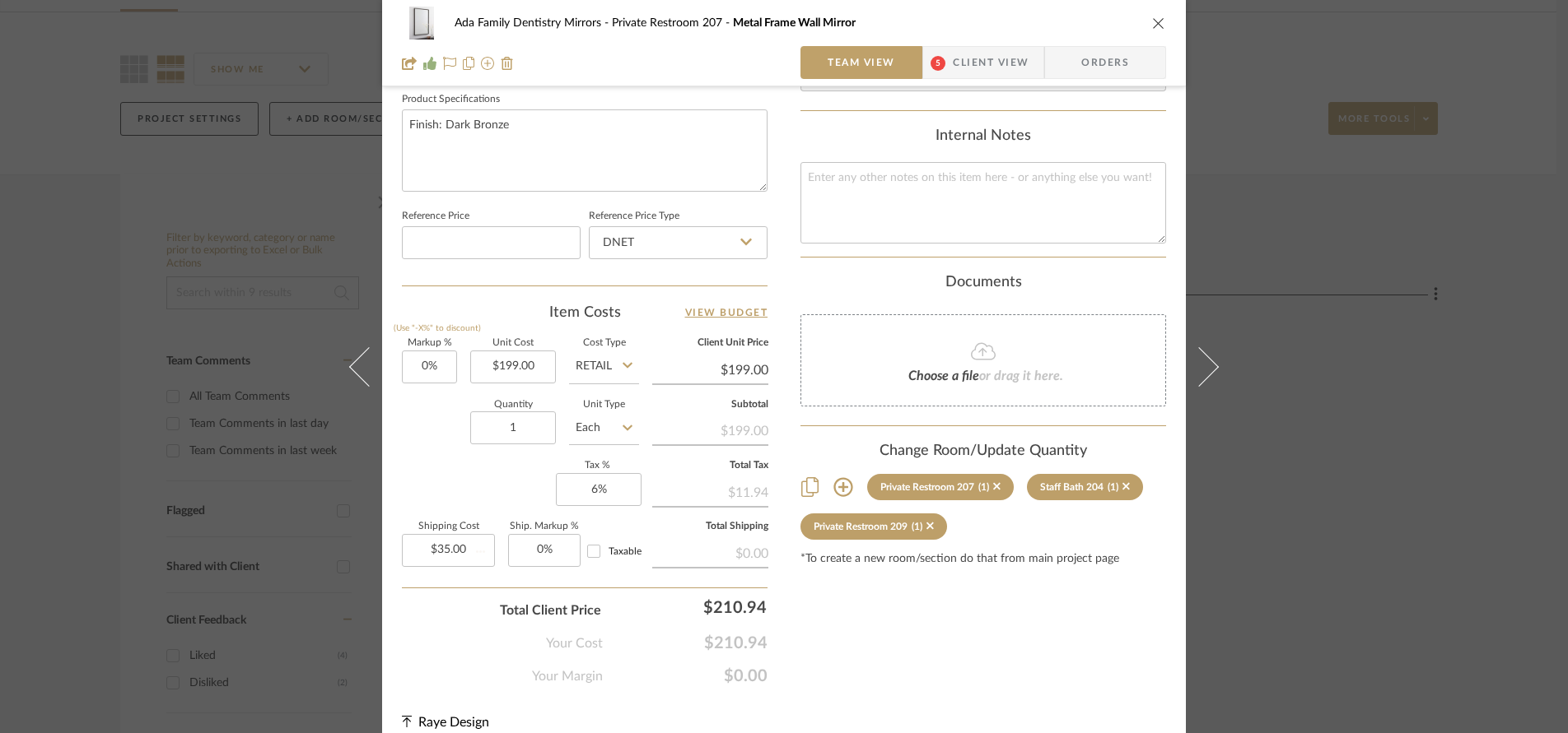
click at [443, 483] on div "Markup % (Use "-X%" to discount) 0% Unit Cost $199.00 Cost Type Retail Client U…" at bounding box center [584, 459] width 365 height 241
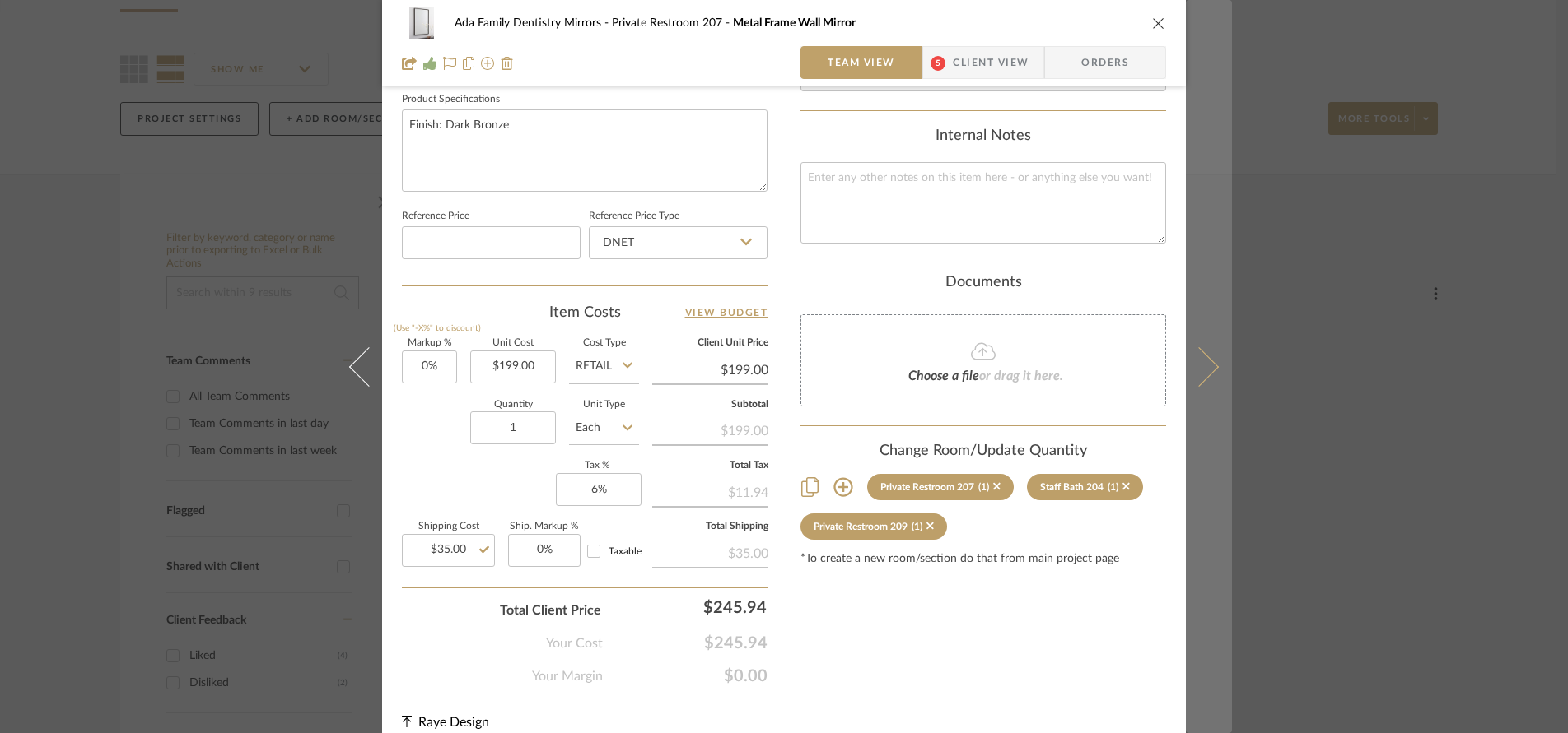
click at [1203, 374] on icon at bounding box center [1198, 366] width 40 height 40
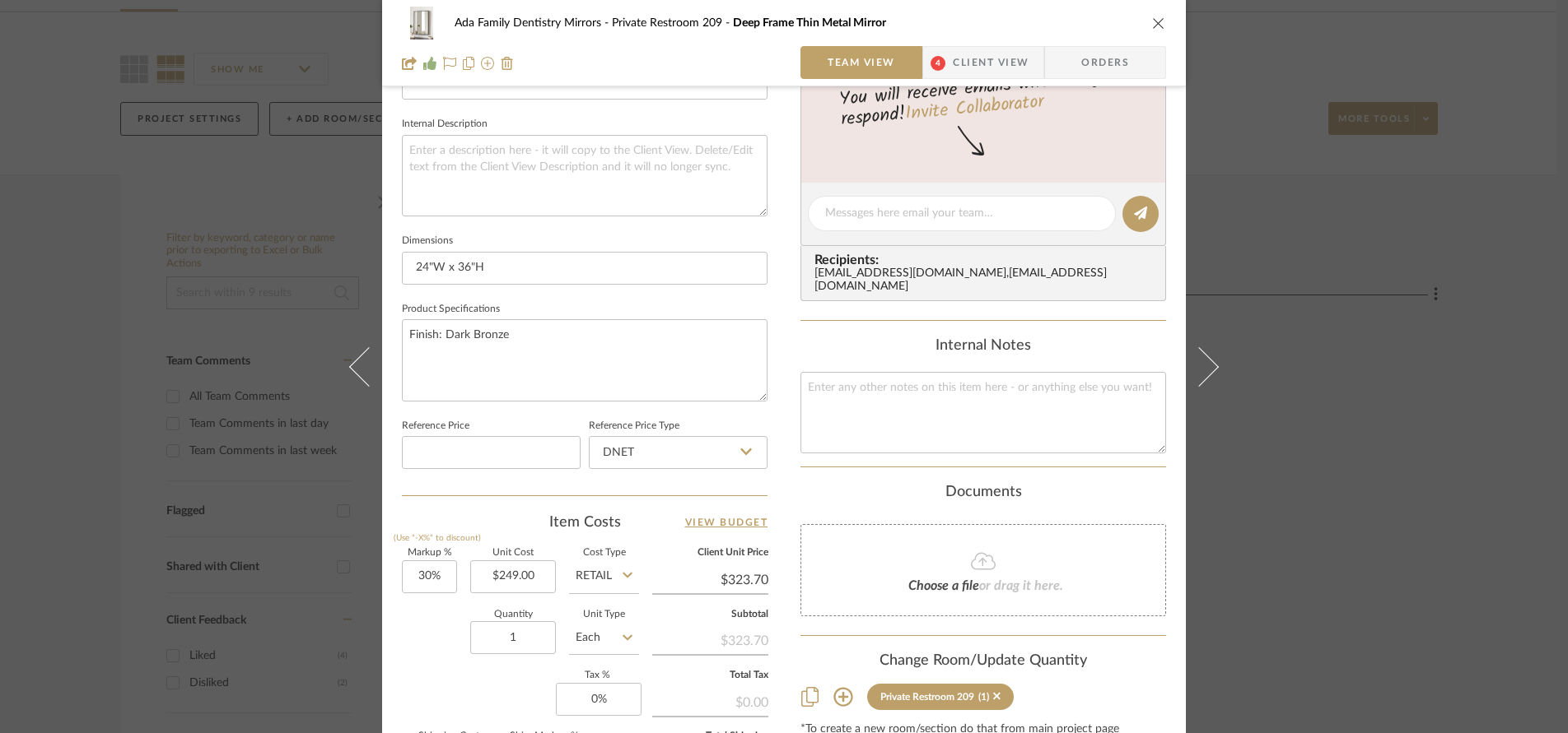
scroll to position [676, 0]
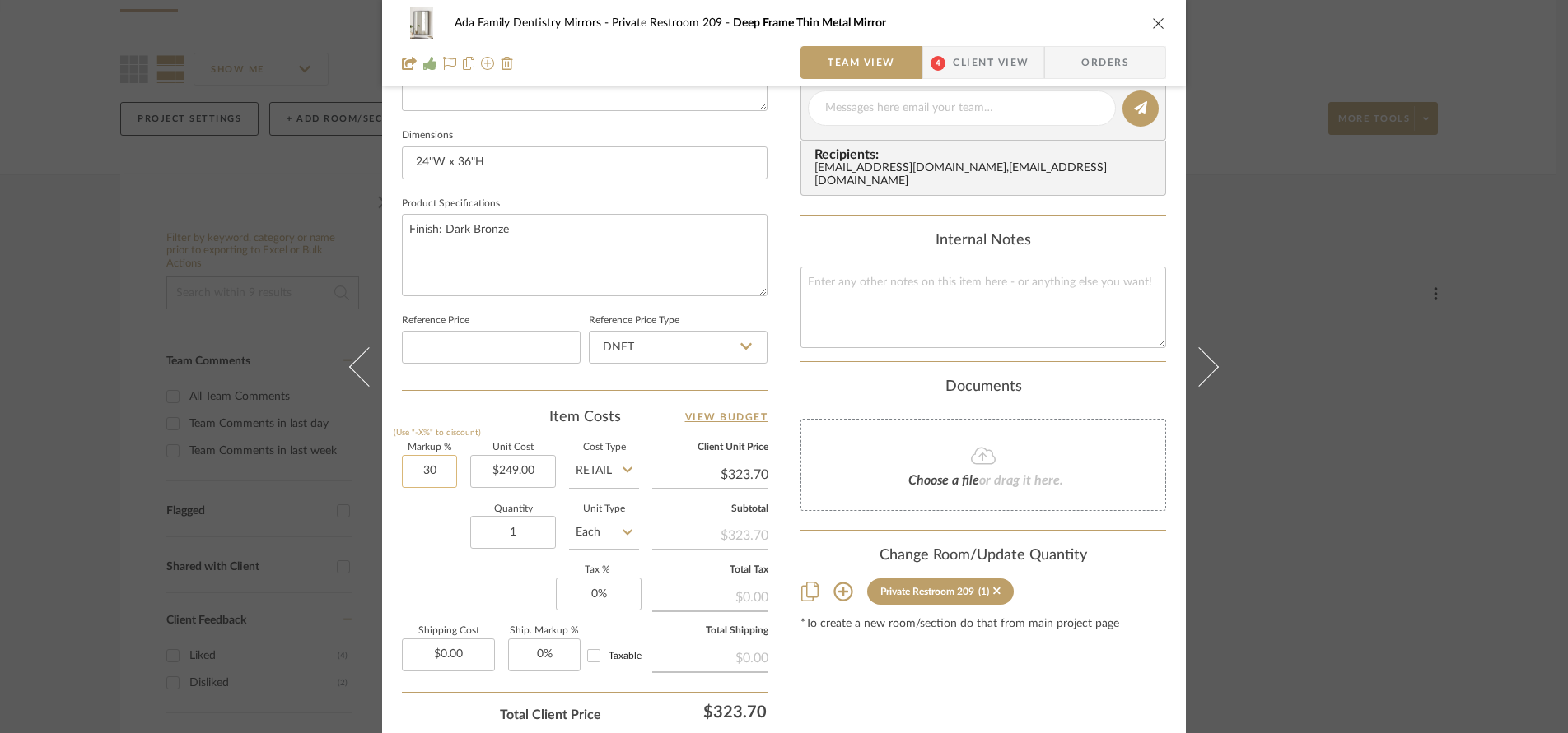
click at [440, 470] on input "30" at bounding box center [429, 471] width 55 height 32
type input "0%"
click at [411, 543] on div "Quantity 1 Unit Type Each" at bounding box center [520, 535] width 237 height 59
type input "$249.00"
click at [612, 600] on input "0" at bounding box center [598, 593] width 85 height 32
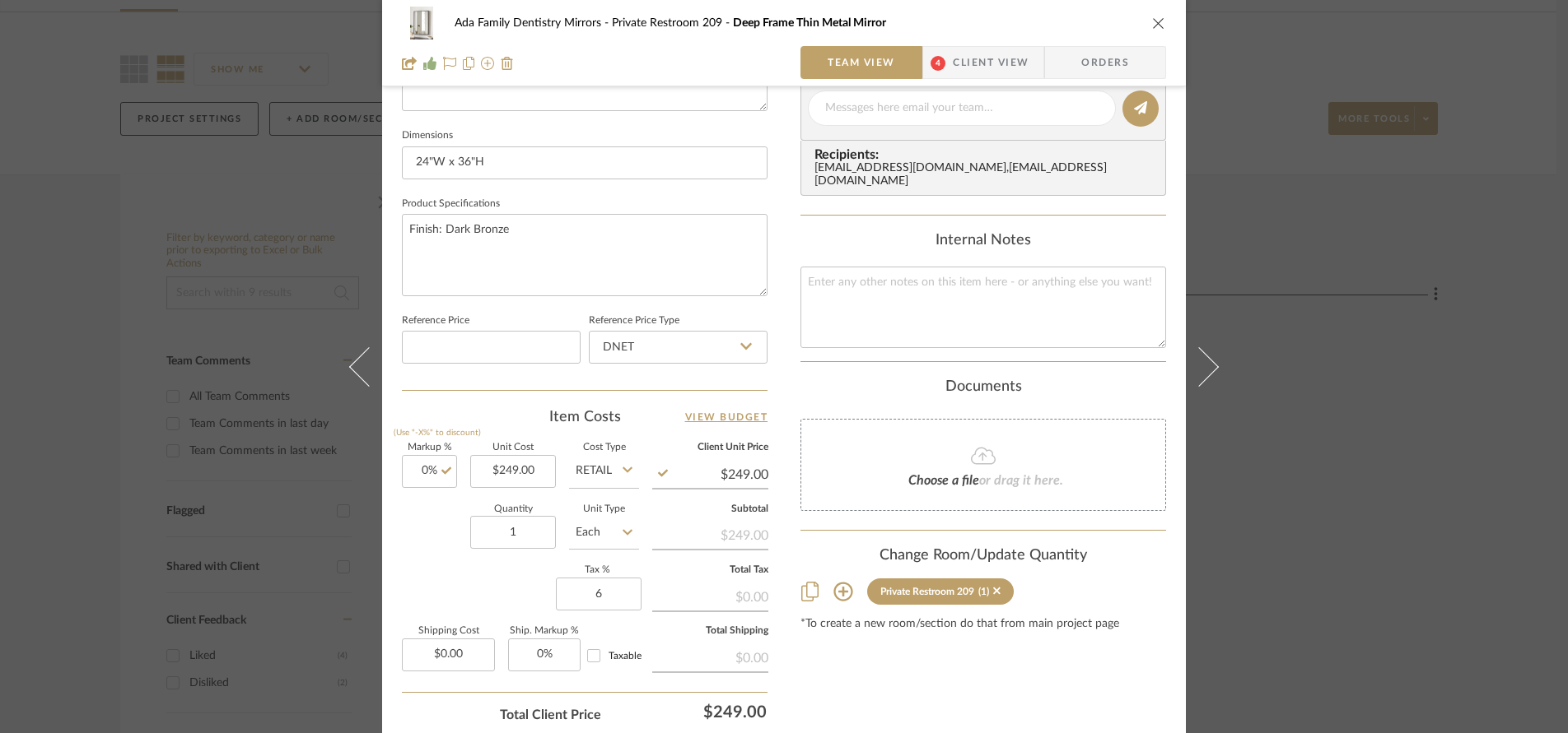
type input "6%"
click at [510, 590] on div "Markup % (Use "-X%" to discount) 0% Unit Cost $249.00 Cost Type Retail Client U…" at bounding box center [584, 564] width 365 height 241
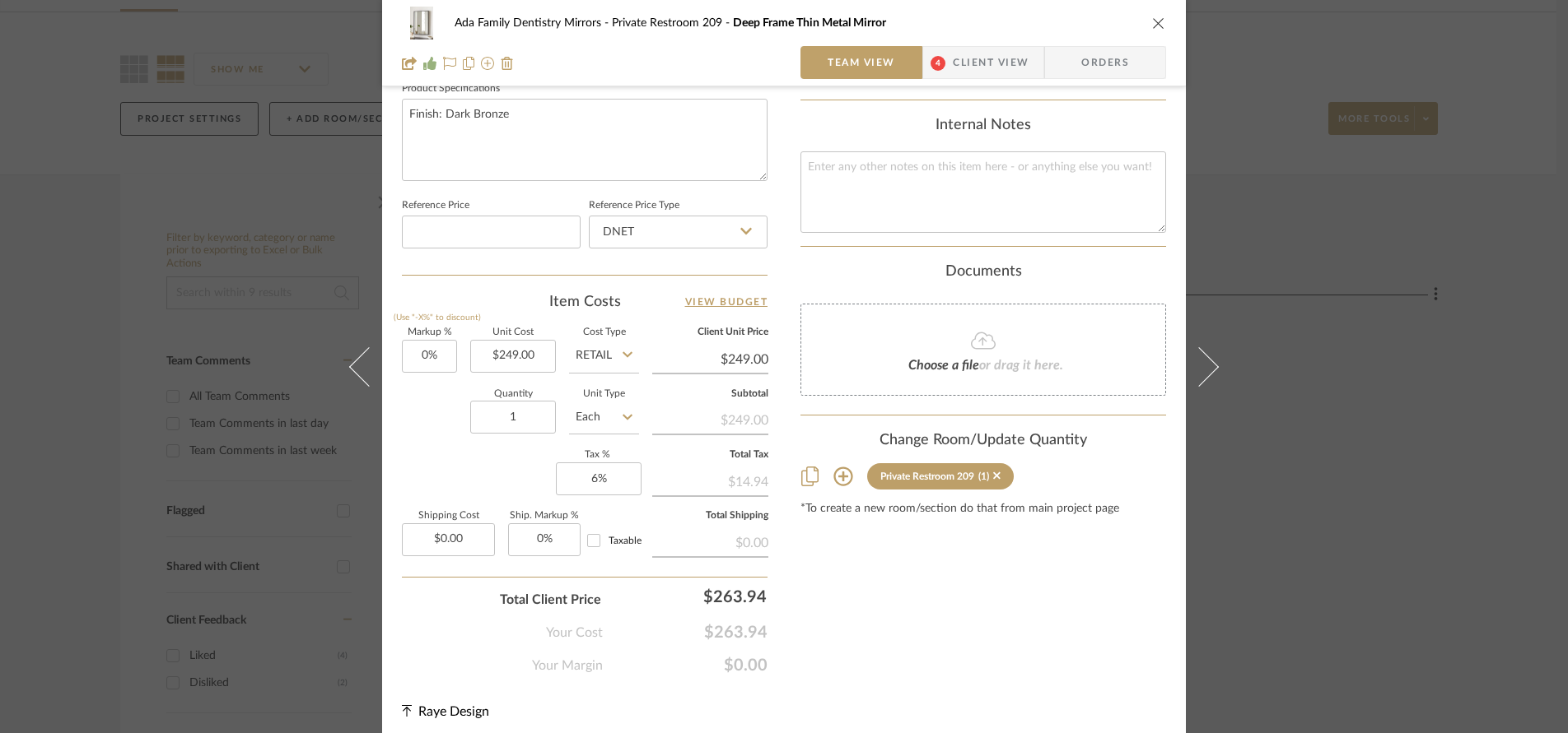
scroll to position [792, 0]
click at [474, 541] on input "0.00" at bounding box center [448, 538] width 93 height 32
type input "$36.00"
click at [430, 604] on div "Total Client Price $263.94" at bounding box center [584, 592] width 365 height 32
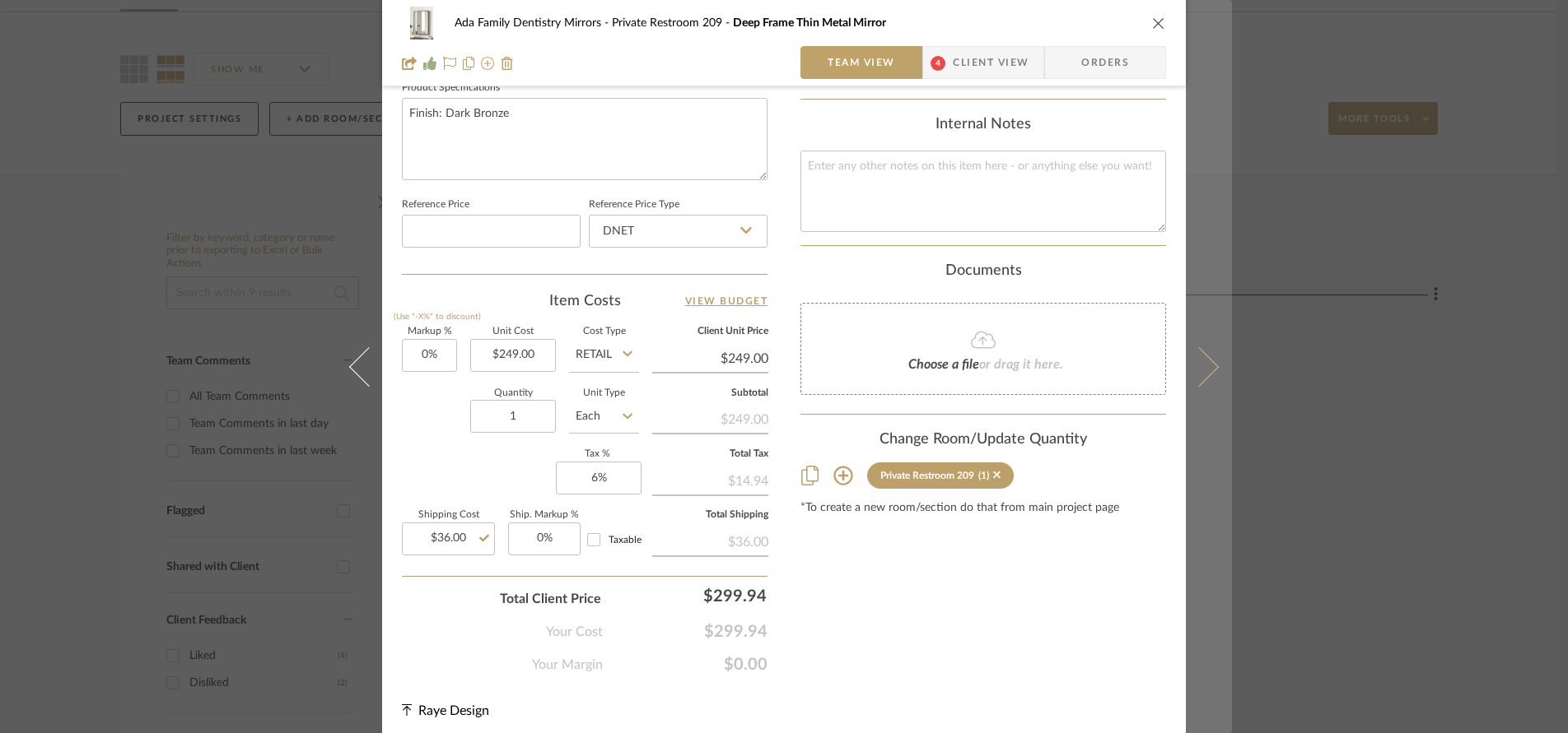
click at [1205, 376] on button at bounding box center [1209, 366] width 46 height 733
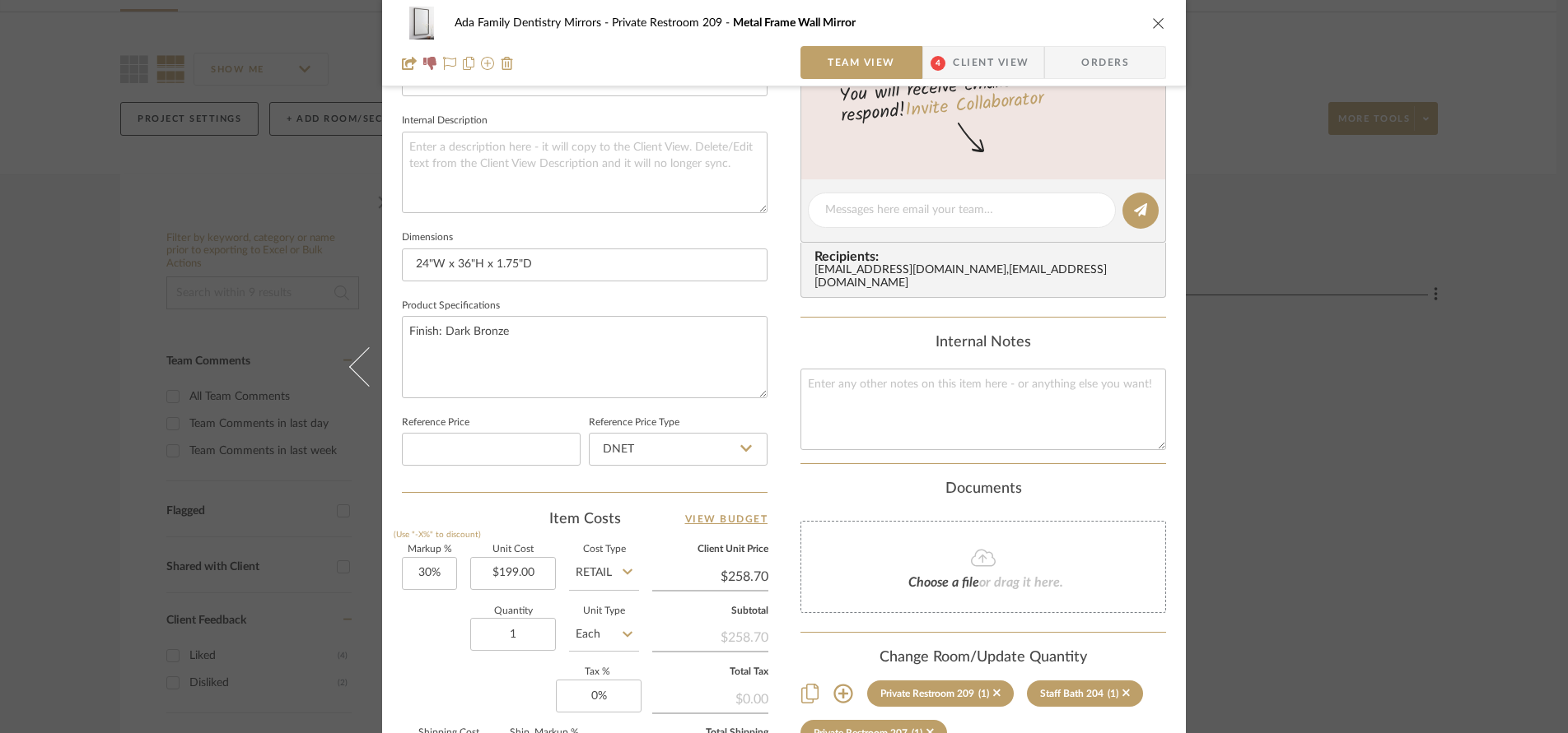
scroll to position [659, 0]
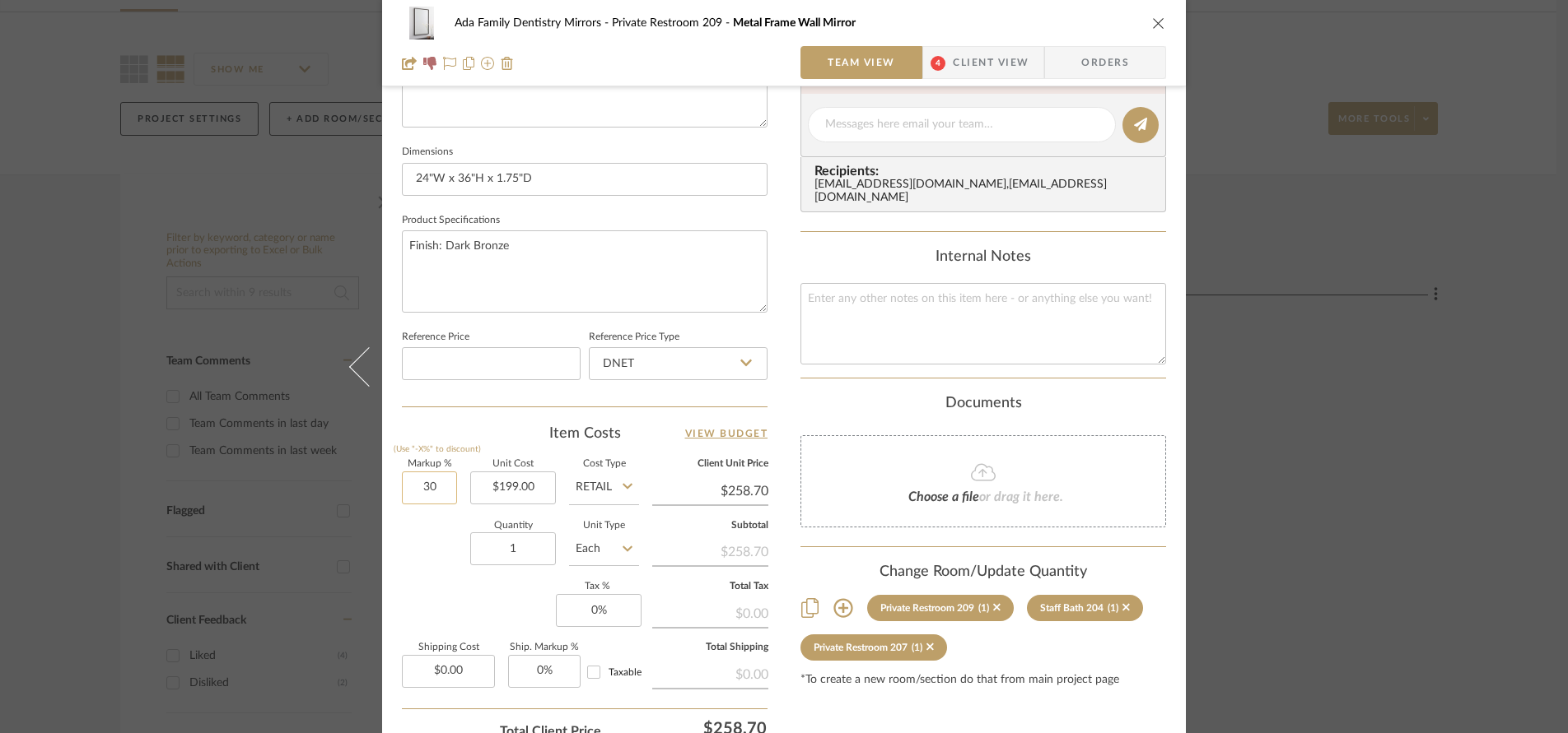
click at [436, 489] on input "30" at bounding box center [429, 487] width 55 height 32
type input "0%"
click at [413, 571] on div "Quantity 1 Unit Type Each" at bounding box center [520, 550] width 237 height 59
type input "$199.00"
click at [600, 612] on input "0" at bounding box center [598, 610] width 85 height 32
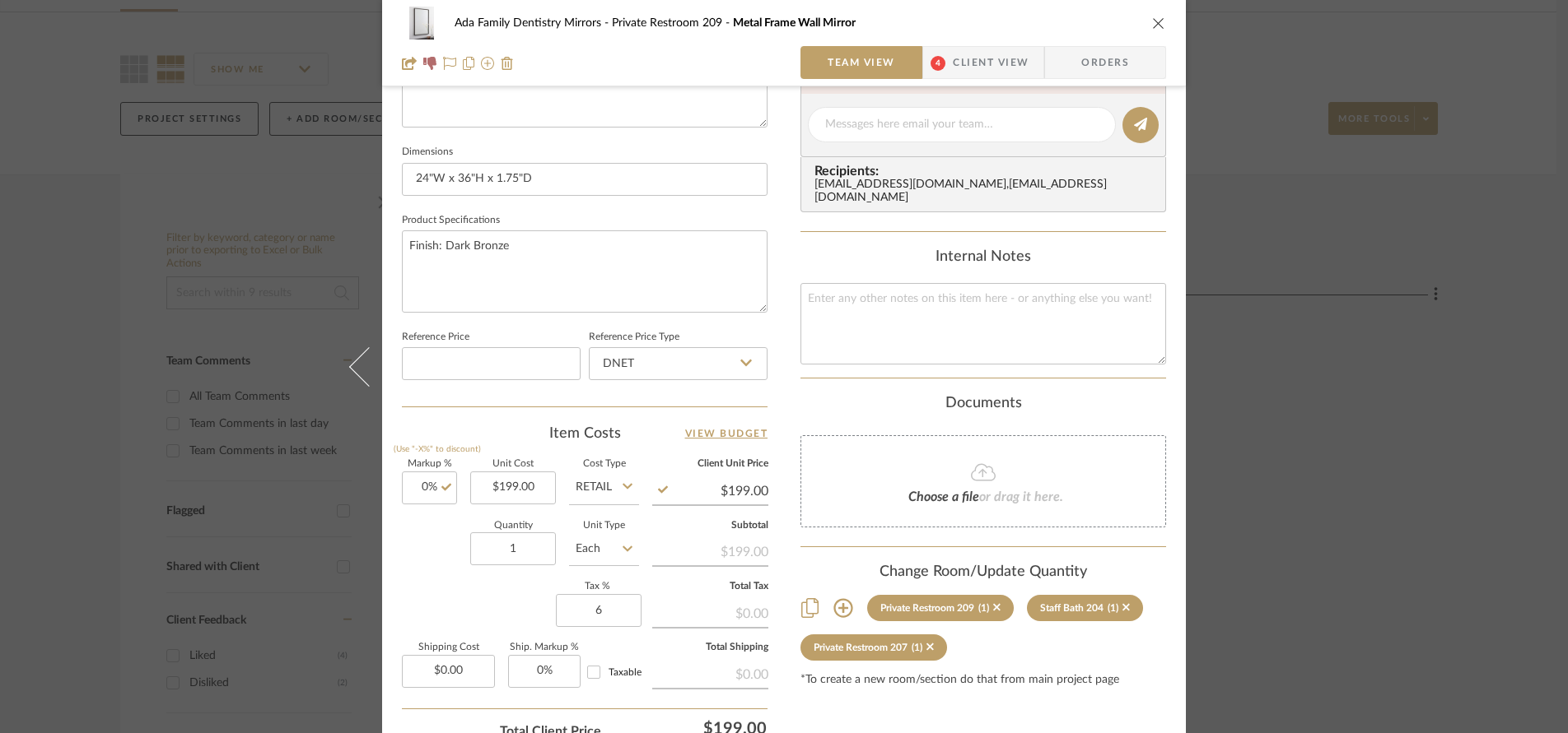
type input "6%"
click at [516, 607] on div "Markup % (Use "-X%" to discount) 0% Unit Cost $199.00 Cost Type Retail Client U…" at bounding box center [584, 580] width 365 height 241
click at [462, 674] on input "0.00" at bounding box center [448, 671] width 93 height 32
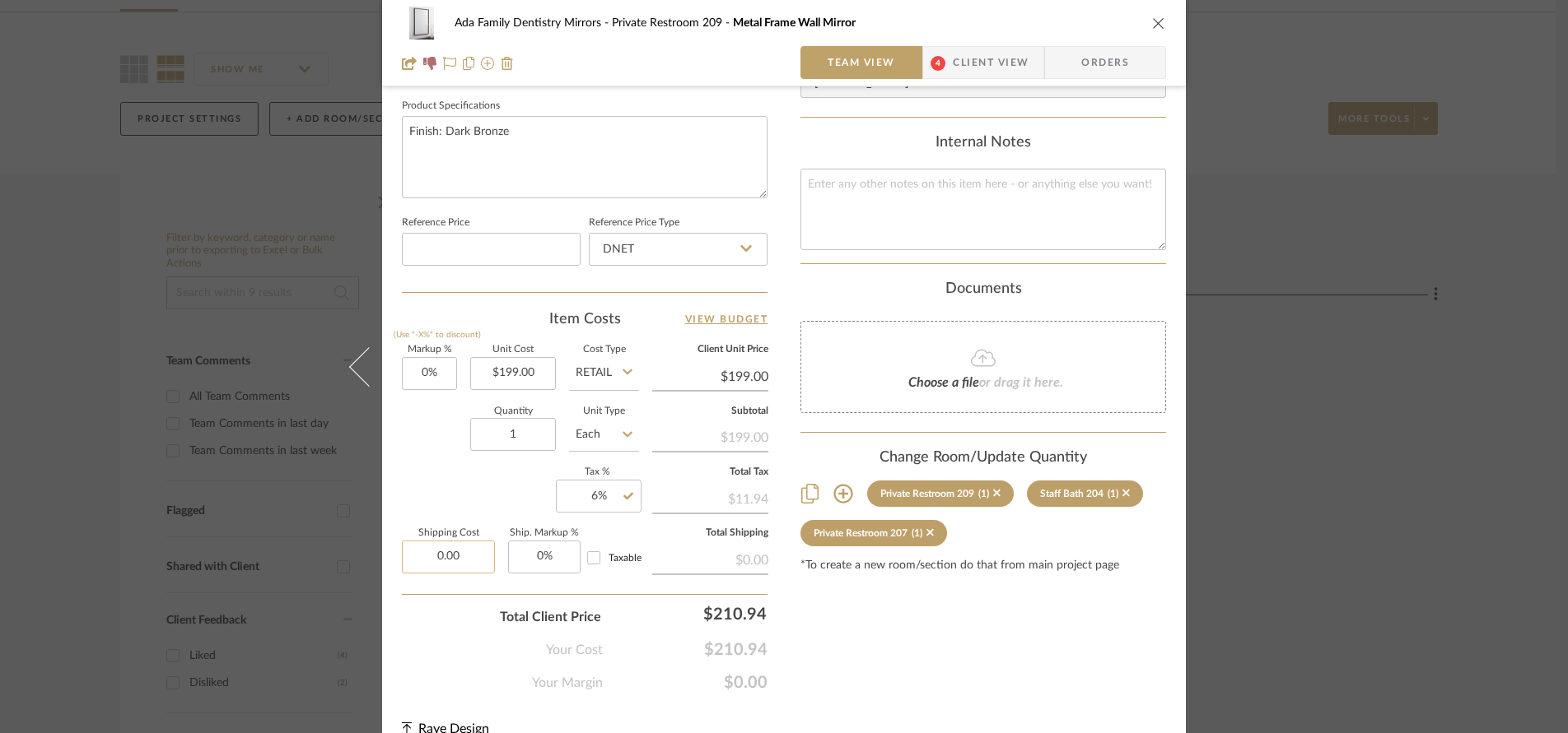
scroll to position [799, 0]
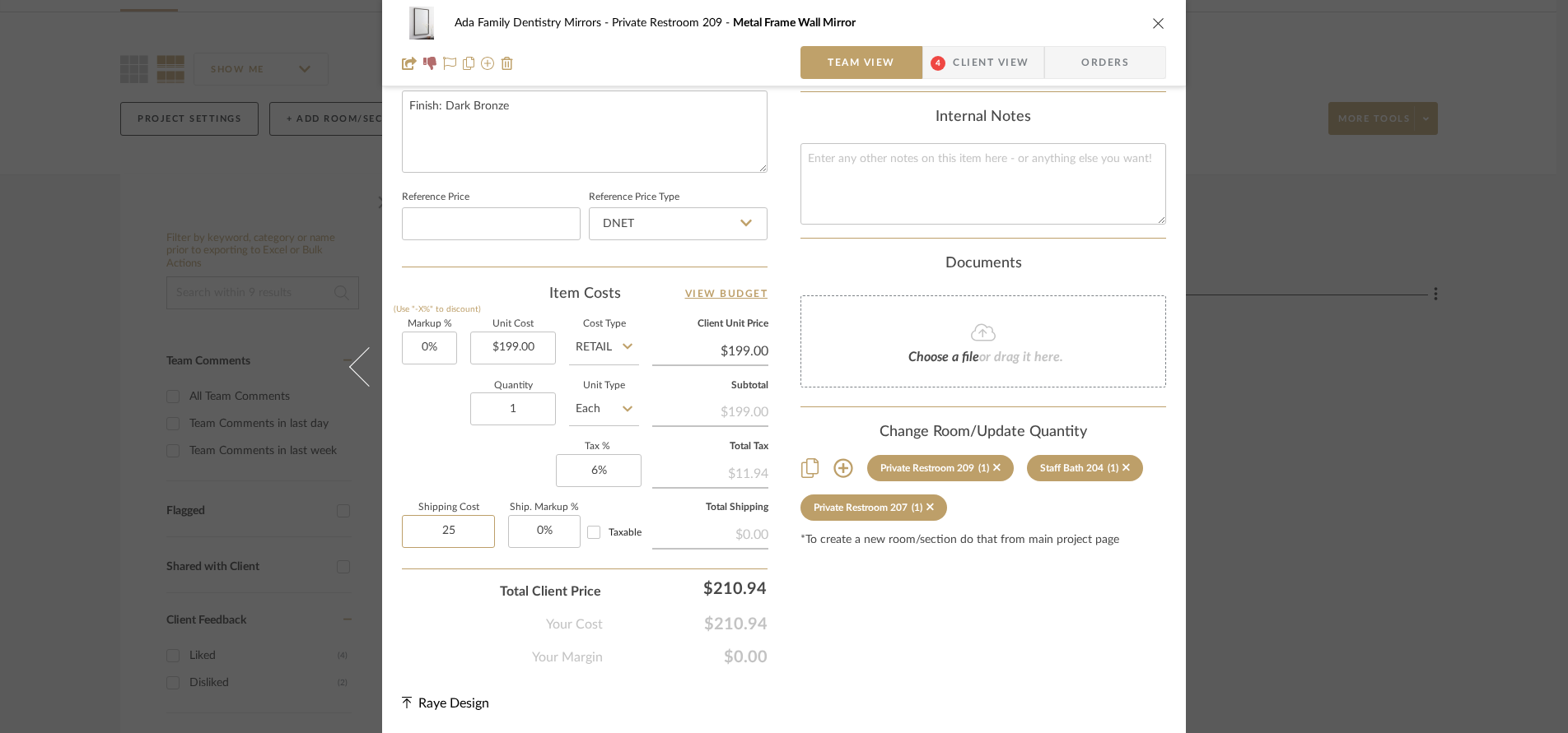
type input "2"
type input "$35.00"
click at [422, 619] on div "Your Cost $210.94" at bounding box center [584, 617] width 365 height 32
click at [1257, 430] on div "Ada Family Dentistry Mirrors Private Restroom 209 Metal Frame Wall Mirror Team …" at bounding box center [784, 366] width 1568 height 733
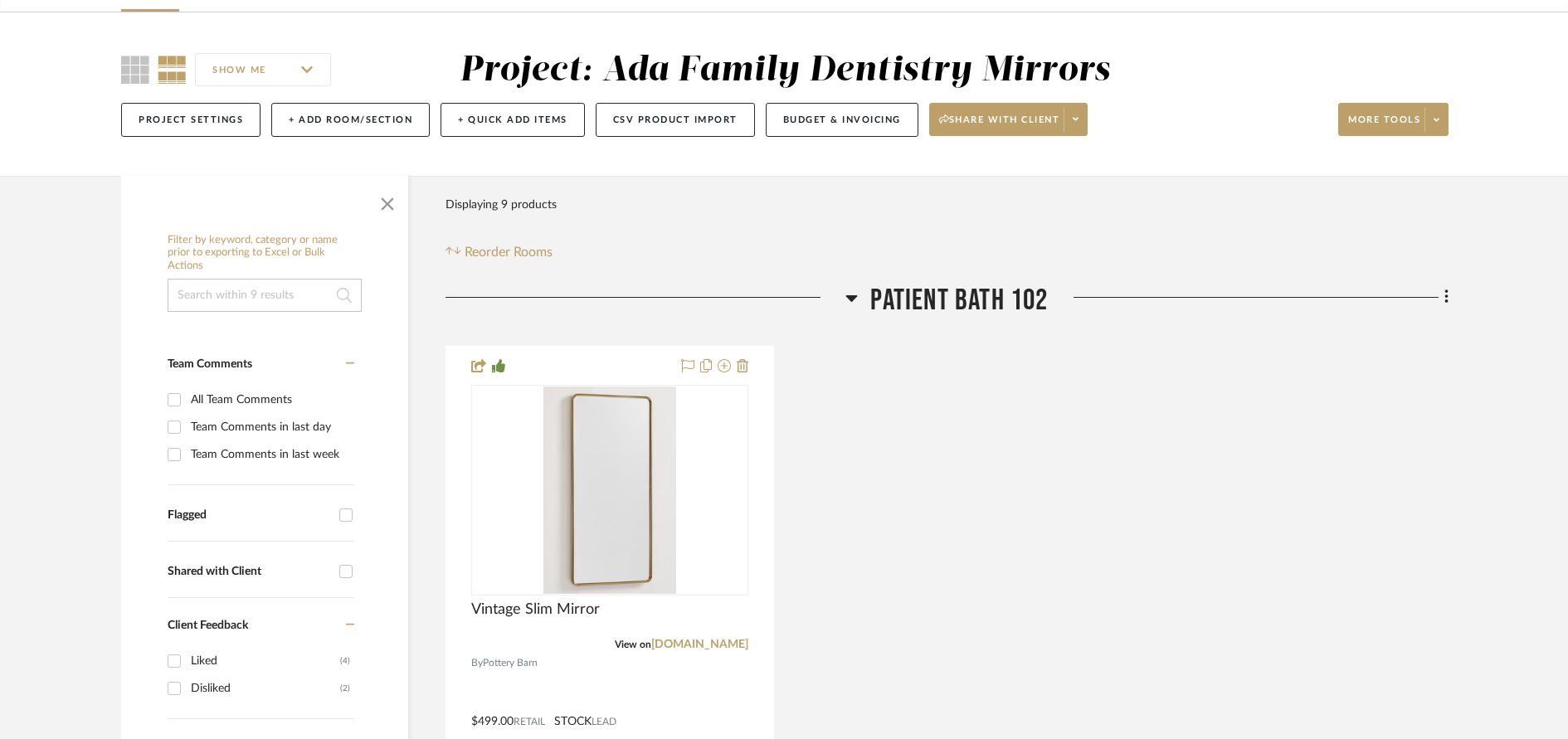
scroll to position [0, 0]
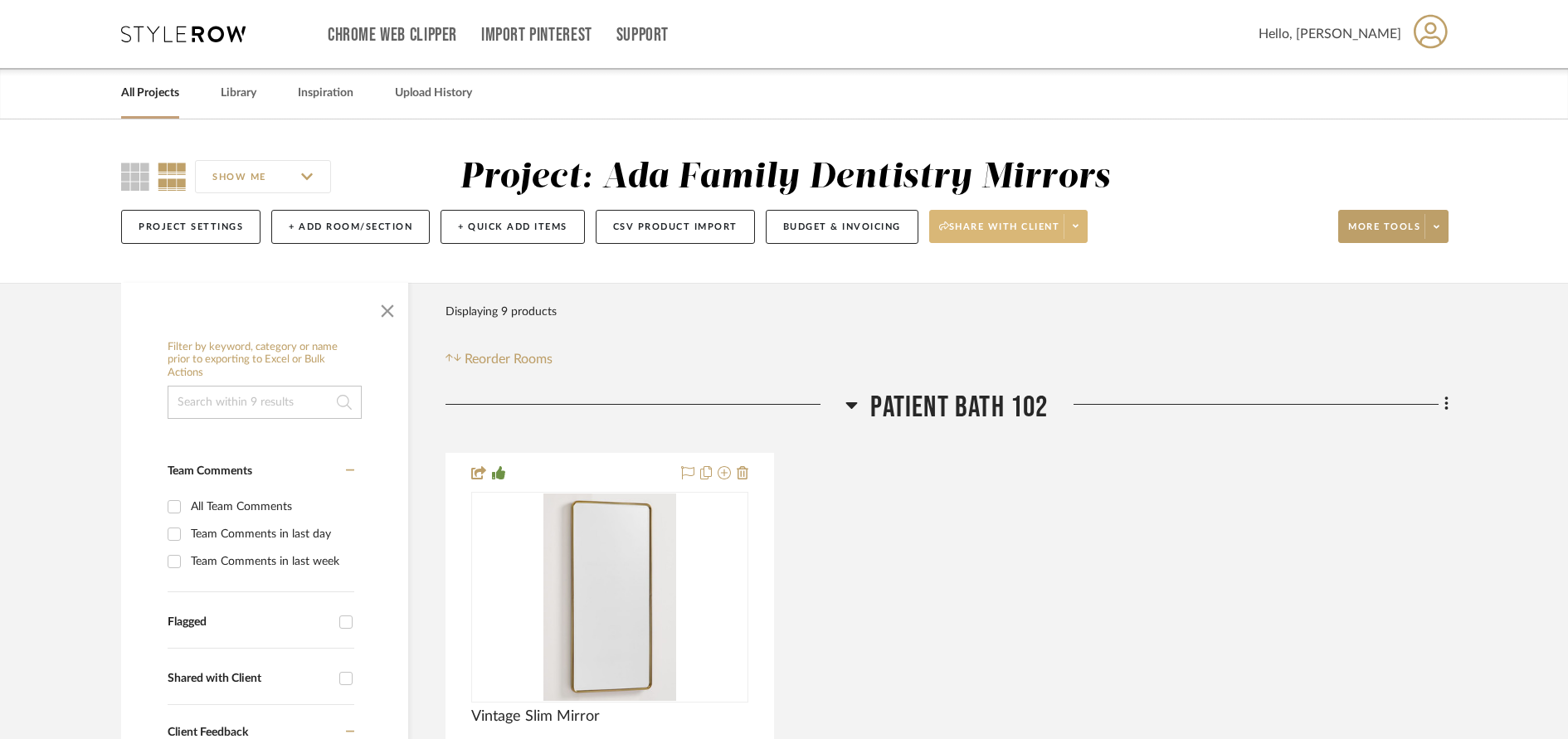
click at [1079, 227] on icon at bounding box center [1075, 227] width 6 height 4
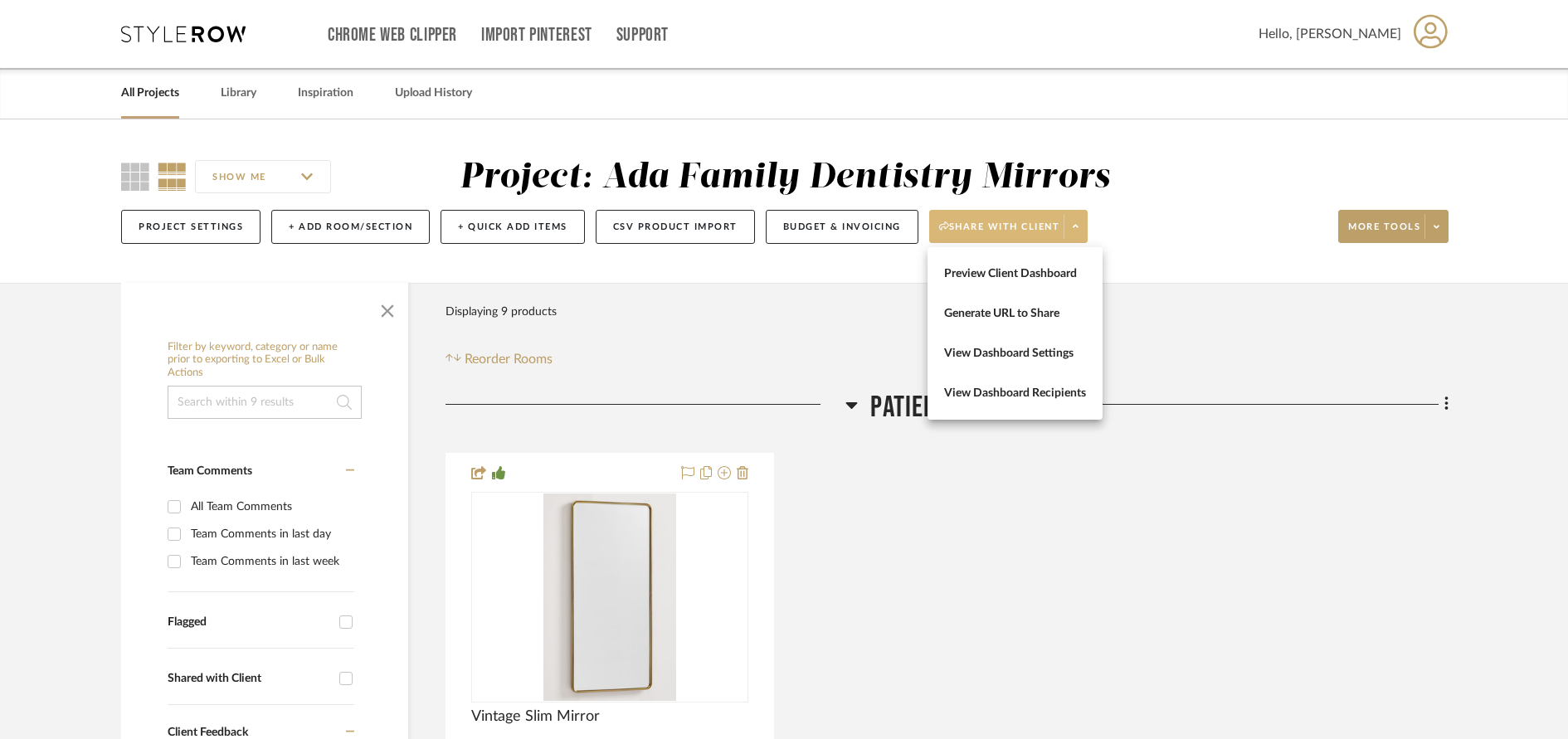
click at [880, 302] on div at bounding box center [784, 369] width 1568 height 739
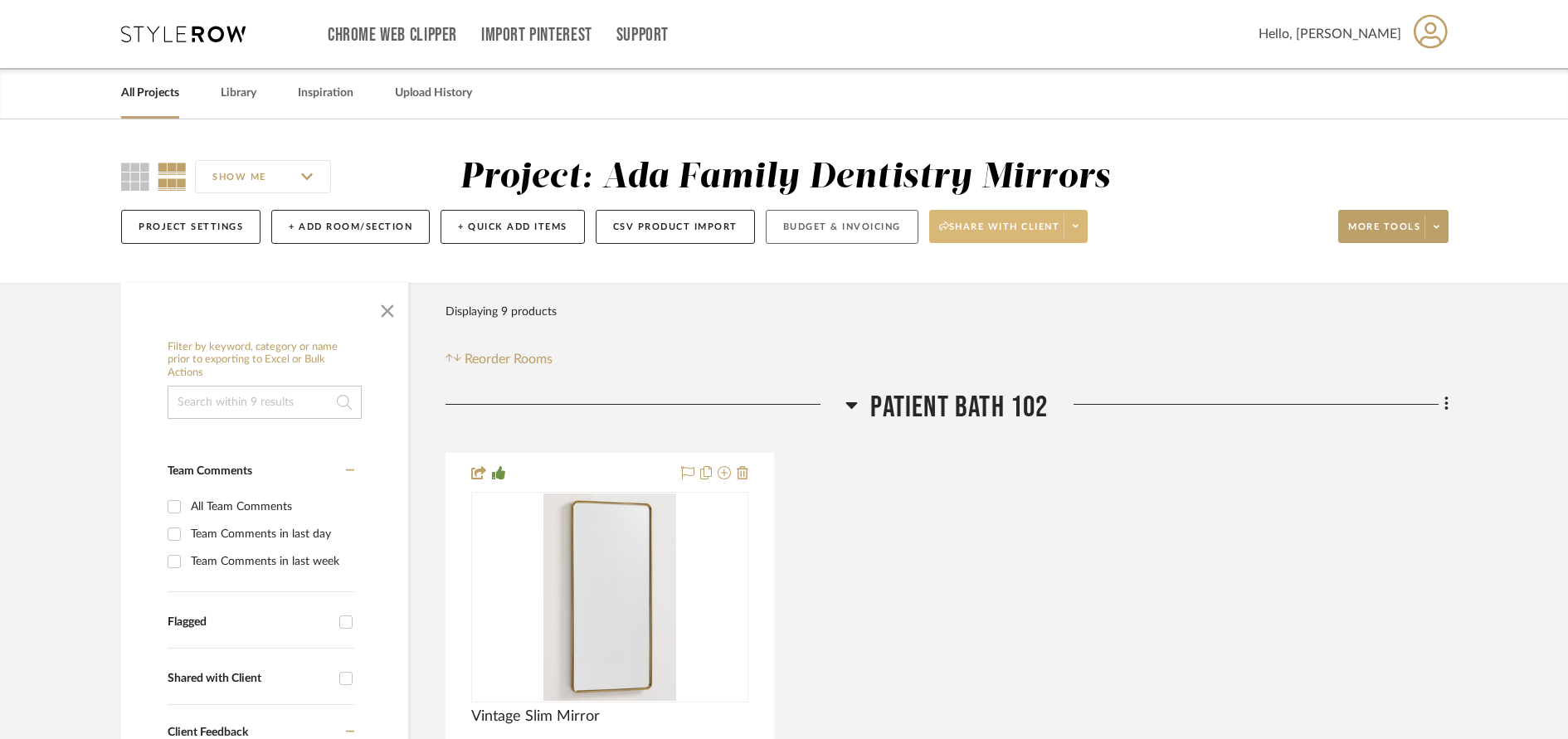
click at [849, 228] on button "Budget & Invoicing" at bounding box center [842, 227] width 152 height 34
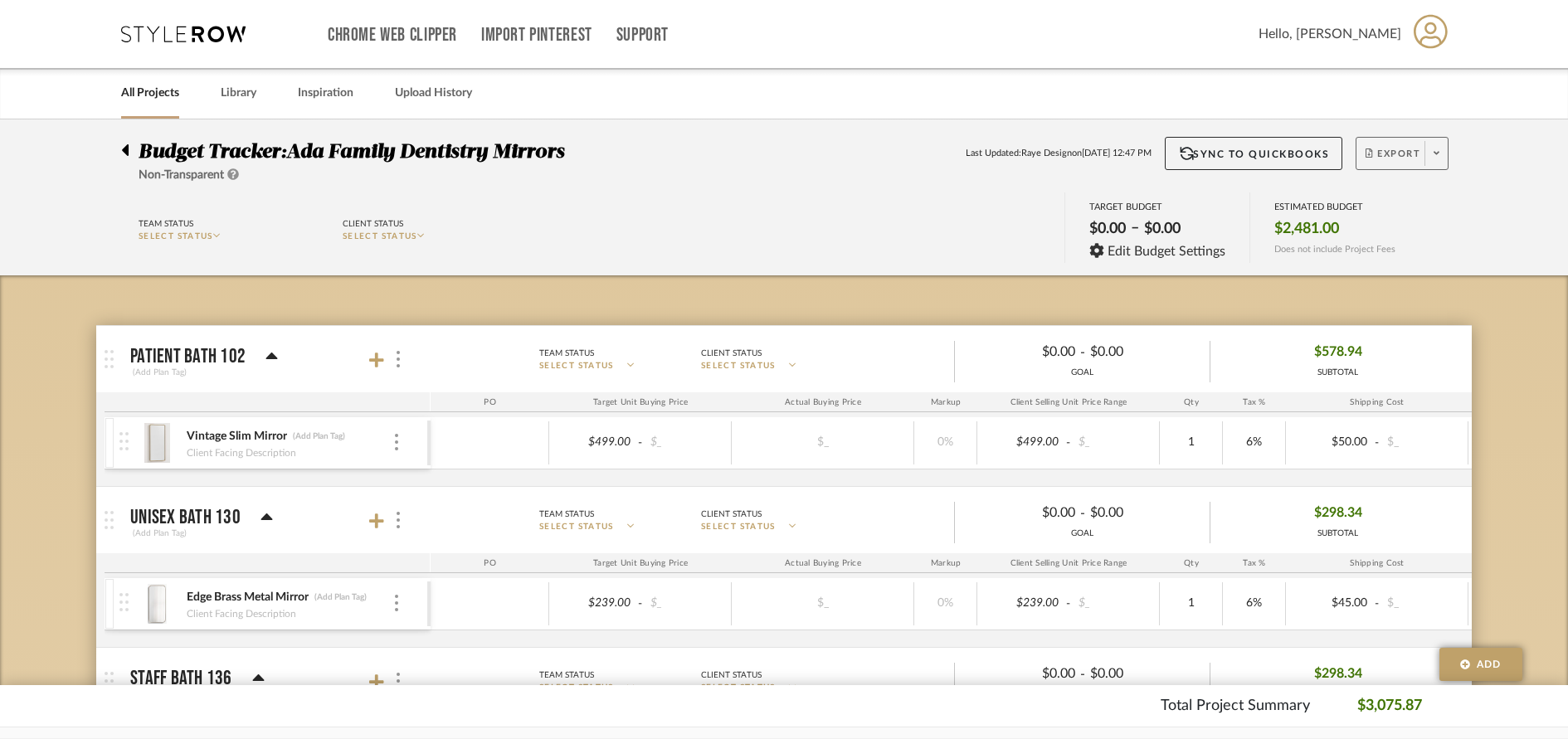
click at [1442, 158] on span at bounding box center [1435, 153] width 23 height 25
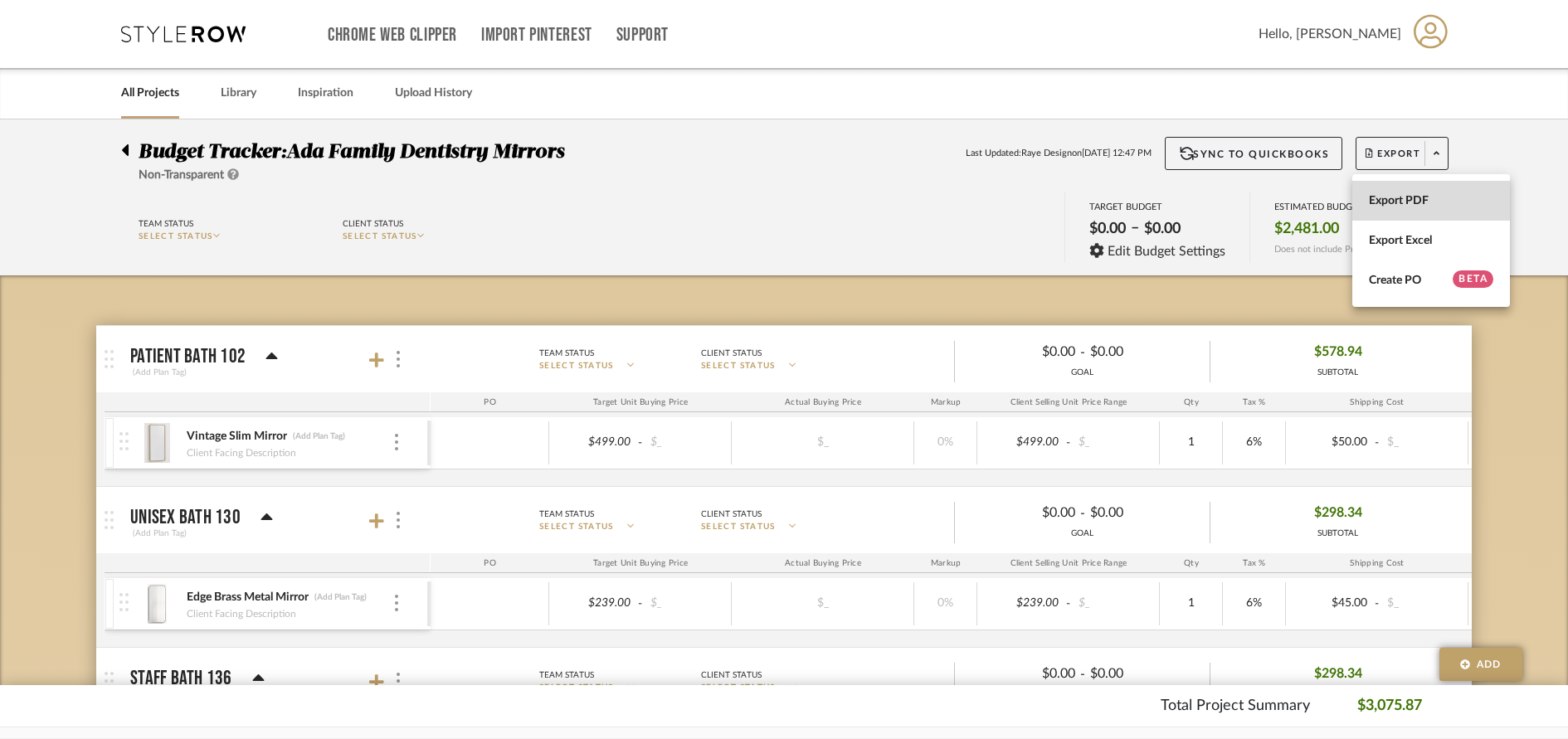
click at [1412, 198] on span "Export PDF" at bounding box center [1431, 201] width 125 height 14
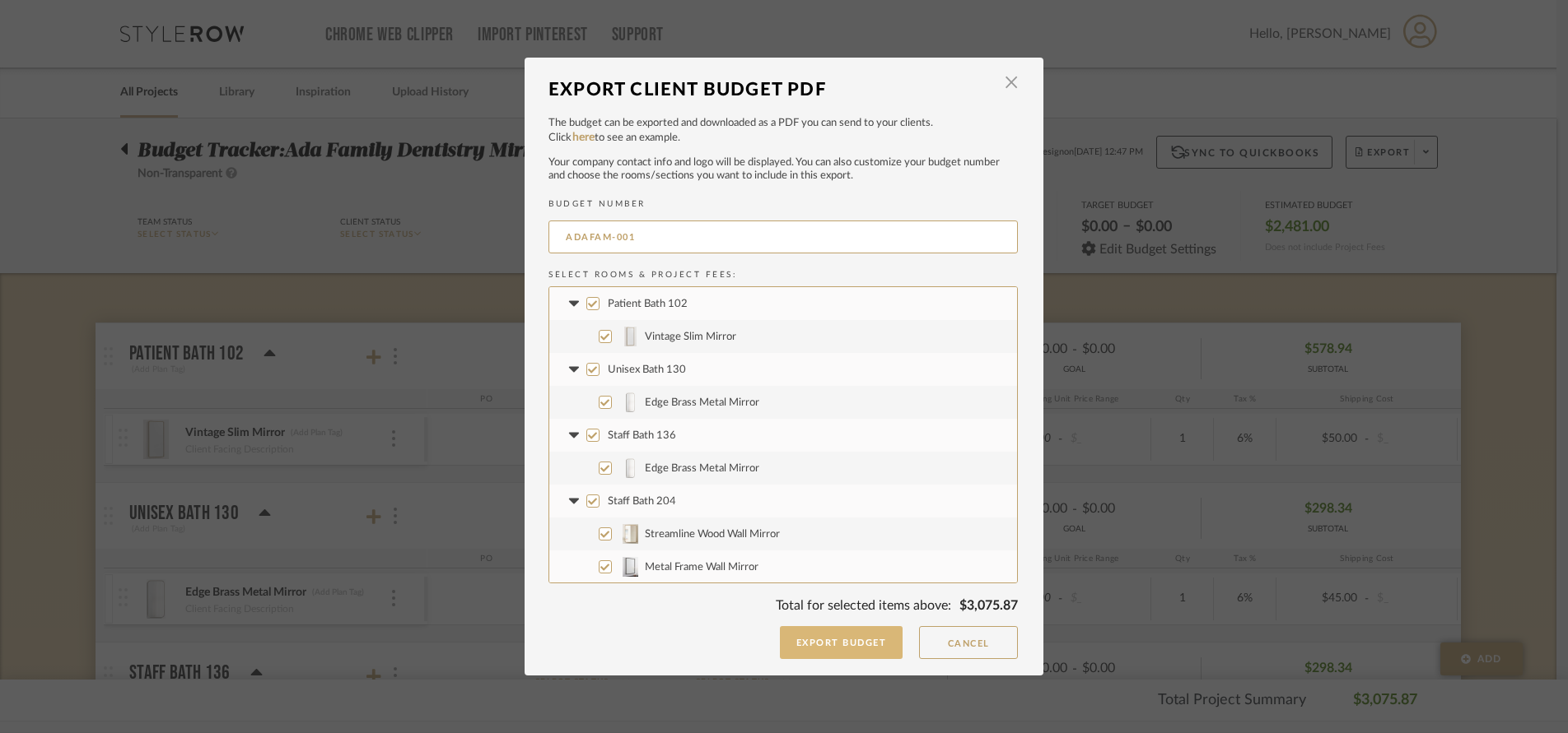
click at [802, 633] on button "Export Budget" at bounding box center [842, 642] width 124 height 32
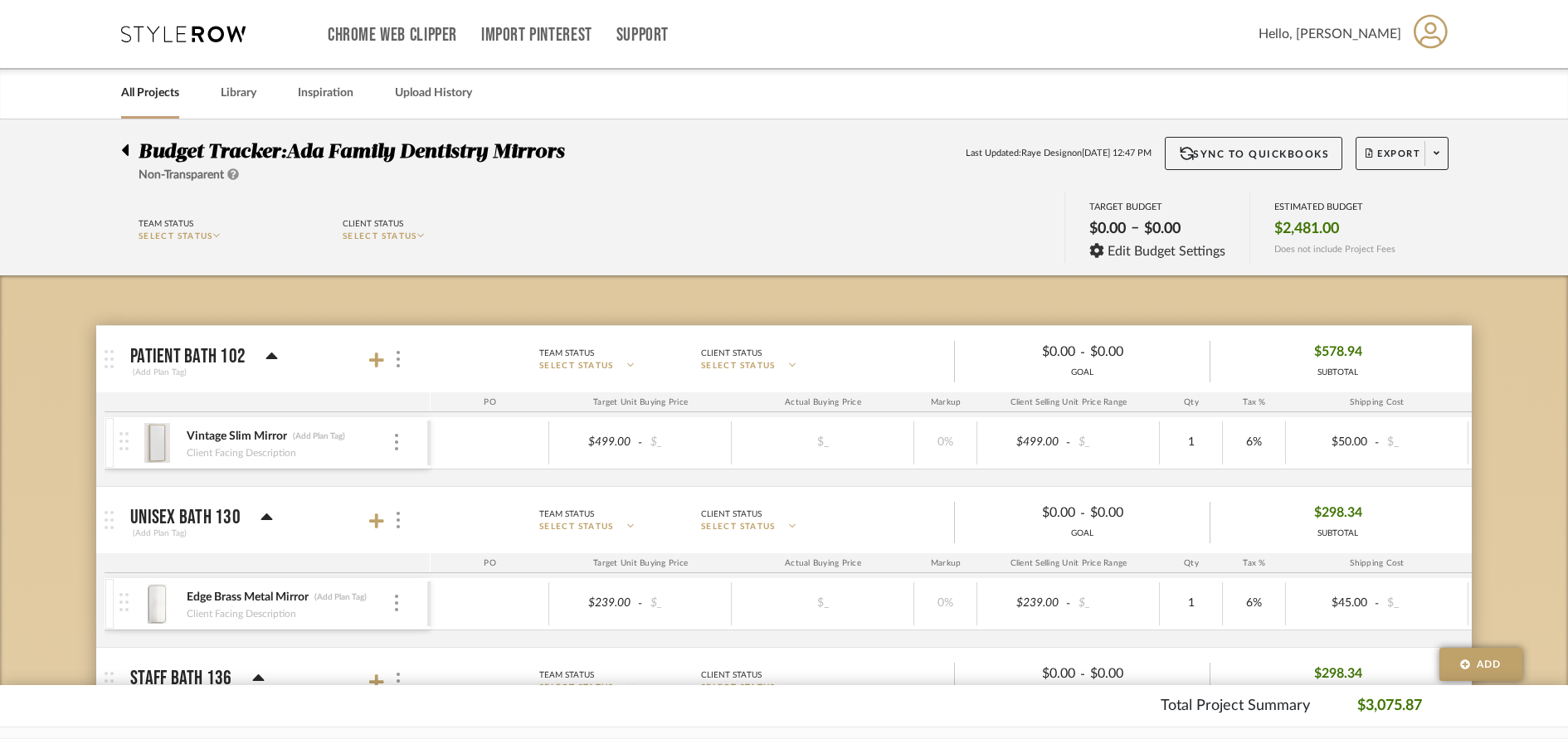
click at [133, 90] on link "All Projects" at bounding box center [150, 93] width 58 height 22
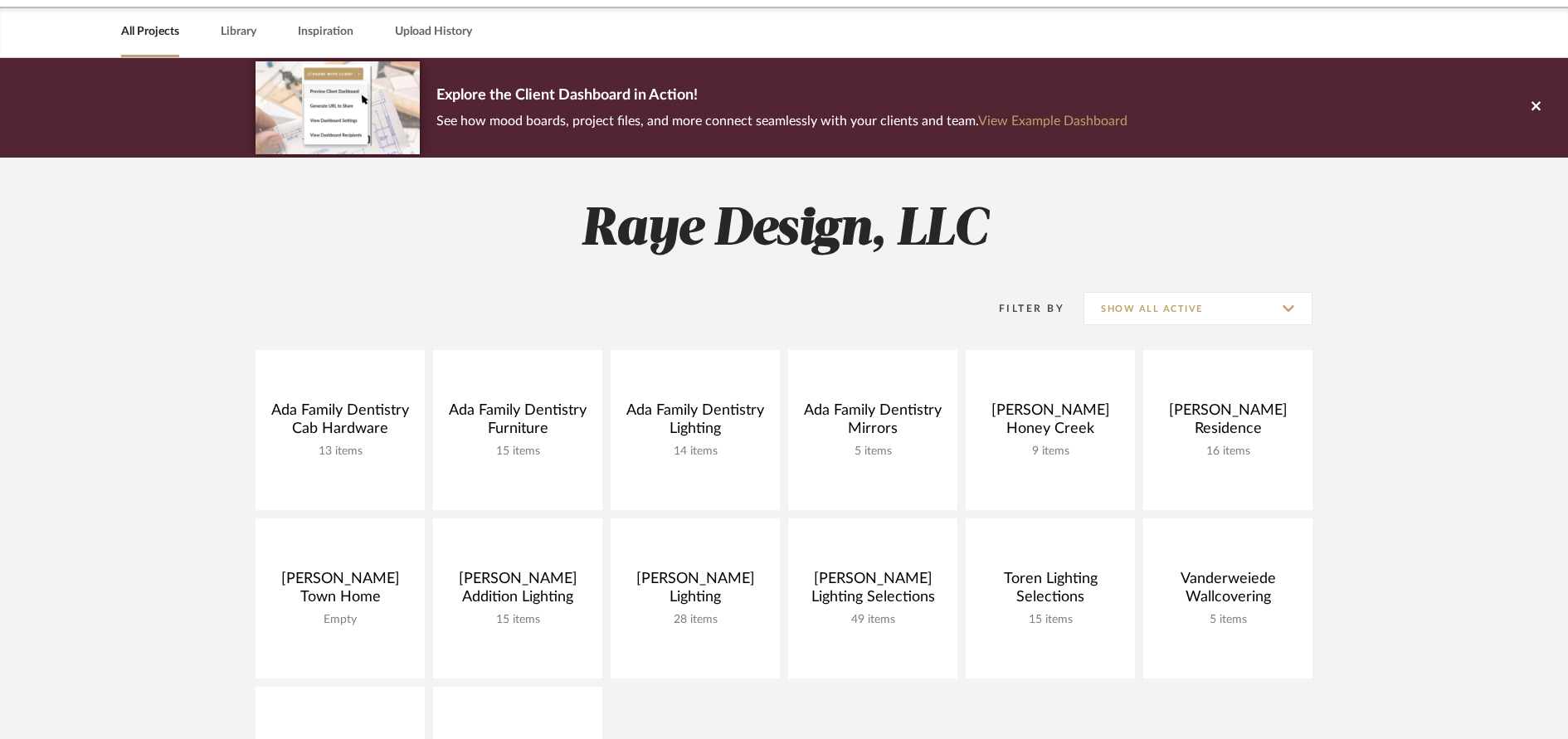
scroll to position [63, 0]
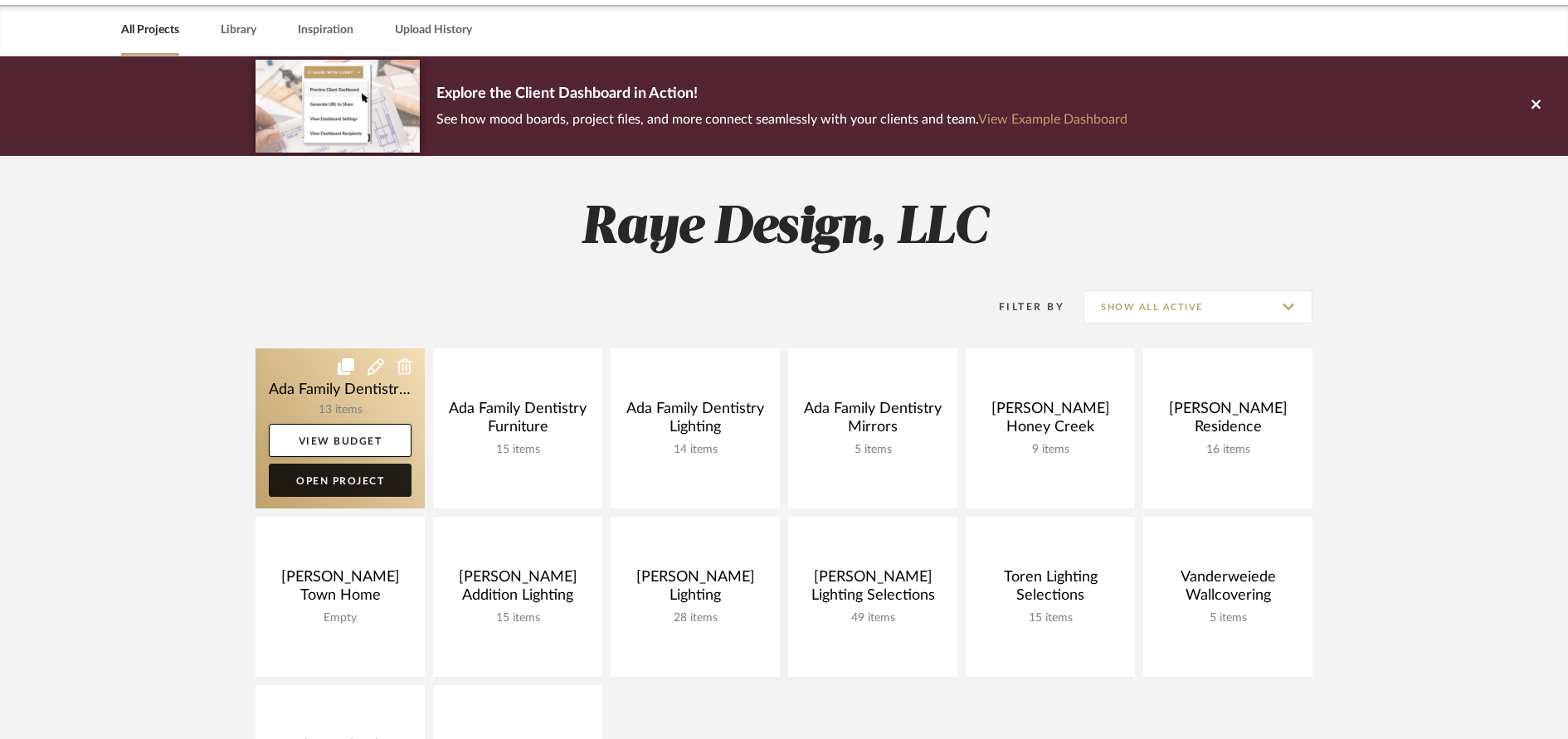
click at [377, 476] on link "Open Project" at bounding box center [340, 480] width 142 height 33
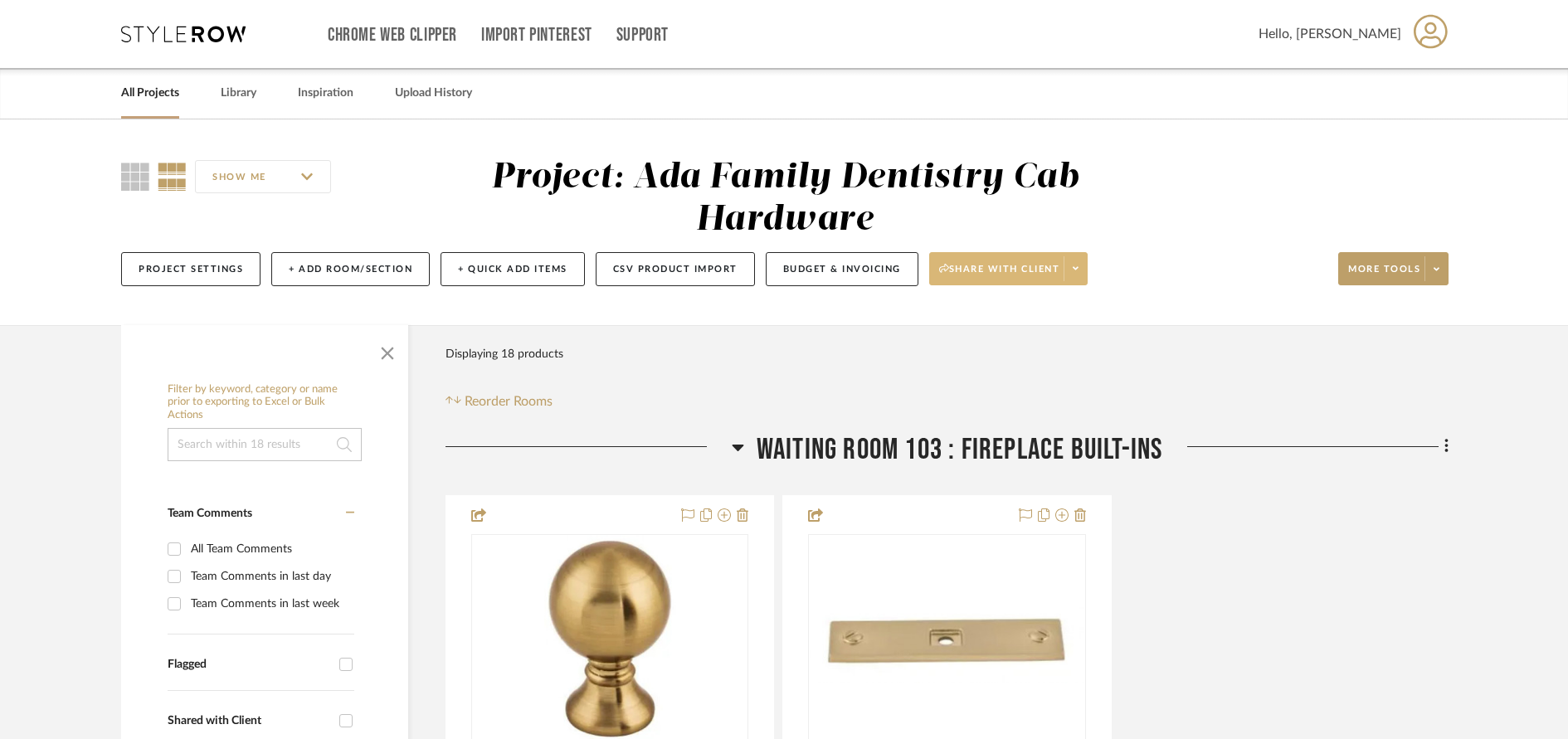
click at [1079, 272] on icon at bounding box center [1075, 268] width 6 height 9
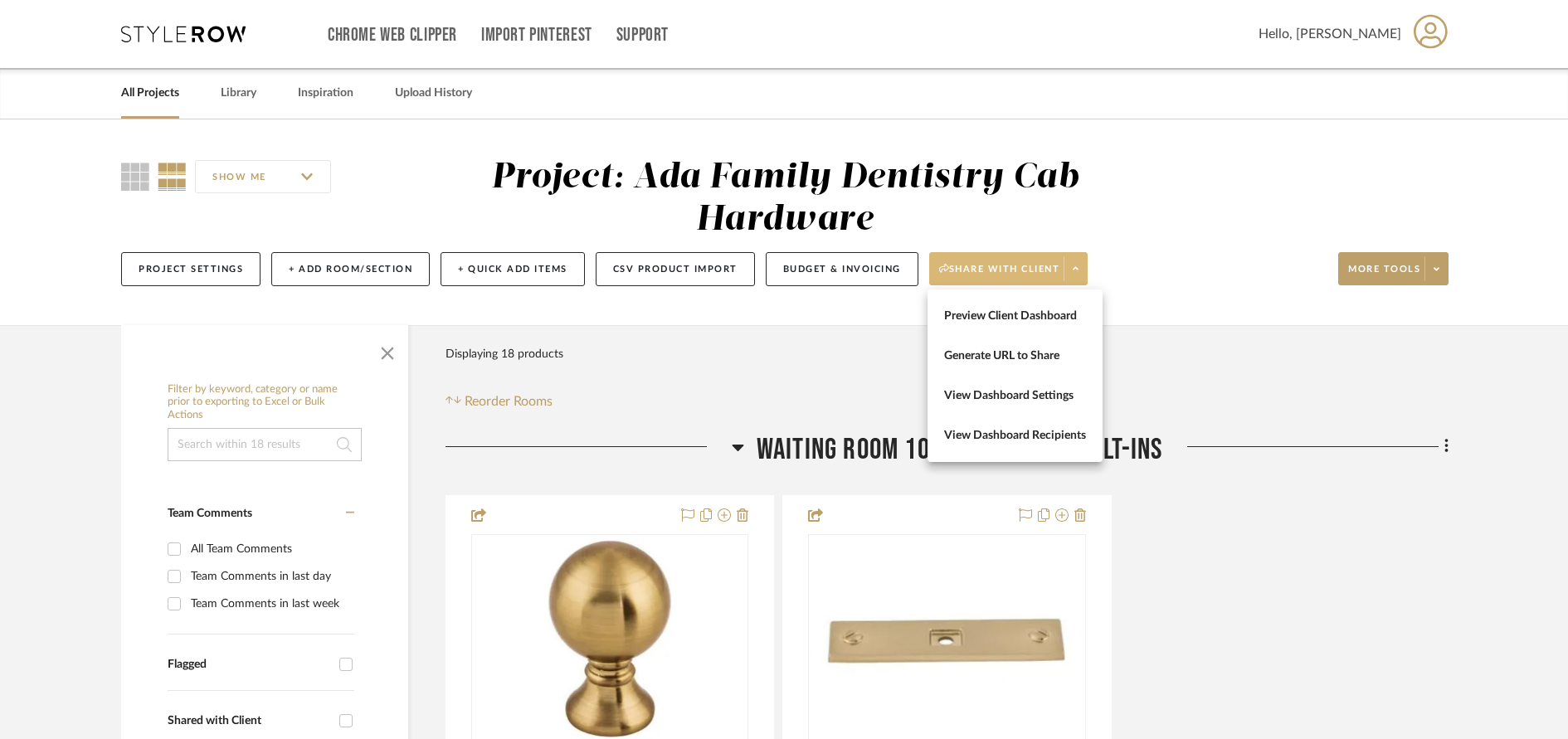
click at [786, 345] on div at bounding box center [784, 369] width 1568 height 739
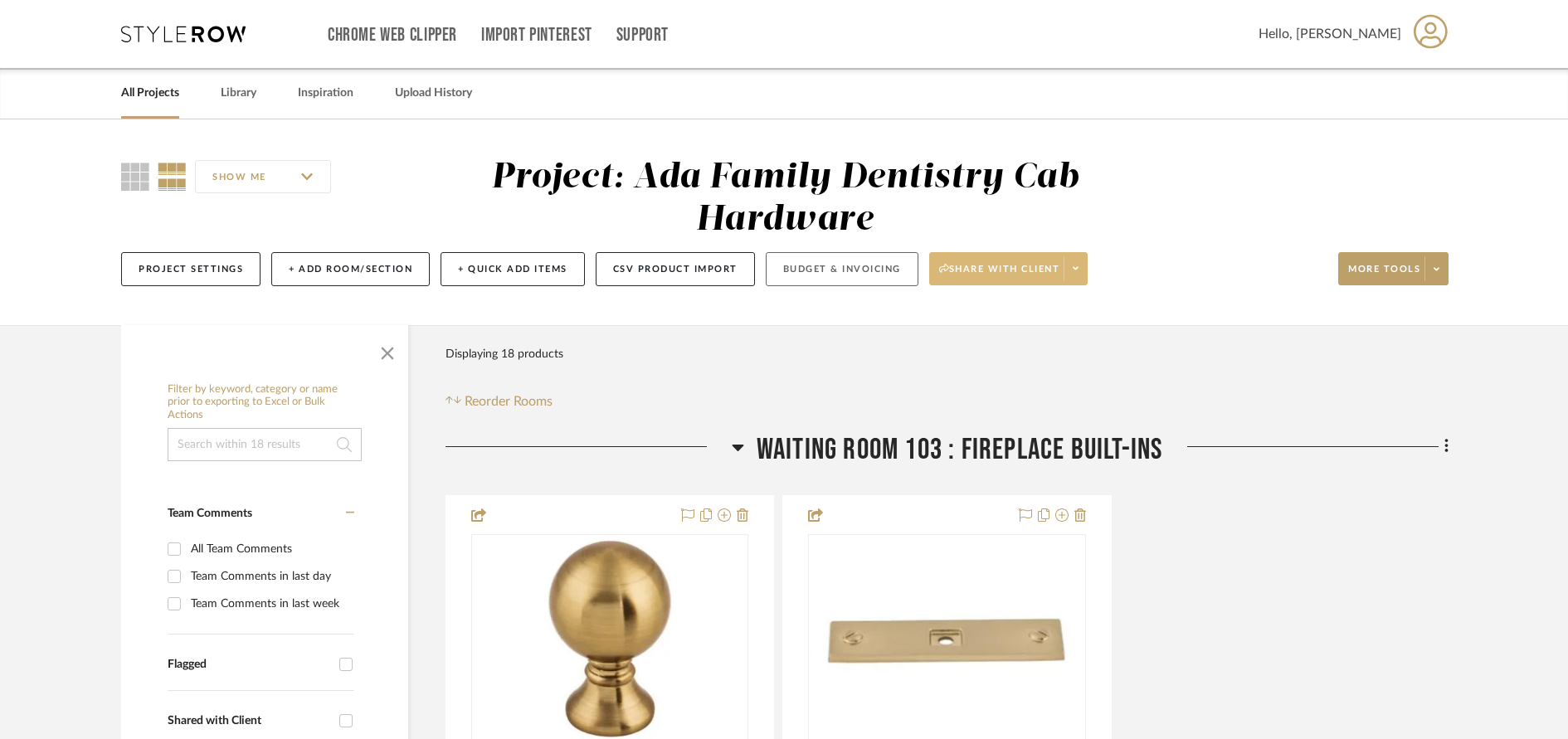
click at [808, 273] on button "Budget & Invoicing" at bounding box center [842, 269] width 152 height 34
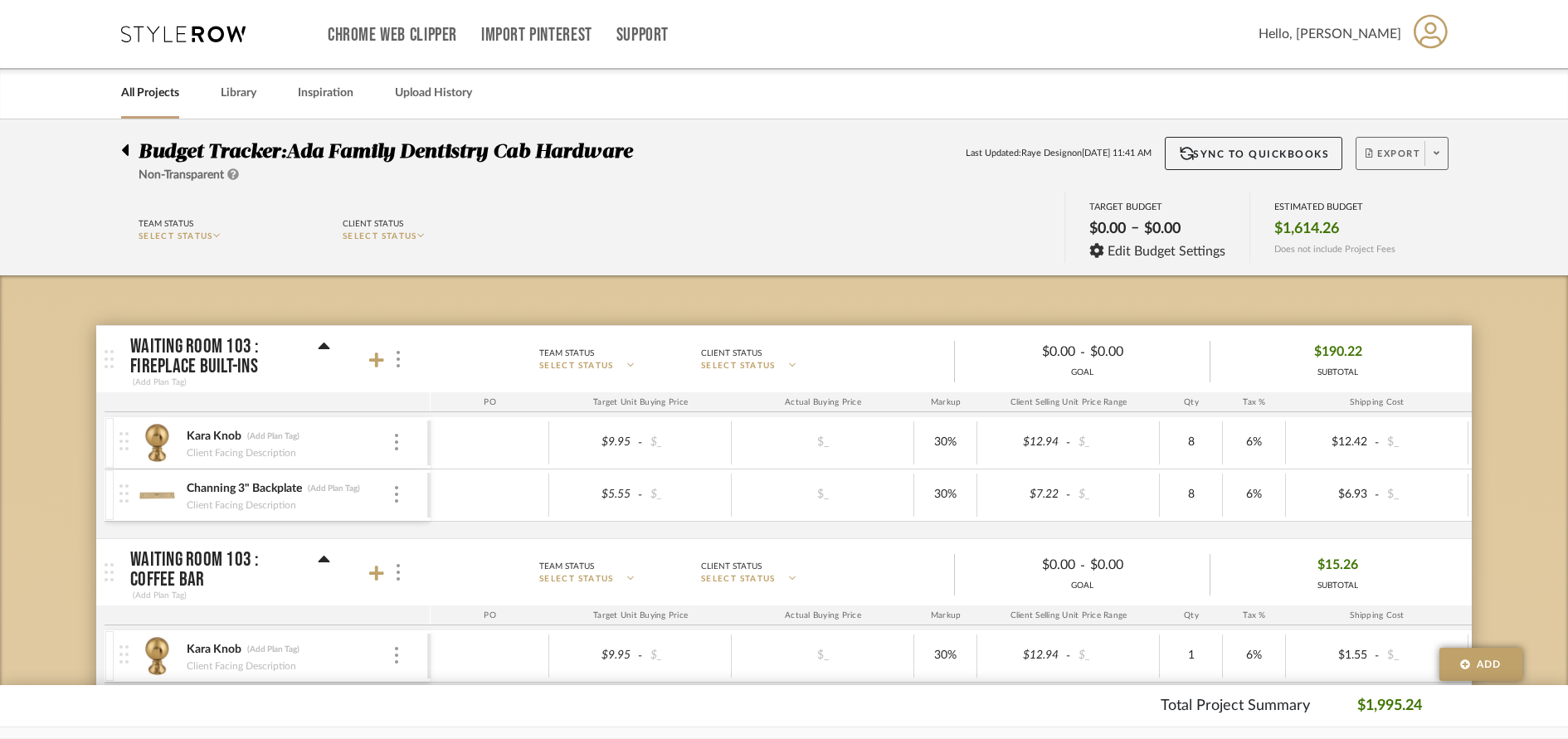
click at [1437, 154] on icon at bounding box center [1436, 153] width 6 height 9
click at [1397, 203] on span "Export PDF" at bounding box center [1431, 201] width 125 height 14
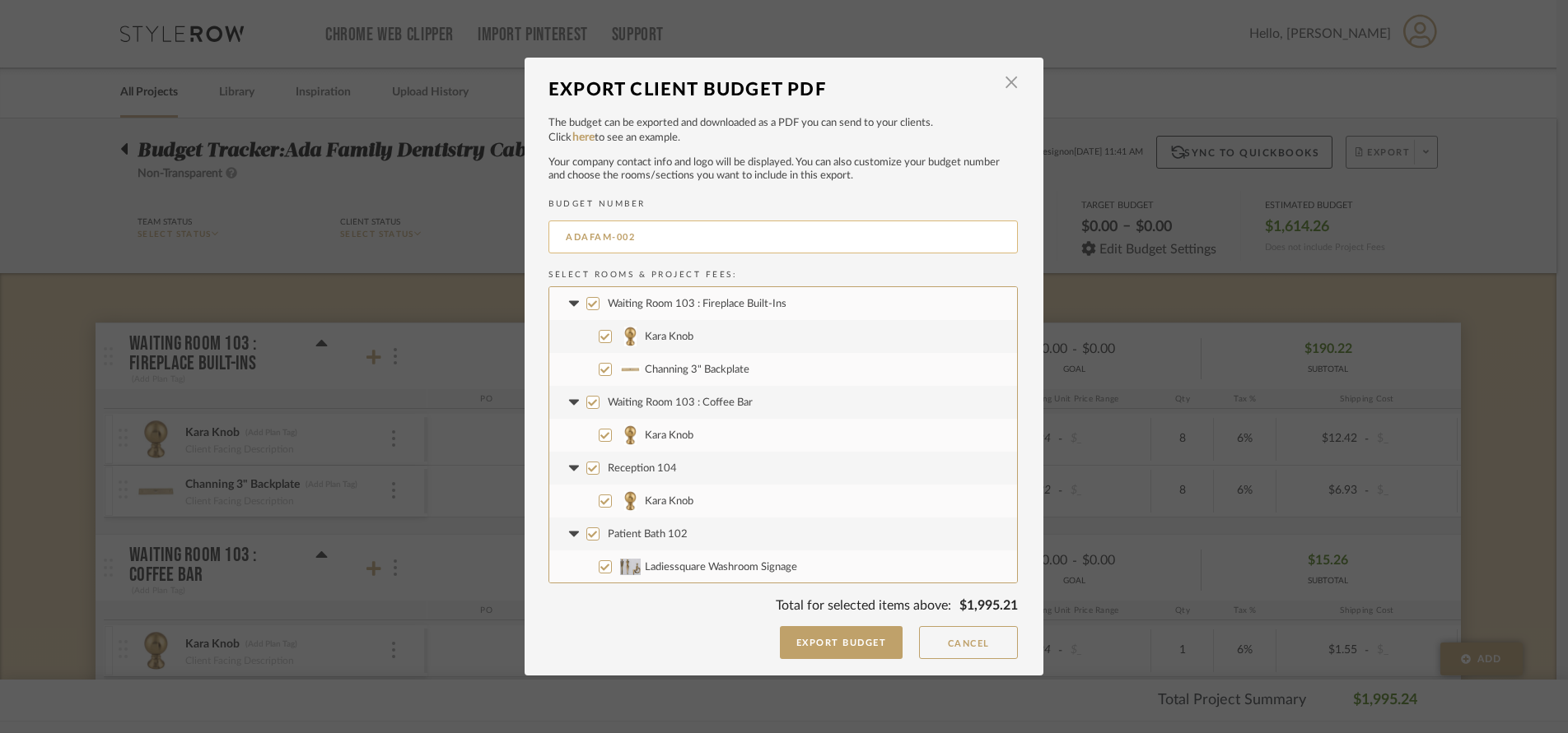
click at [559, 239] on input "ADAFAM-002" at bounding box center [783, 236] width 469 height 32
type input "Hardware ADAFAM-002"
click at [830, 643] on button "Export Budget" at bounding box center [842, 642] width 124 height 32
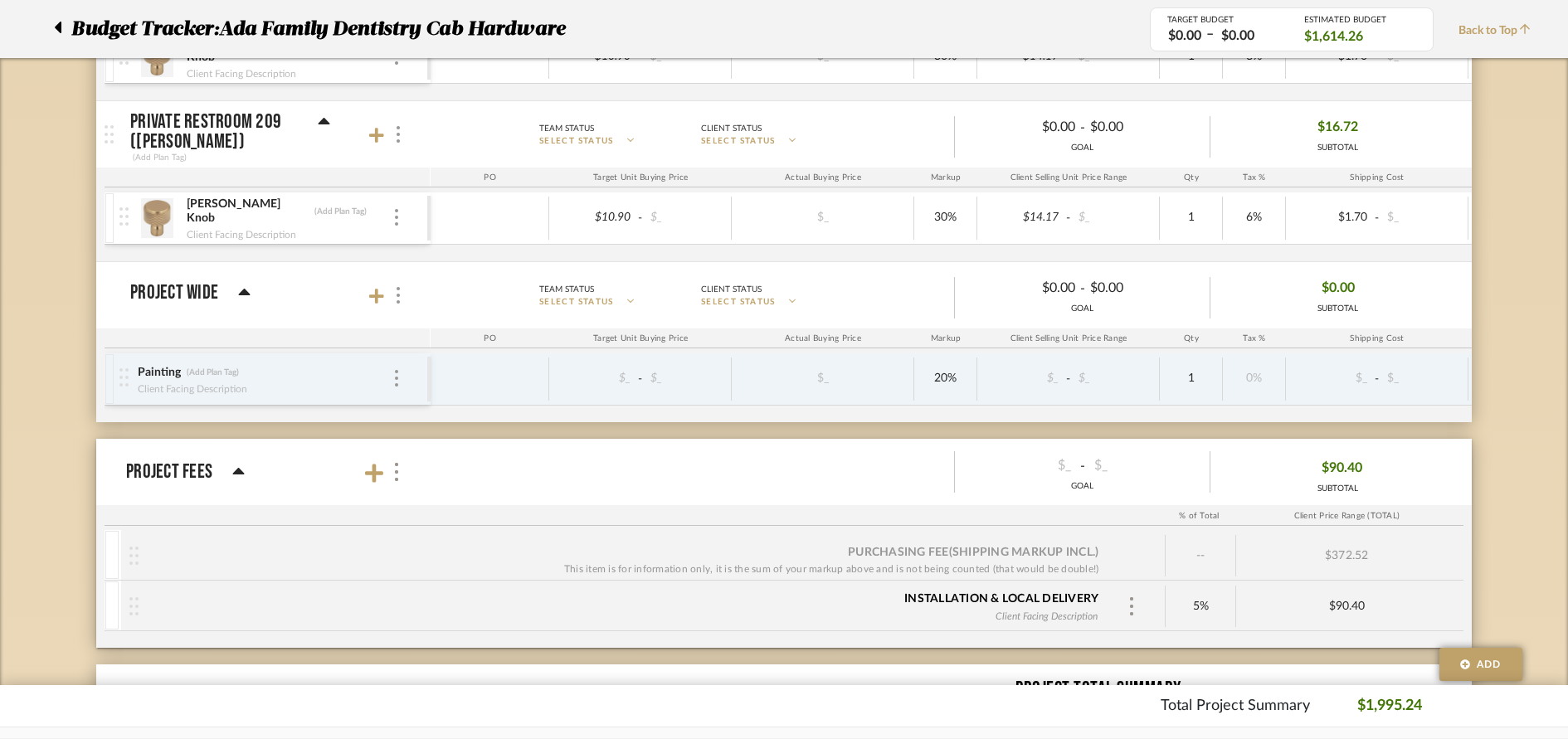
scroll to position [2695, 0]
